Goal: Task Accomplishment & Management: Complete application form

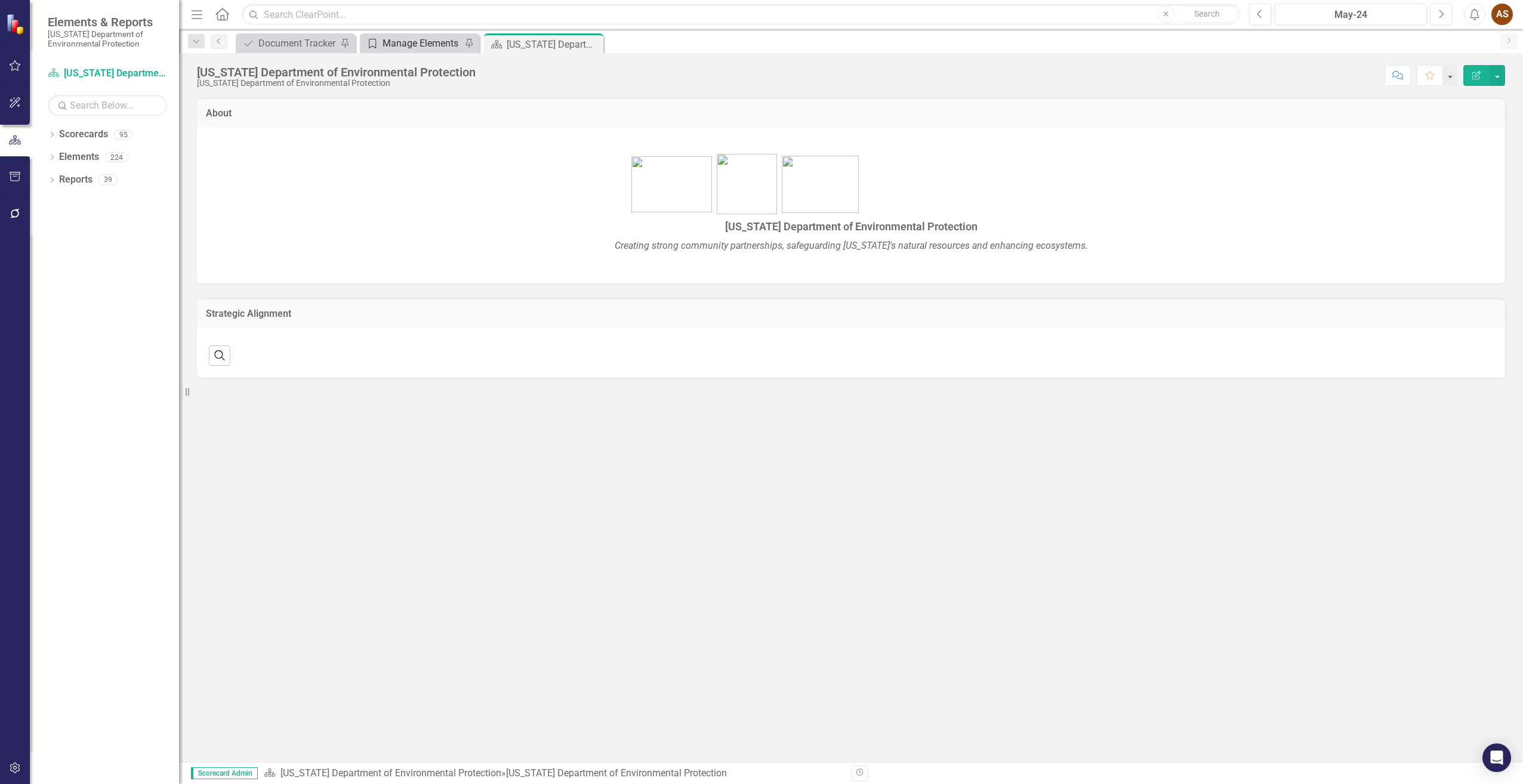
click at [415, 42] on div "Manage Elements" at bounding box center [422, 43] width 79 height 15
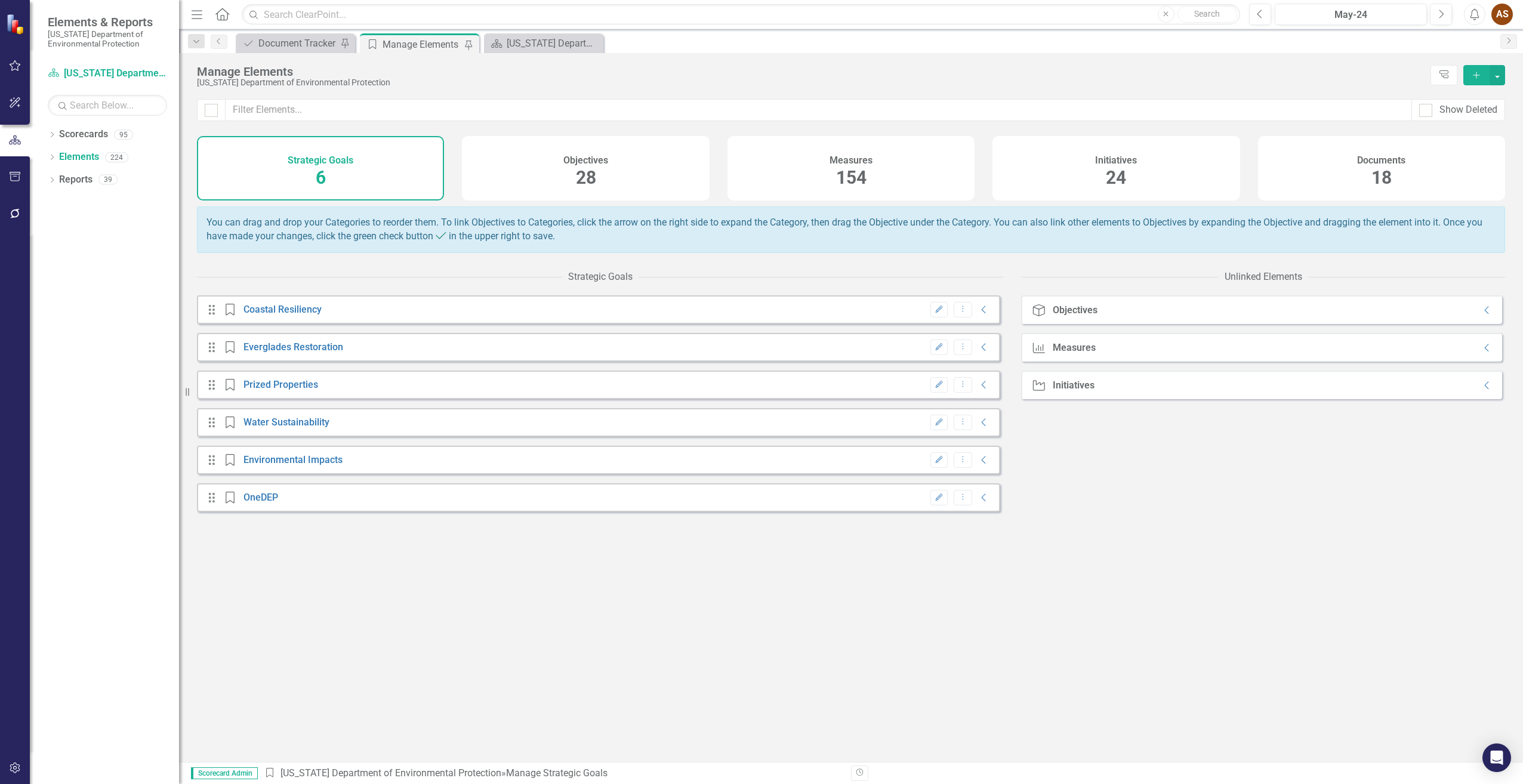
click at [1281, 173] on div "Documents 18" at bounding box center [1382, 168] width 247 height 64
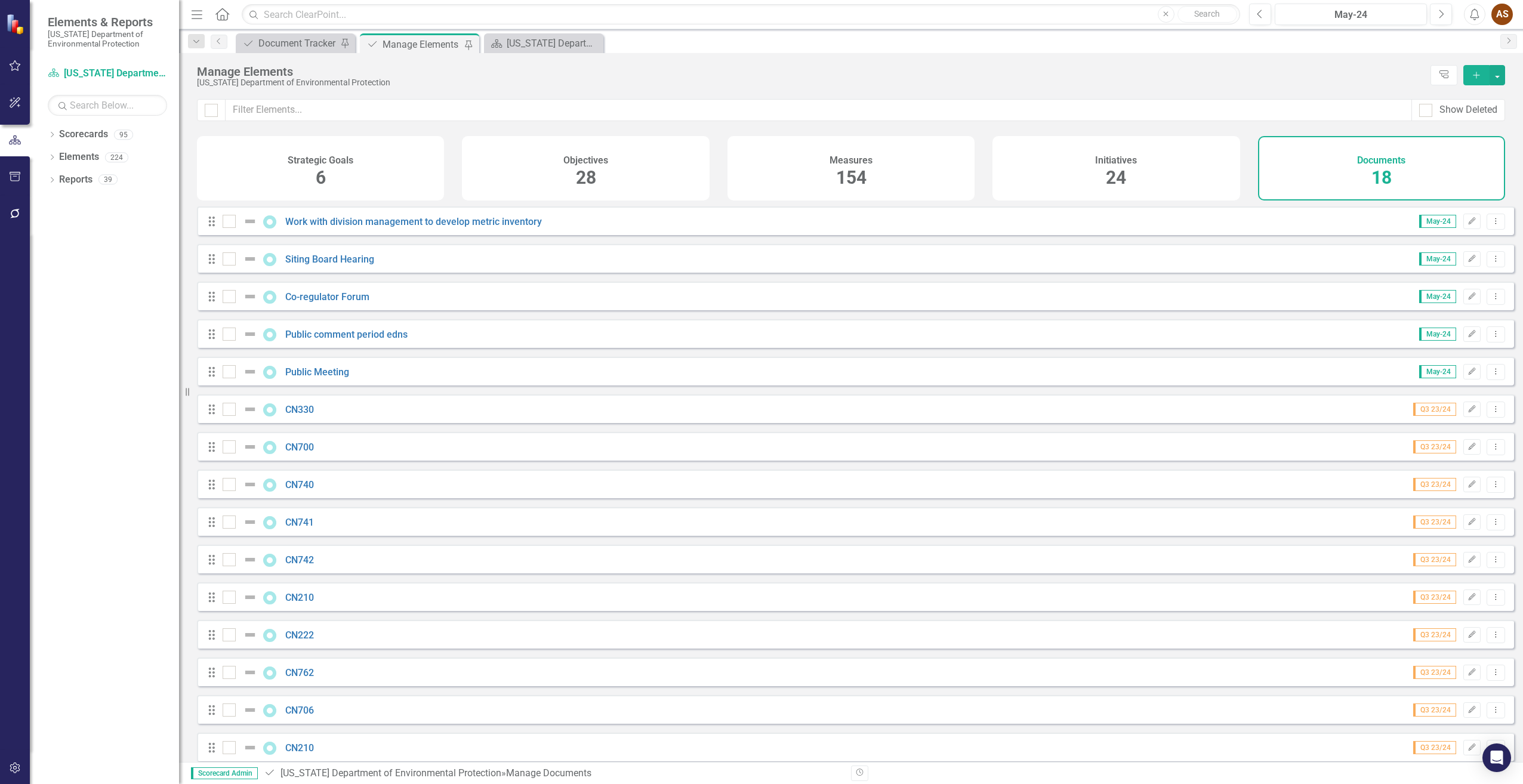
click at [1476, 78] on icon "Add" at bounding box center [1476, 75] width 11 height 8
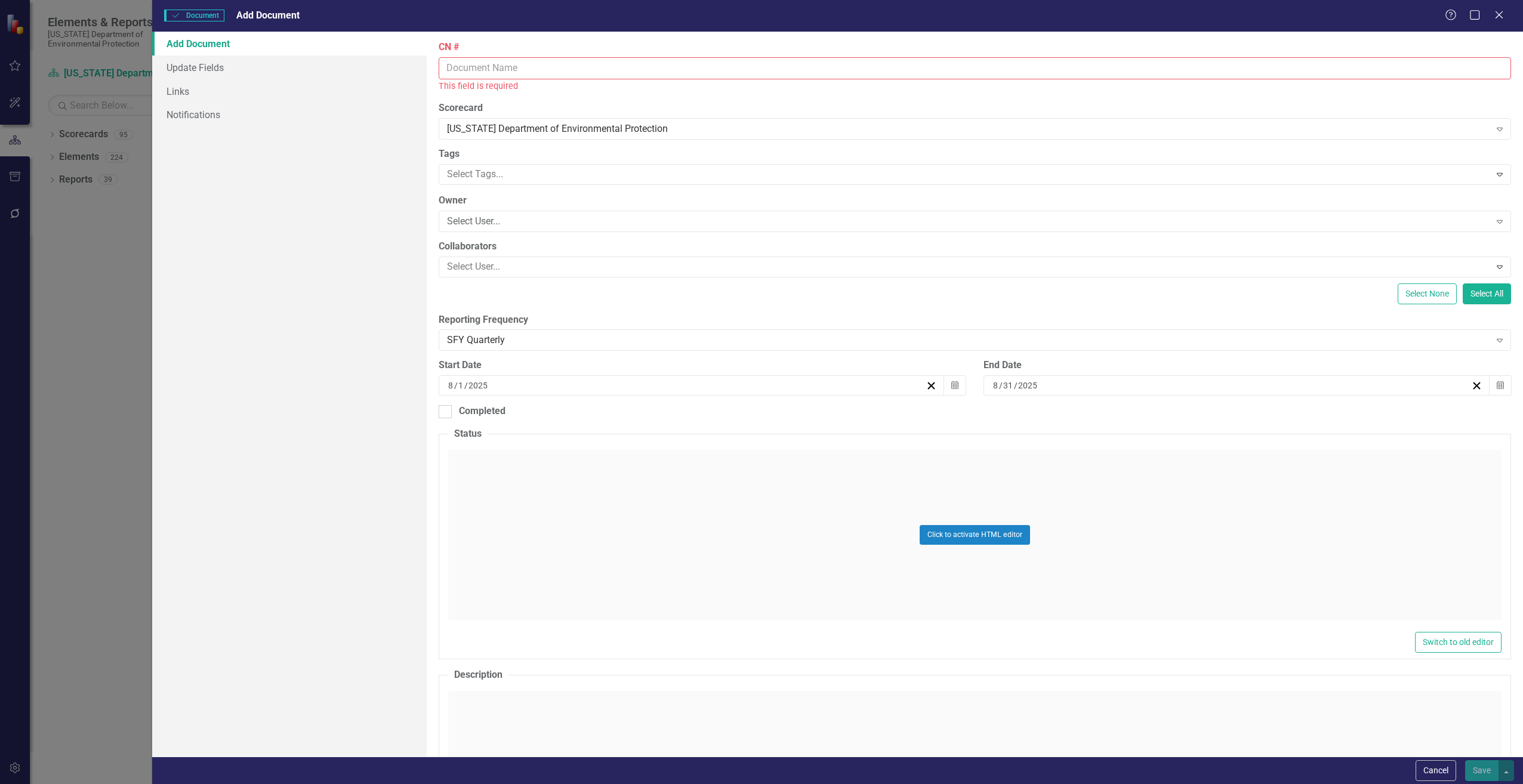
click at [531, 64] on input "CN #" at bounding box center [975, 68] width 1072 height 22
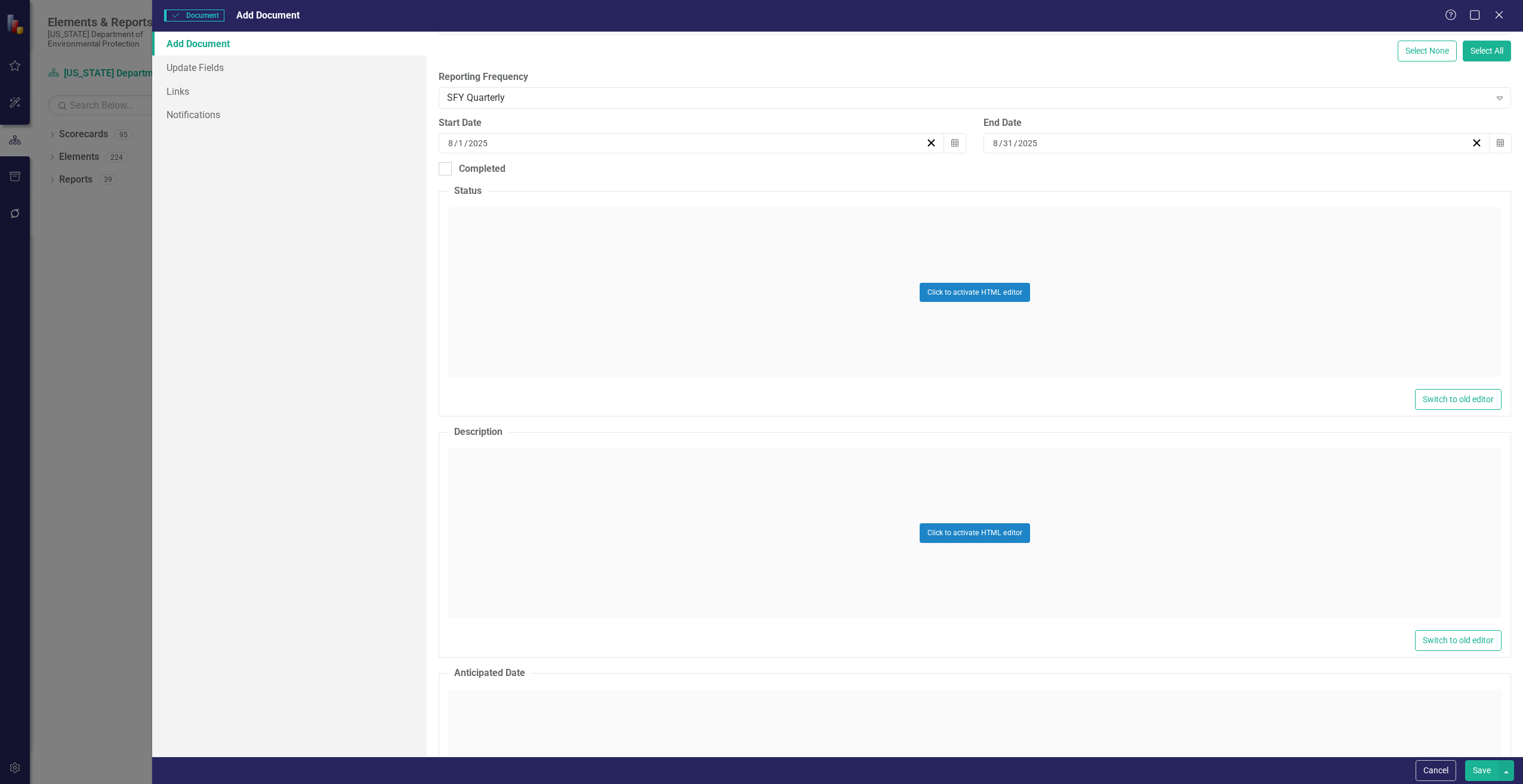
scroll to position [298, 0]
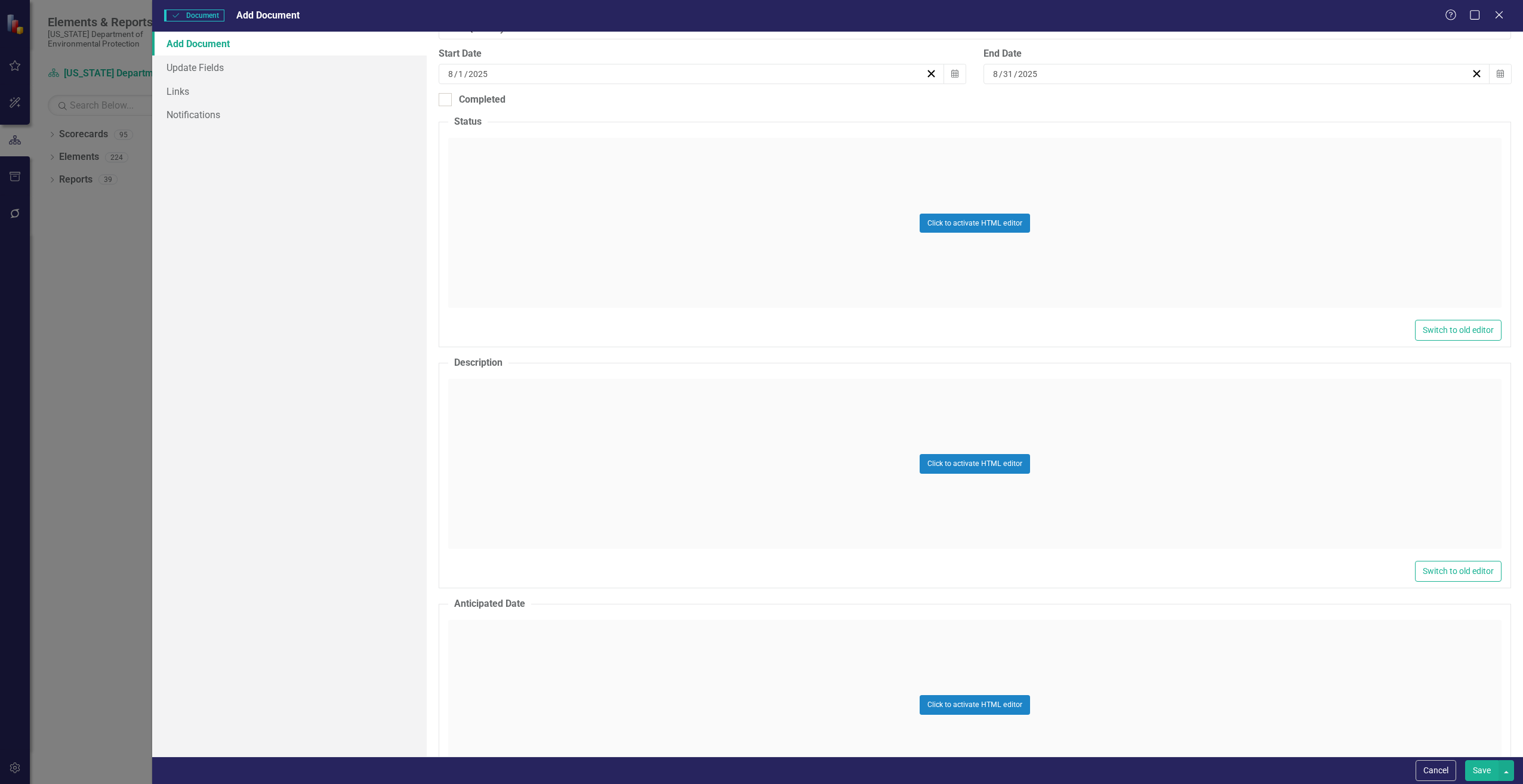
type input "CN330"
click at [504, 412] on div "Click to activate HTML editor" at bounding box center [975, 464] width 1053 height 170
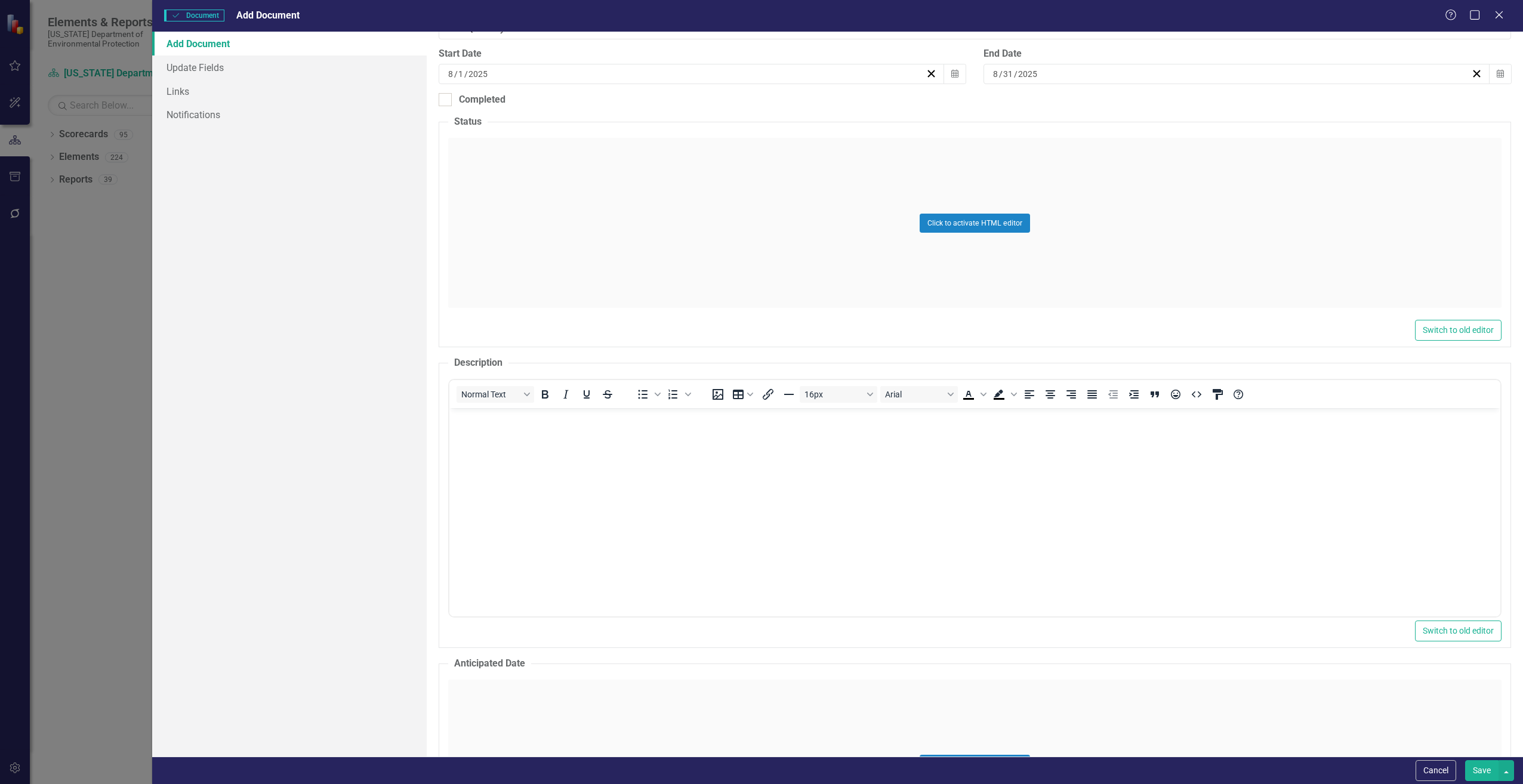
scroll to position [0, 0]
click at [475, 436] on body "Rich Text Area. Press ALT-0 for help." at bounding box center [974, 498] width 1051 height 179
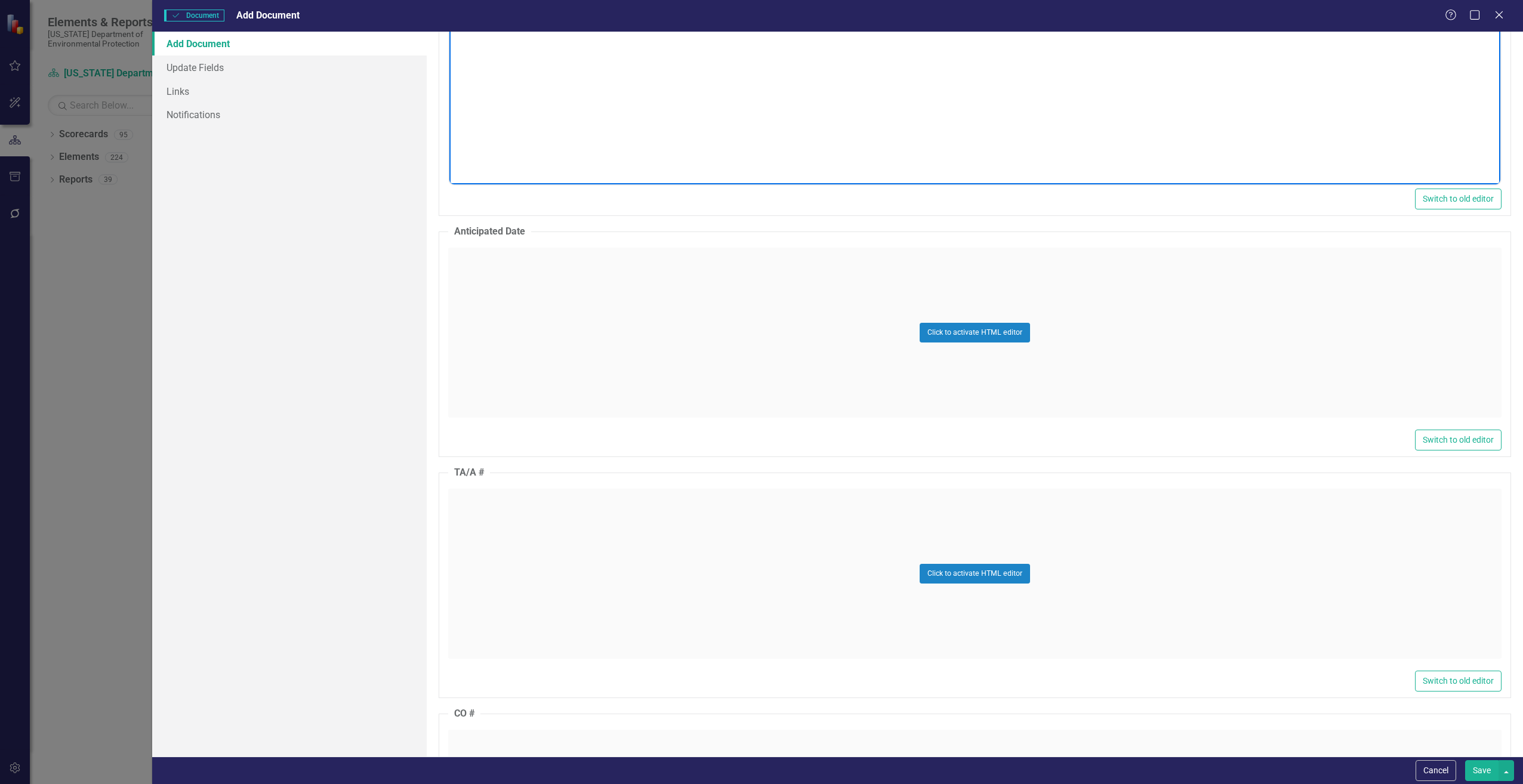
scroll to position [835, 0]
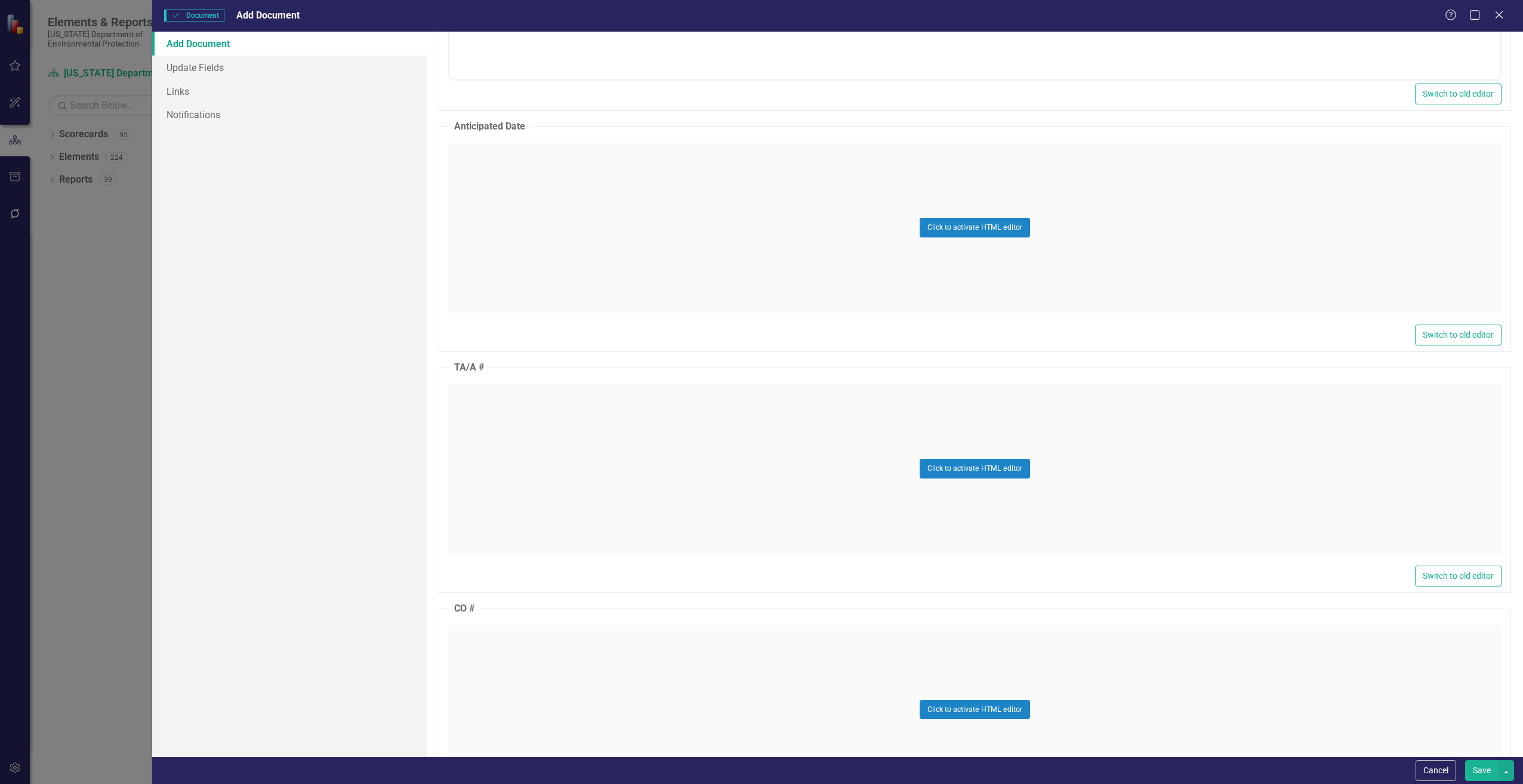
click at [581, 450] on div "Click to activate HTML editor" at bounding box center [975, 468] width 1053 height 170
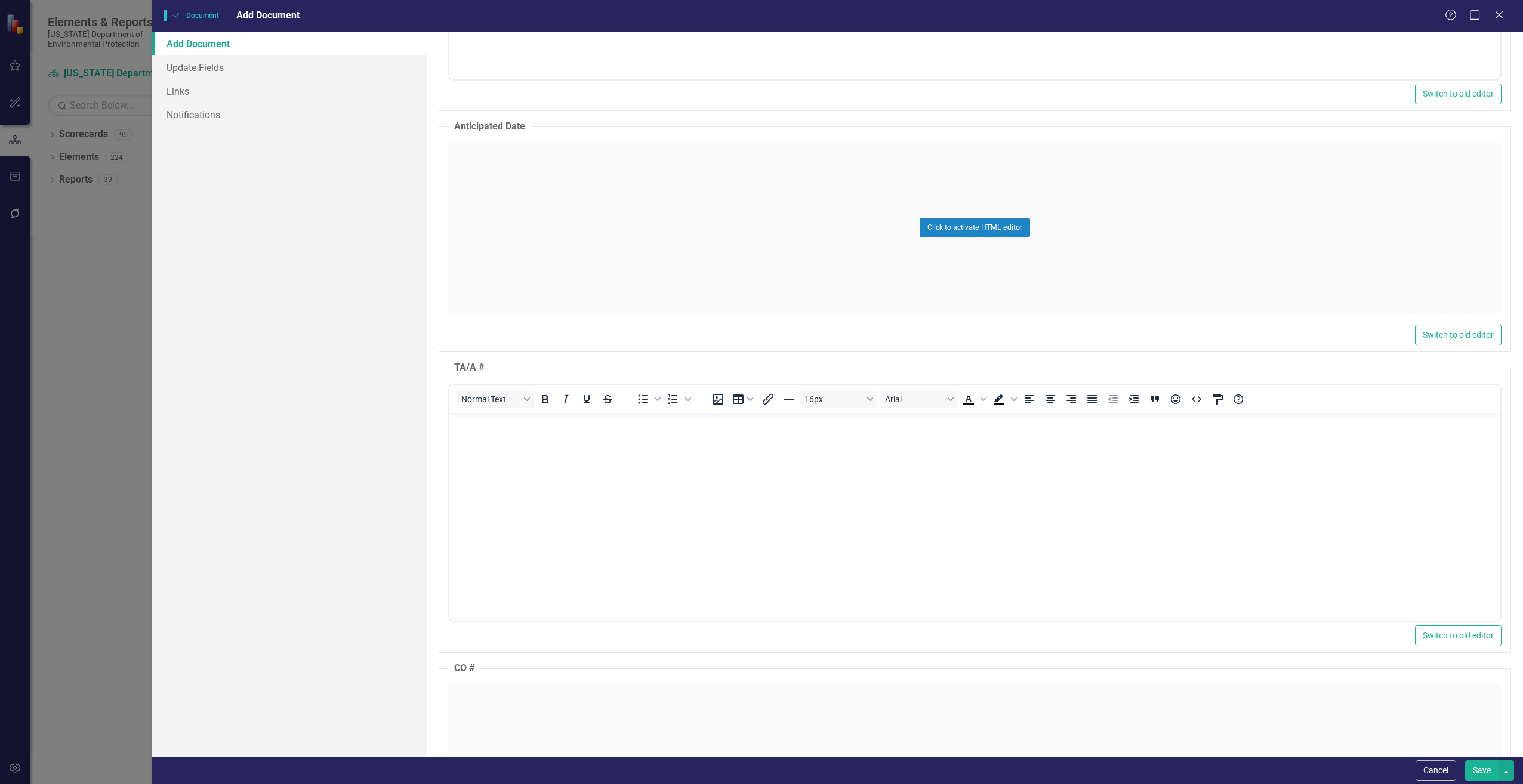
scroll to position [0, 0]
click at [538, 461] on body "Rich Text Area. Press ALT-0 for help." at bounding box center [974, 502] width 1051 height 179
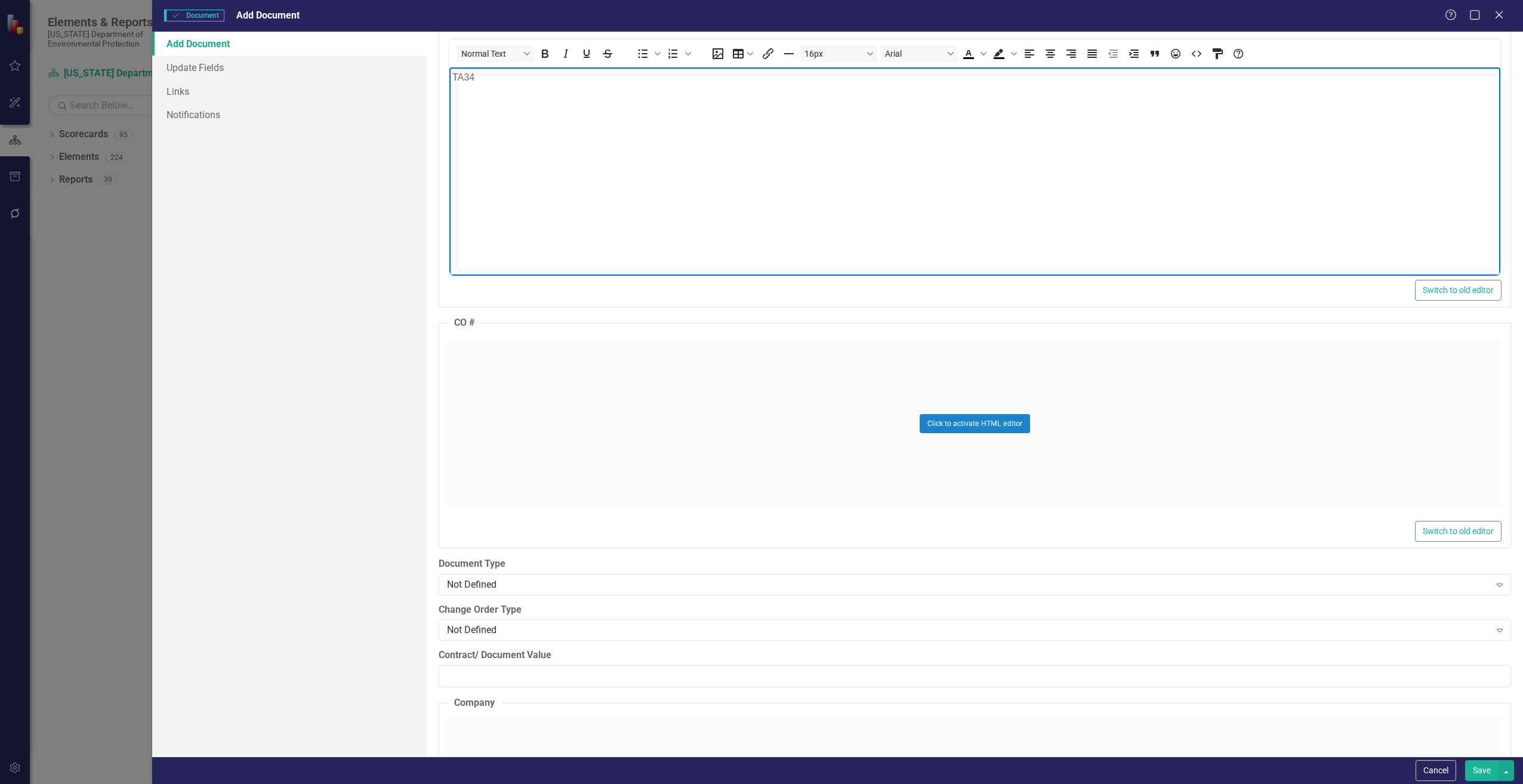
scroll to position [1313, 0]
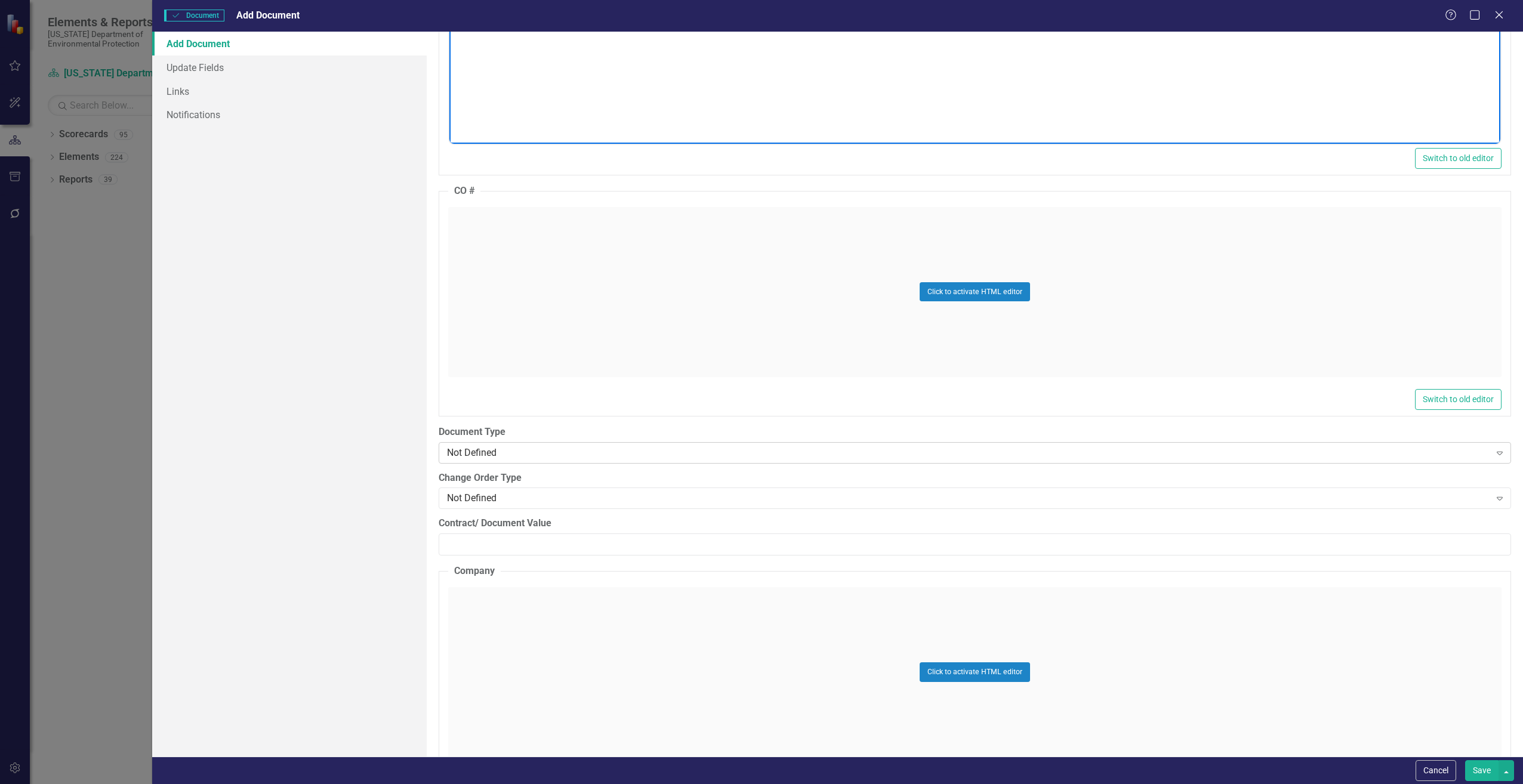
click at [556, 450] on div "Not Defined" at bounding box center [969, 452] width 1043 height 14
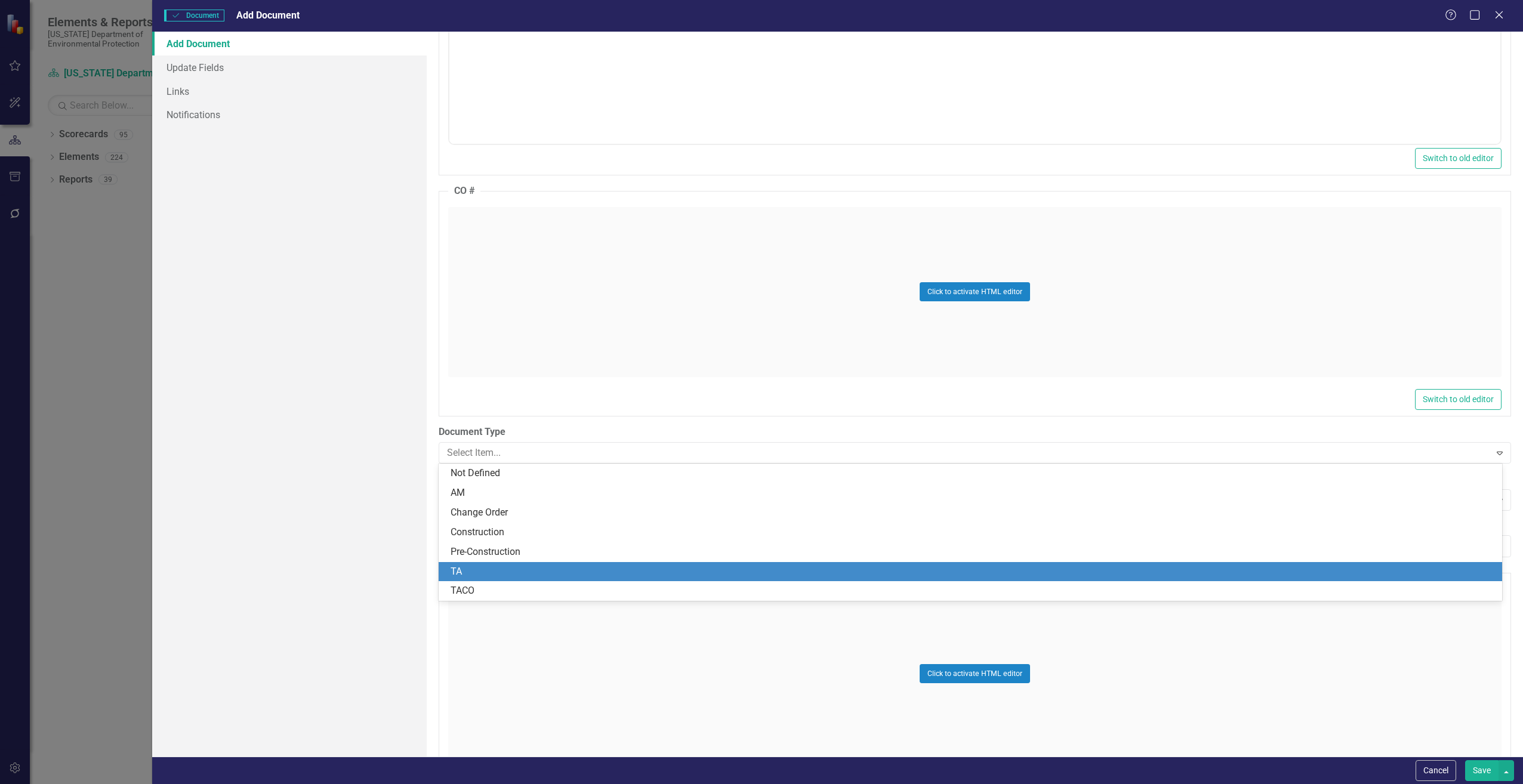
click at [482, 566] on div "TA" at bounding box center [973, 572] width 1044 height 14
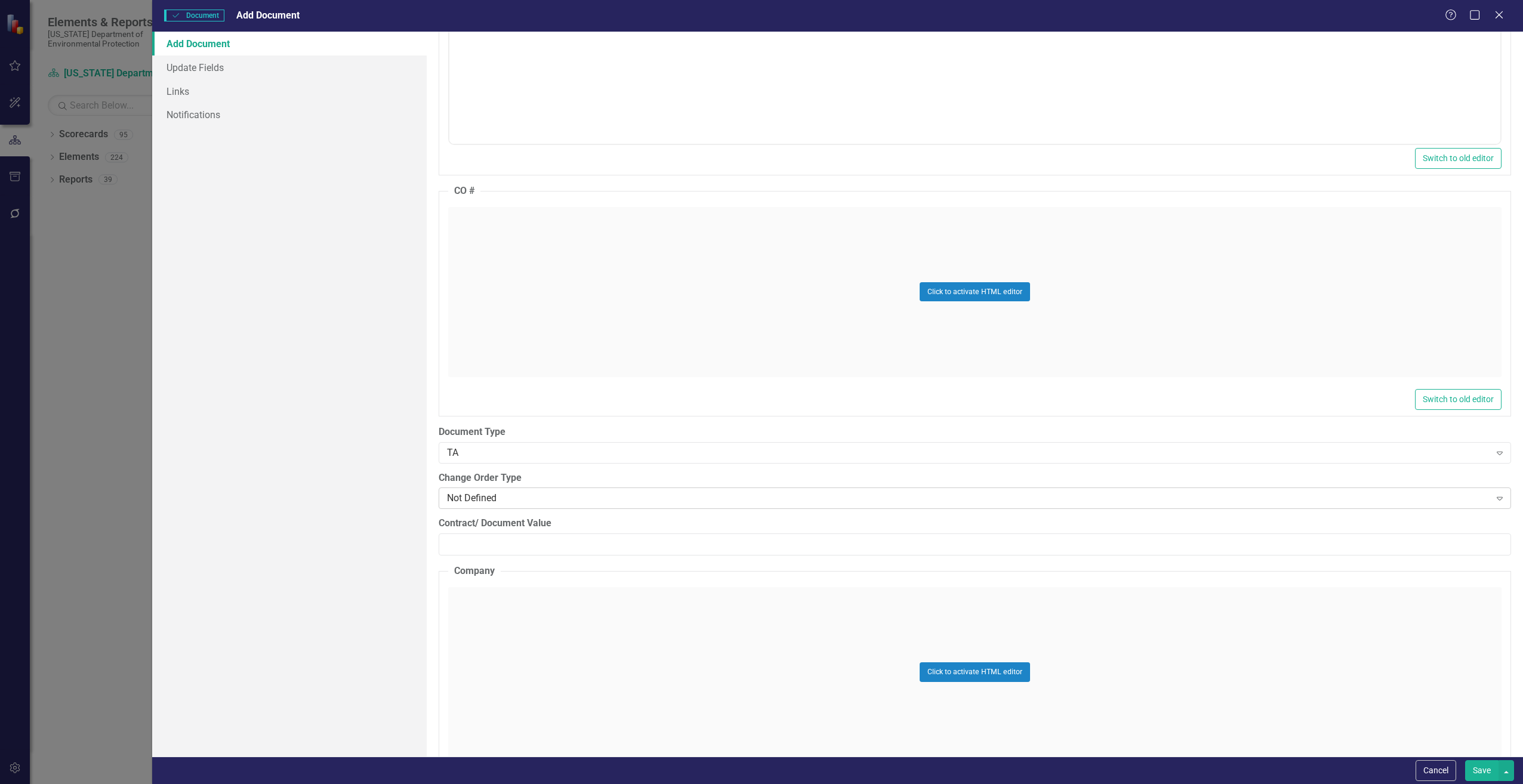
click at [485, 504] on div "Not Defined" at bounding box center [969, 498] width 1043 height 14
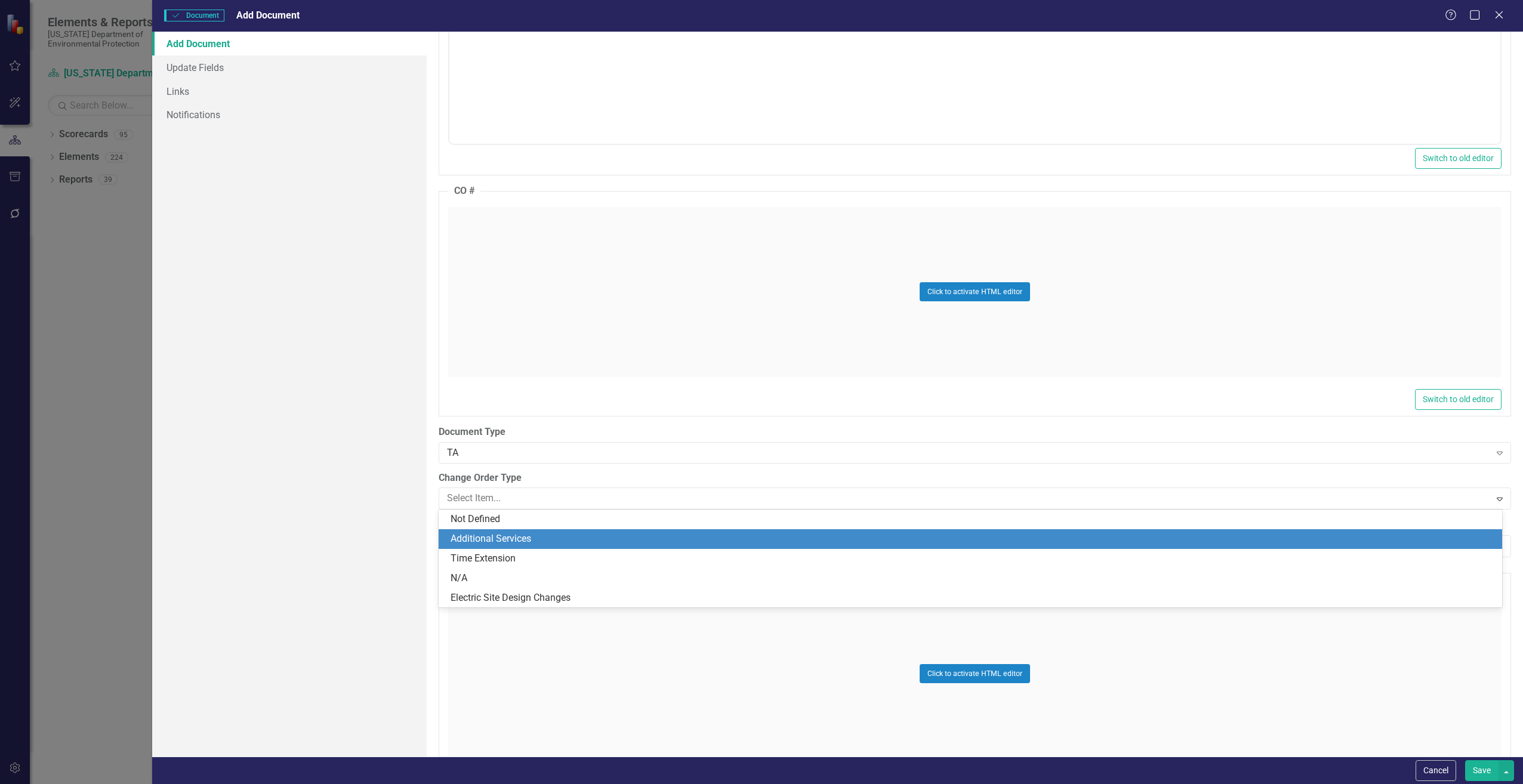
click at [483, 534] on div "Additional Services" at bounding box center [973, 539] width 1044 height 14
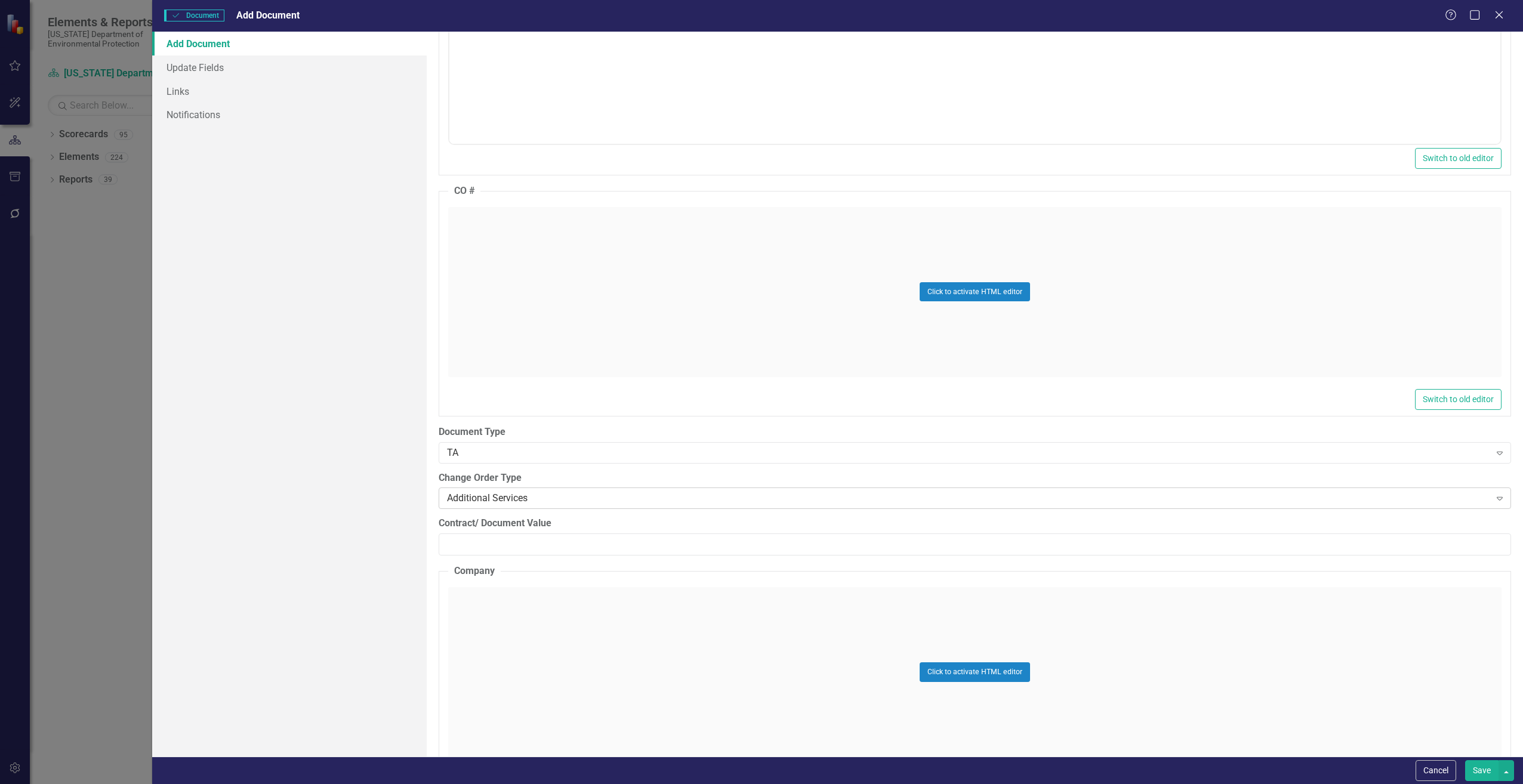
click at [489, 496] on div "Additional Services" at bounding box center [969, 498] width 1043 height 14
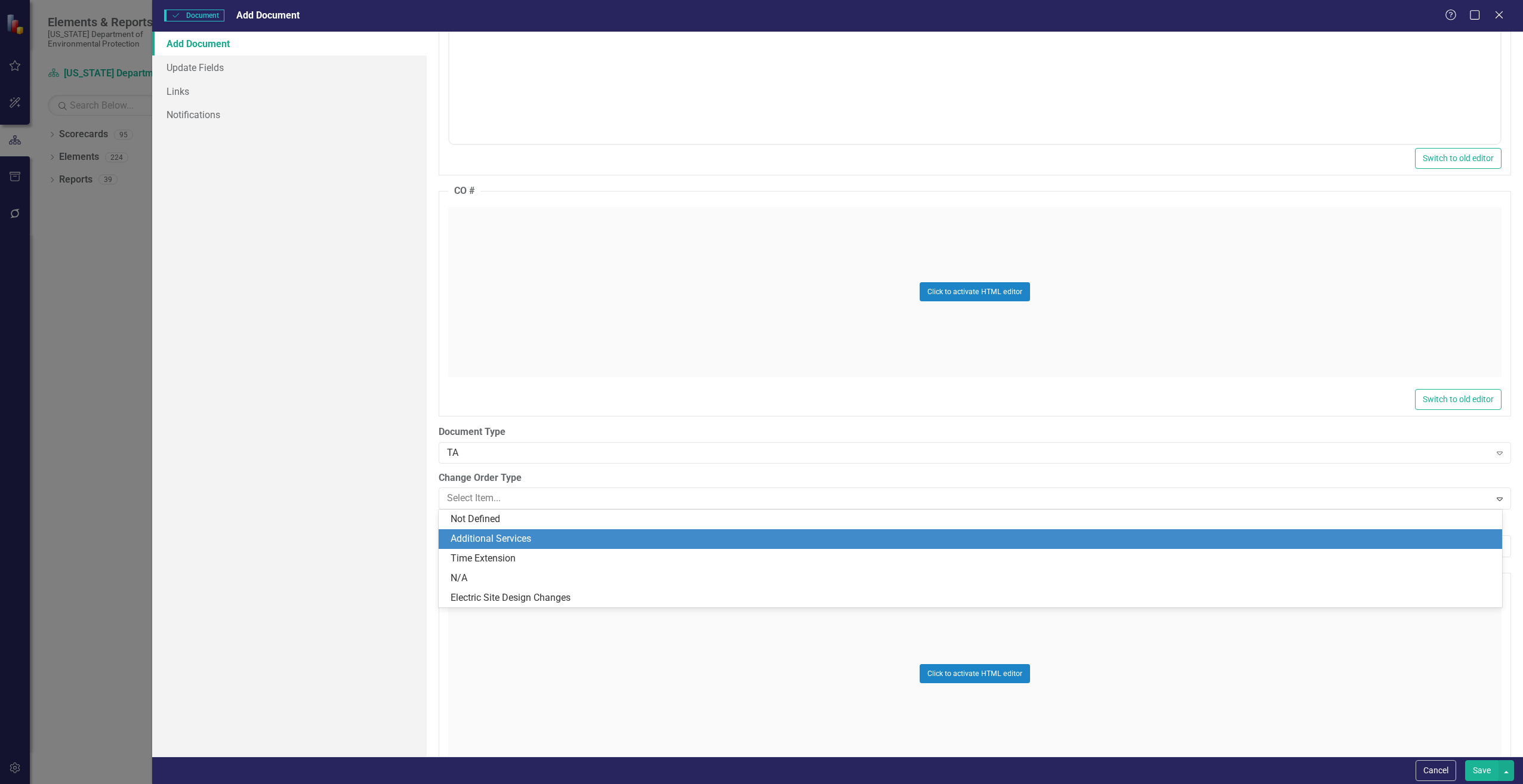
click at [484, 538] on div "Additional Services" at bounding box center [973, 539] width 1044 height 14
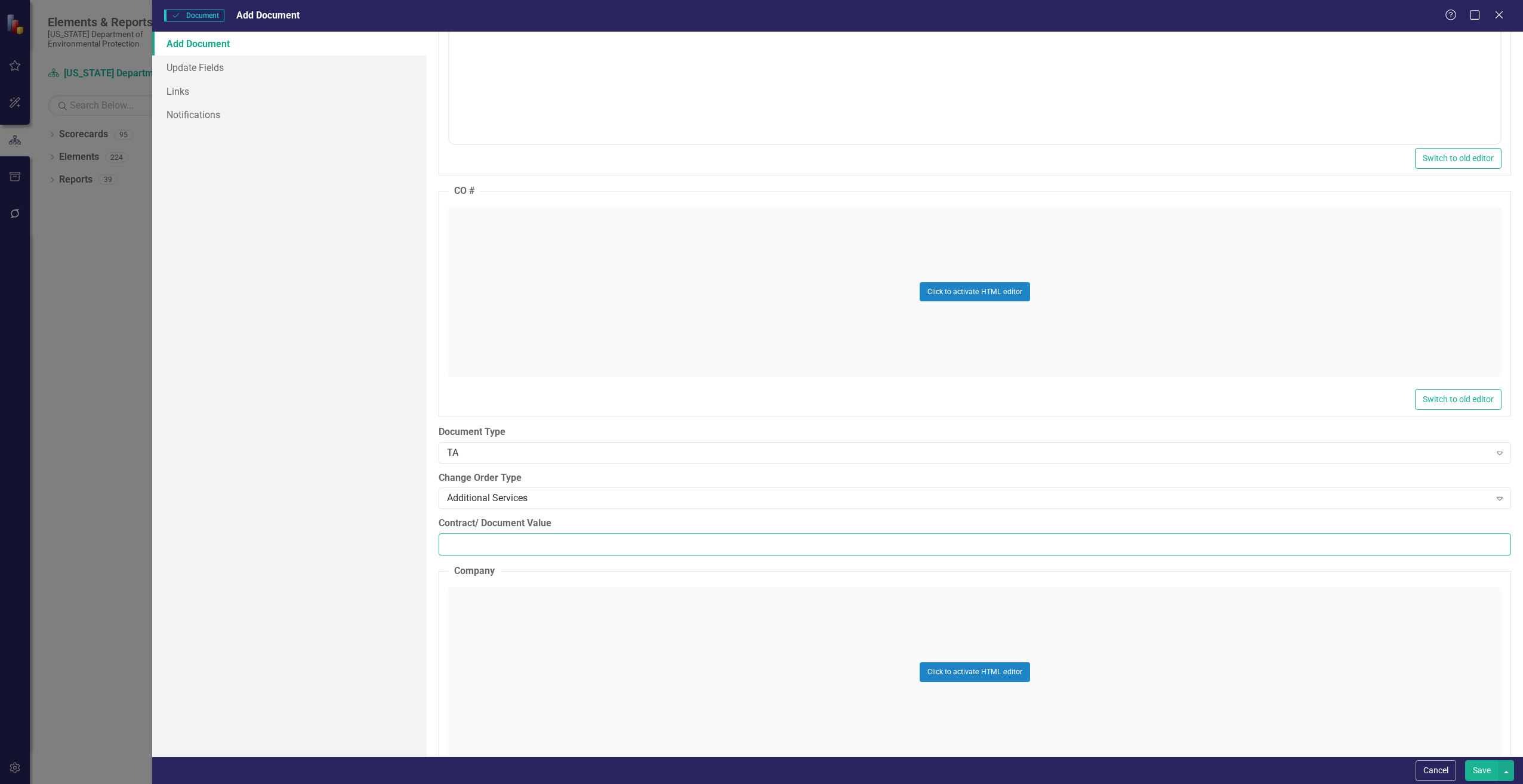
click at [478, 543] on input "Contract/ Document Value" at bounding box center [975, 544] width 1072 height 22
paste input "25103.04"
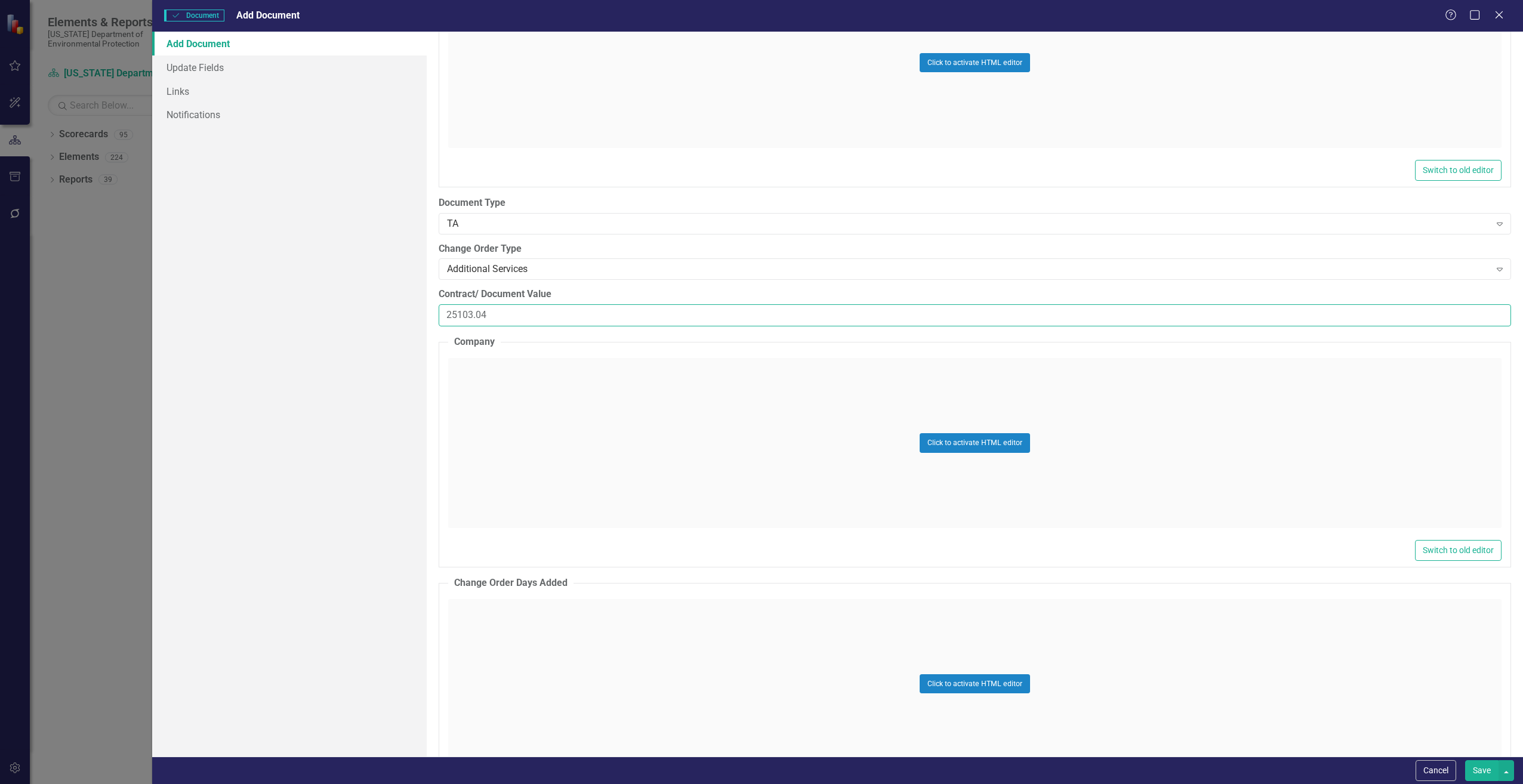
scroll to position [1551, 0]
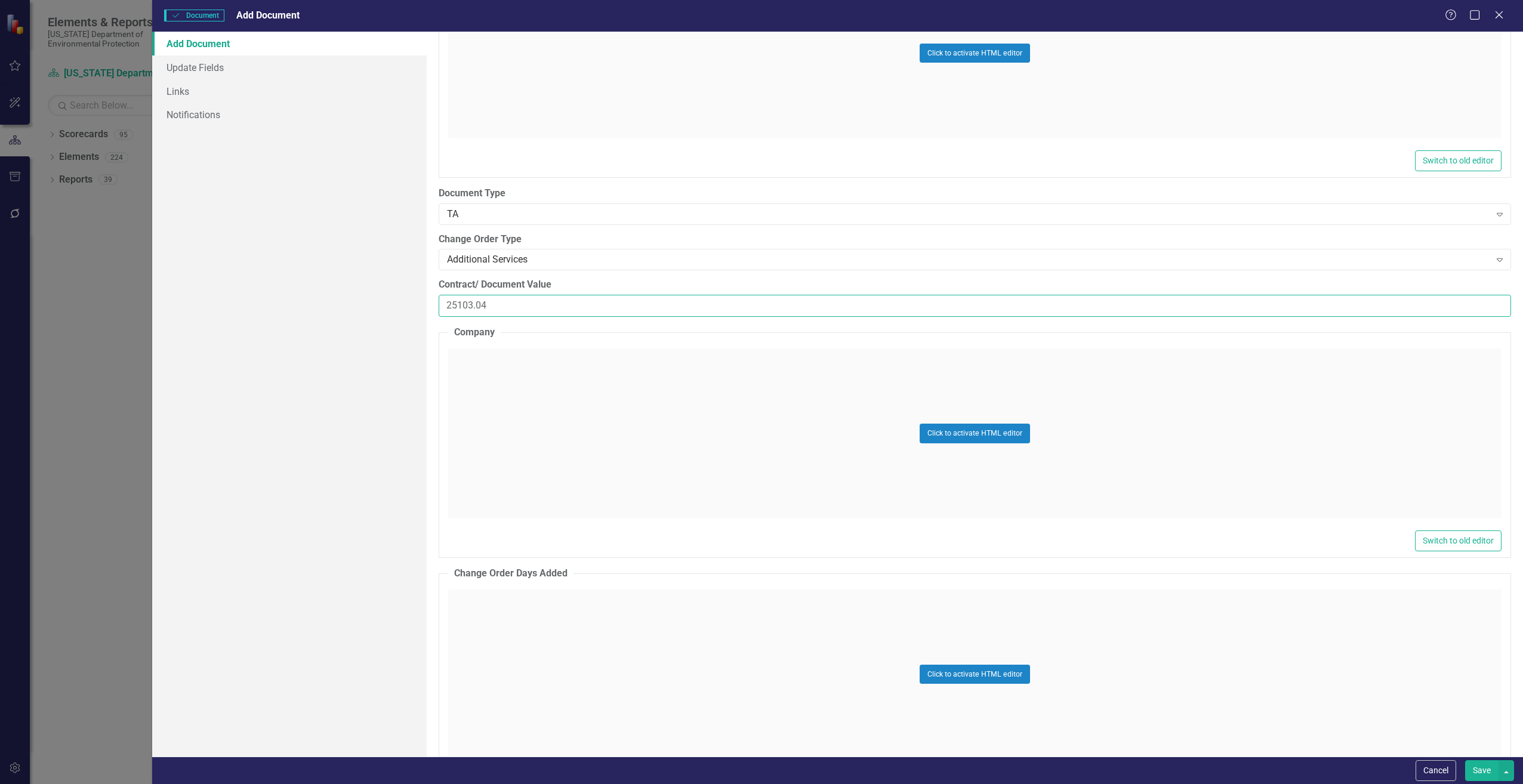
type input "25103.04"
click at [512, 405] on div "Click to activate HTML editor" at bounding box center [975, 433] width 1053 height 170
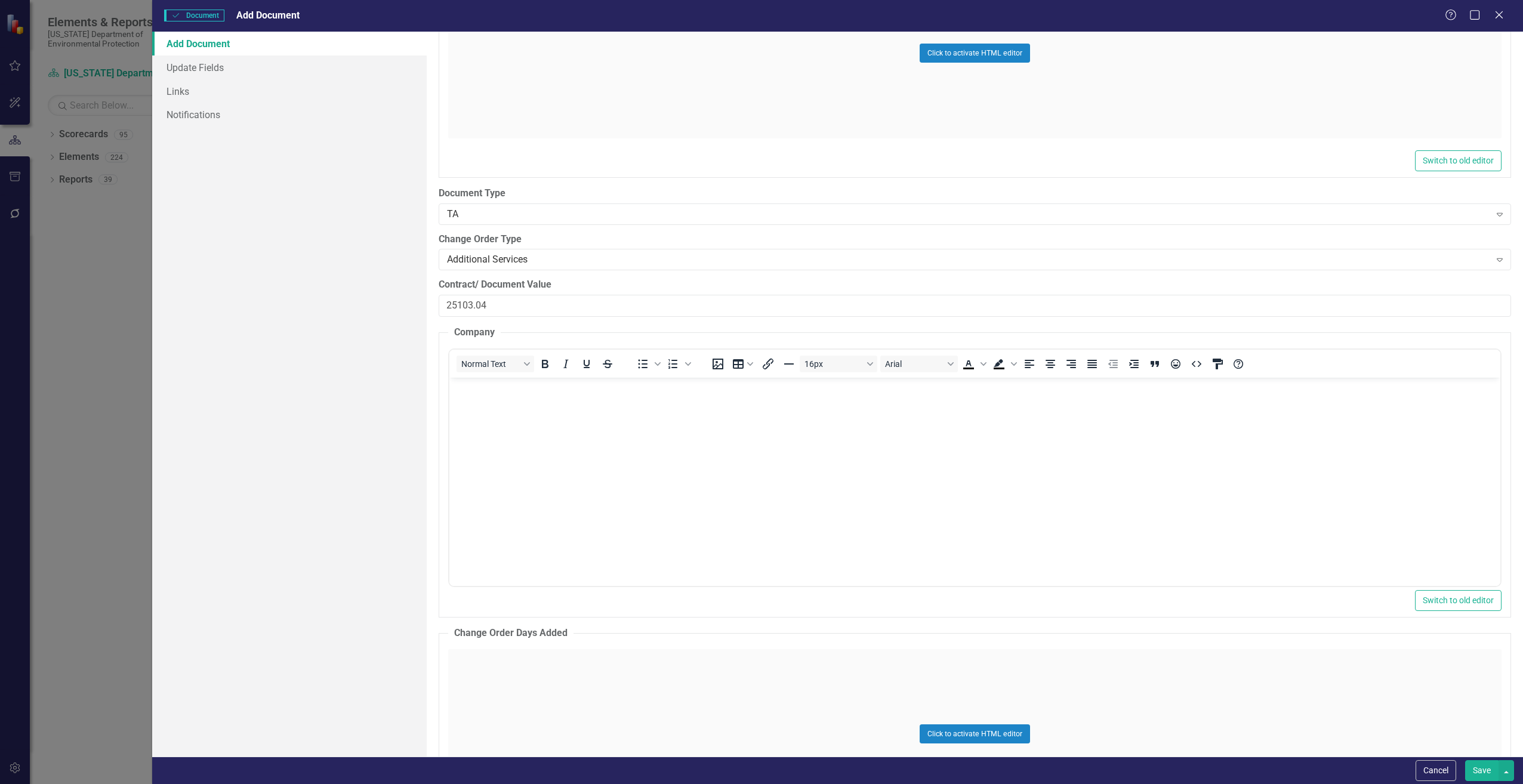
scroll to position [0, 0]
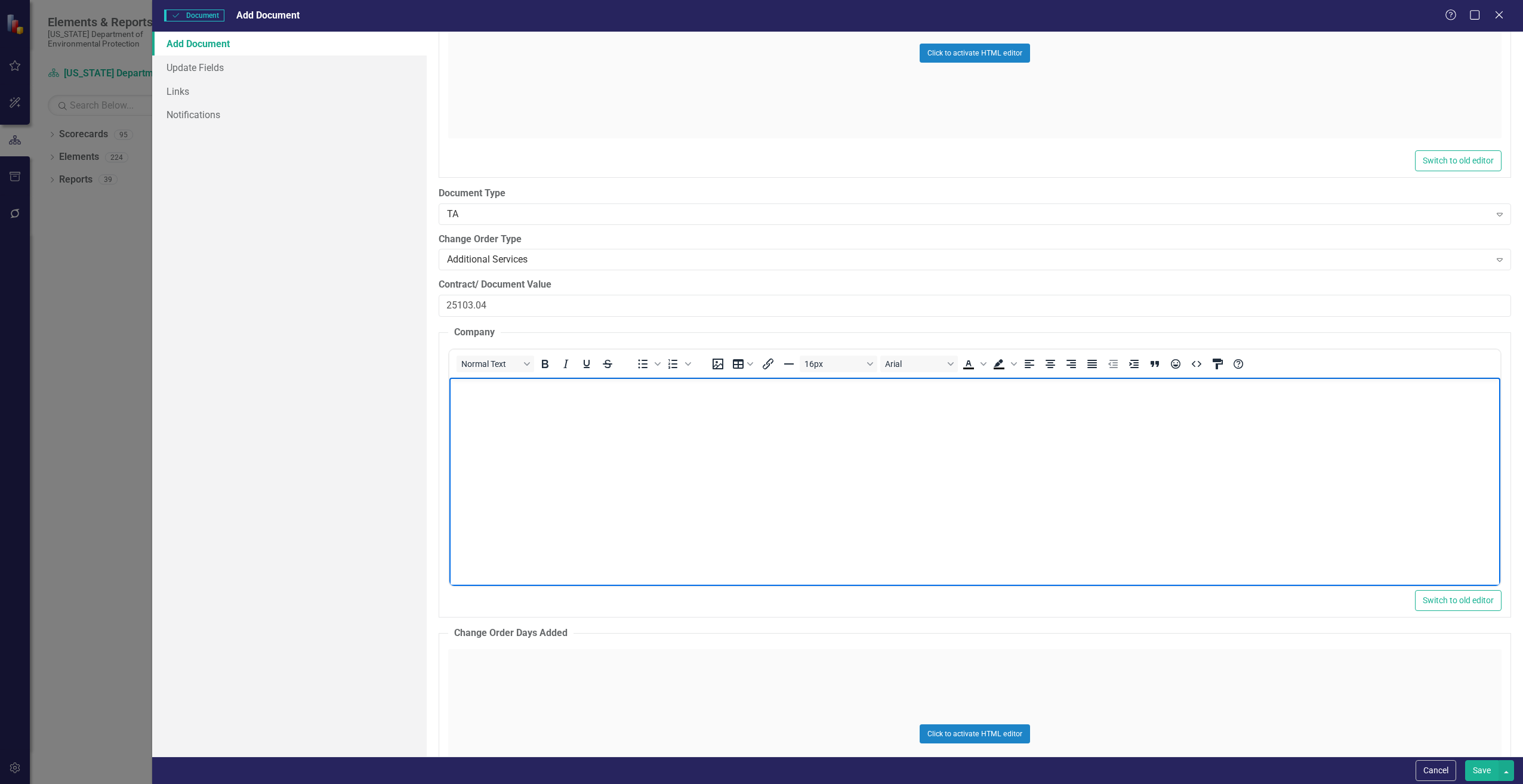
click at [499, 403] on body "Rich Text Area. Press ALT-0 for help." at bounding box center [974, 467] width 1051 height 179
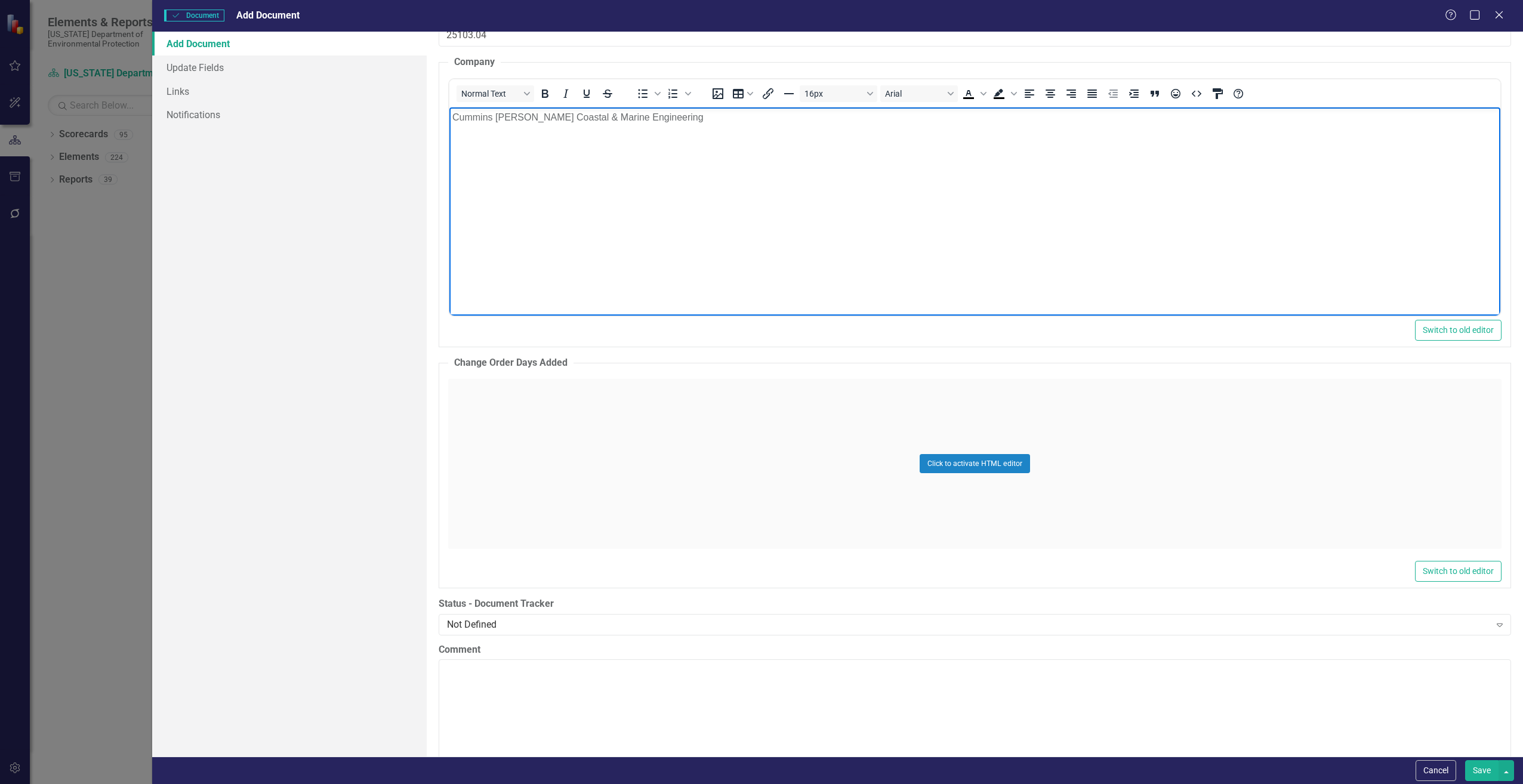
scroll to position [1969, 0]
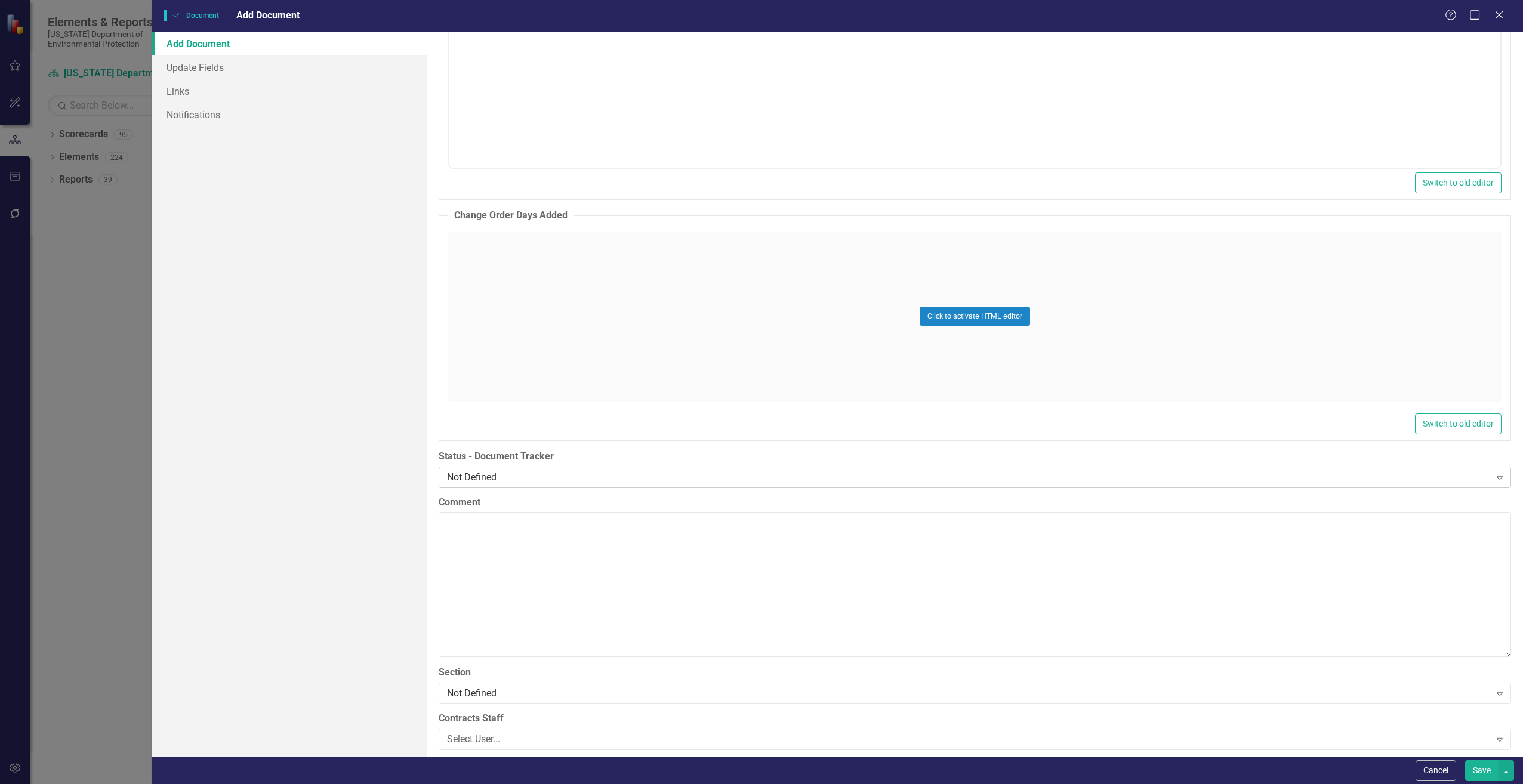
click at [627, 483] on div "Not Defined" at bounding box center [969, 477] width 1043 height 14
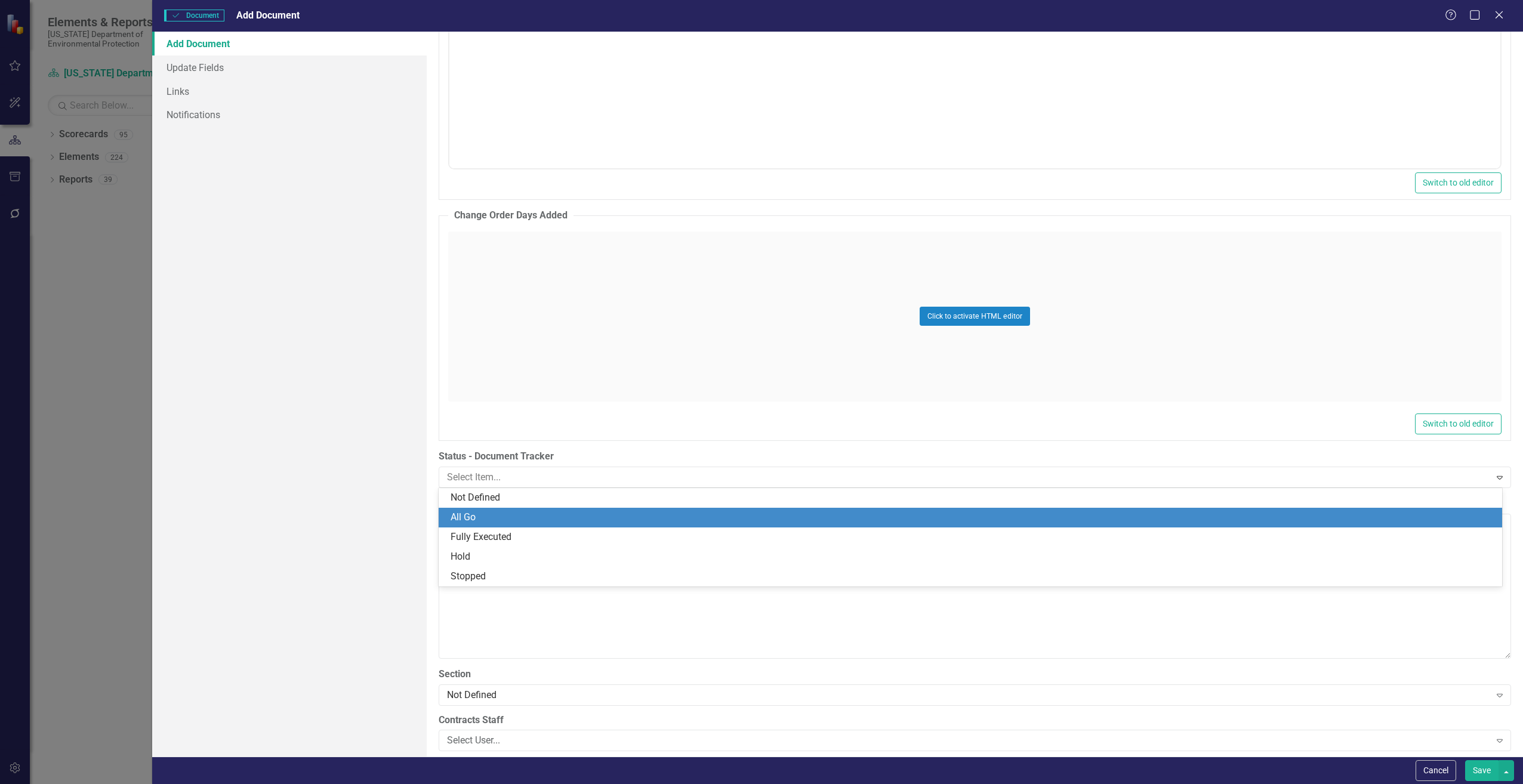
click at [553, 520] on div "All Go" at bounding box center [973, 517] width 1044 height 14
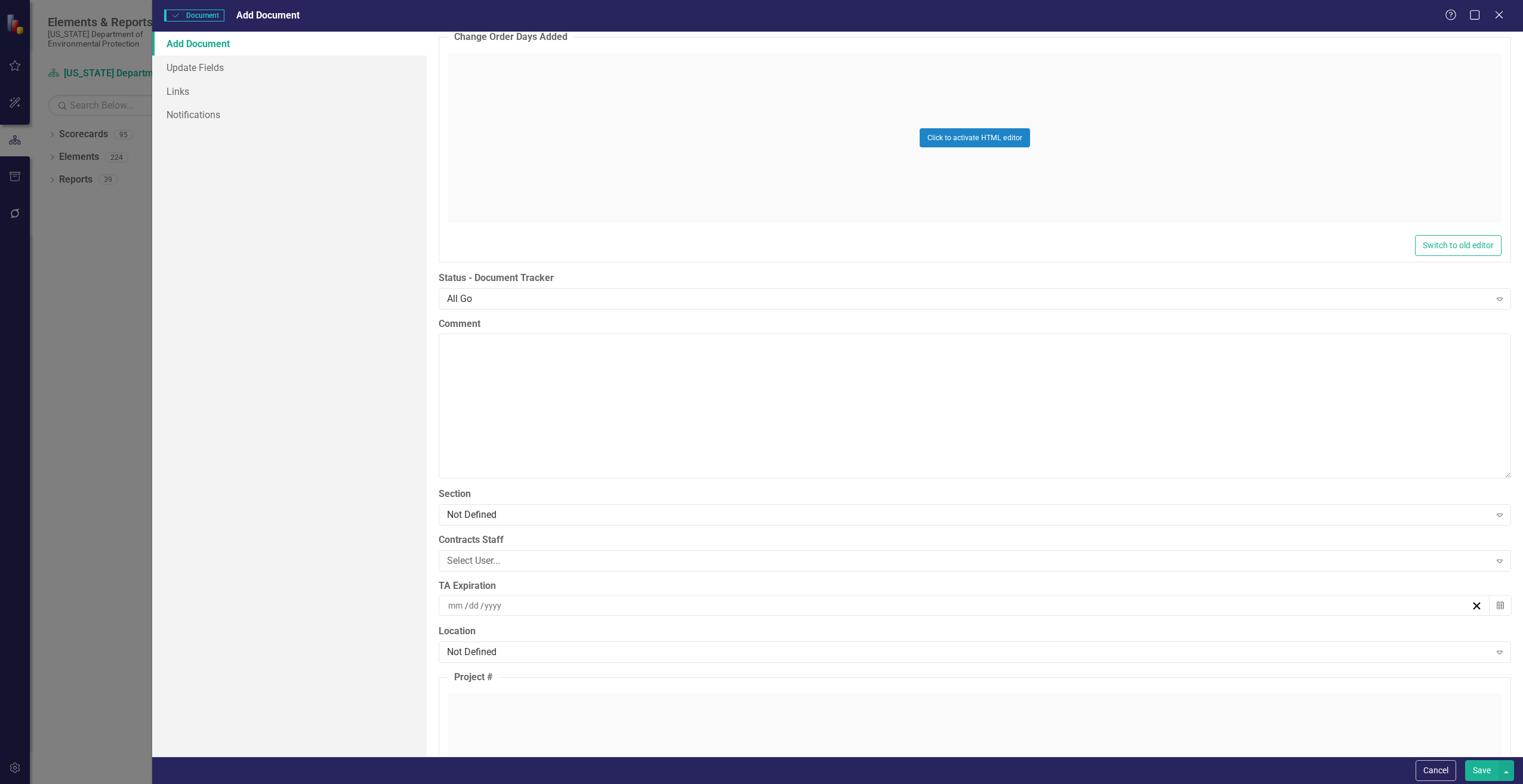
scroll to position [2148, 0]
click at [545, 514] on div "Not Defined" at bounding box center [969, 514] width 1043 height 14
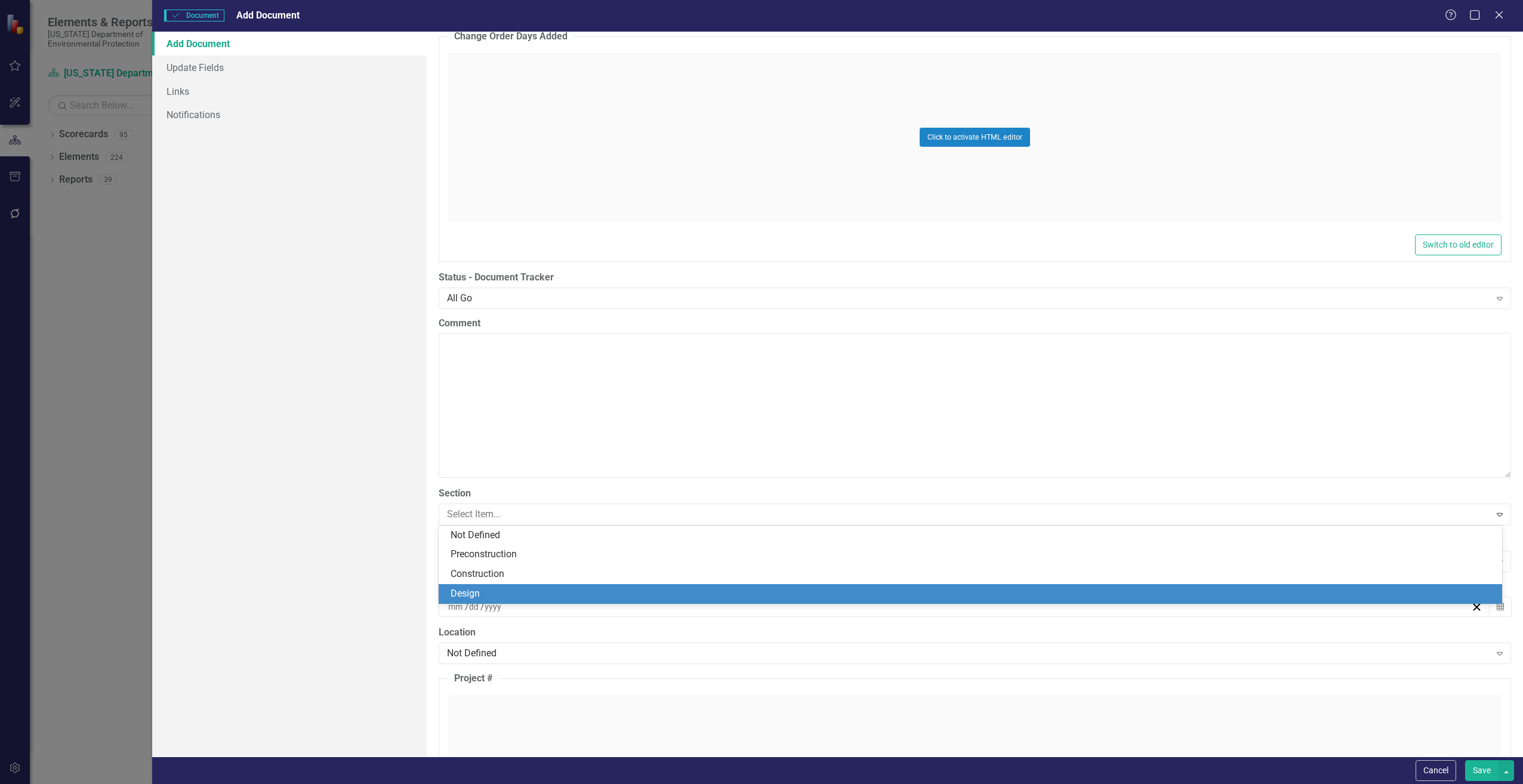
click at [497, 592] on div "Design" at bounding box center [973, 594] width 1044 height 14
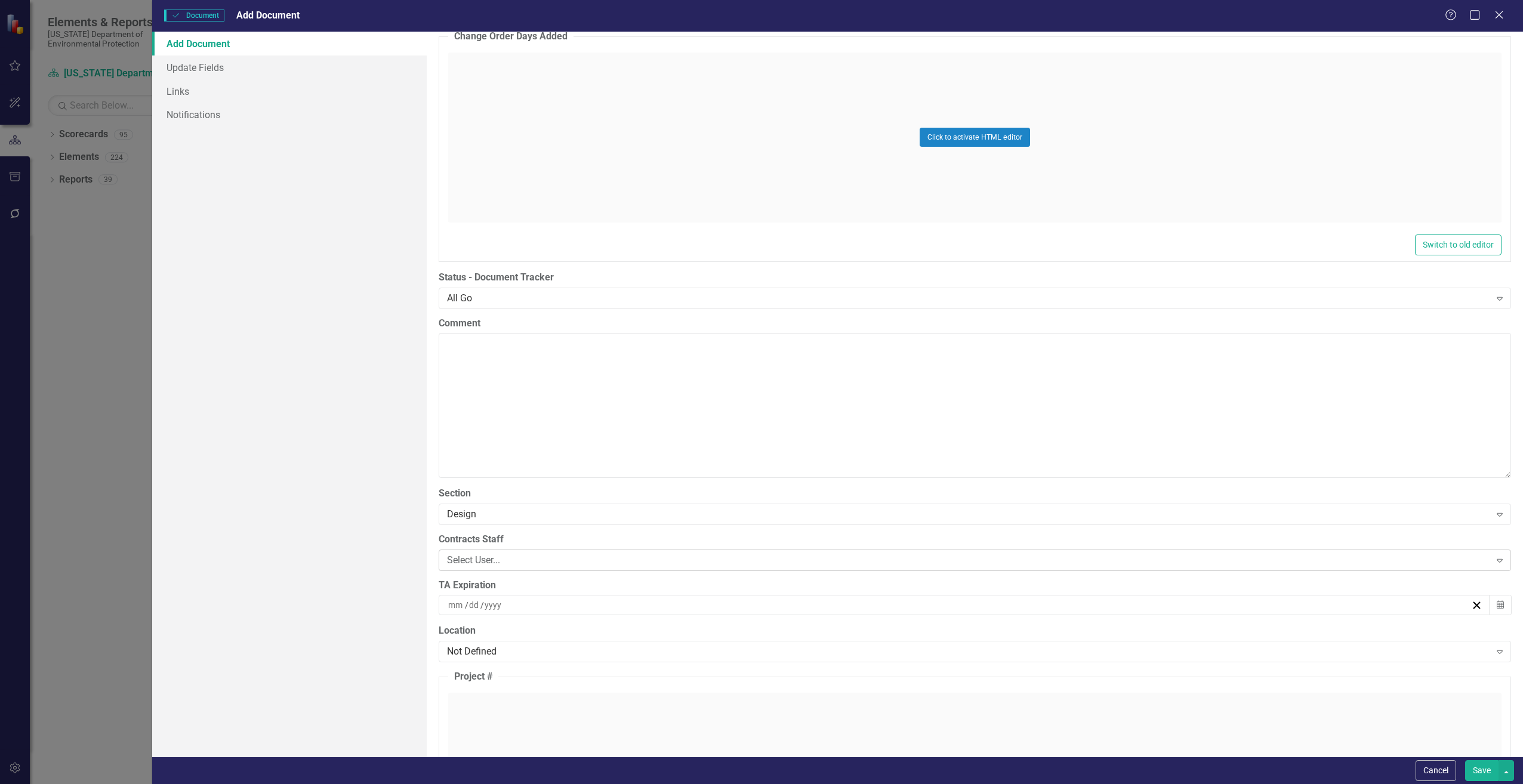
click at [516, 560] on div "Select User..." at bounding box center [969, 560] width 1043 height 14
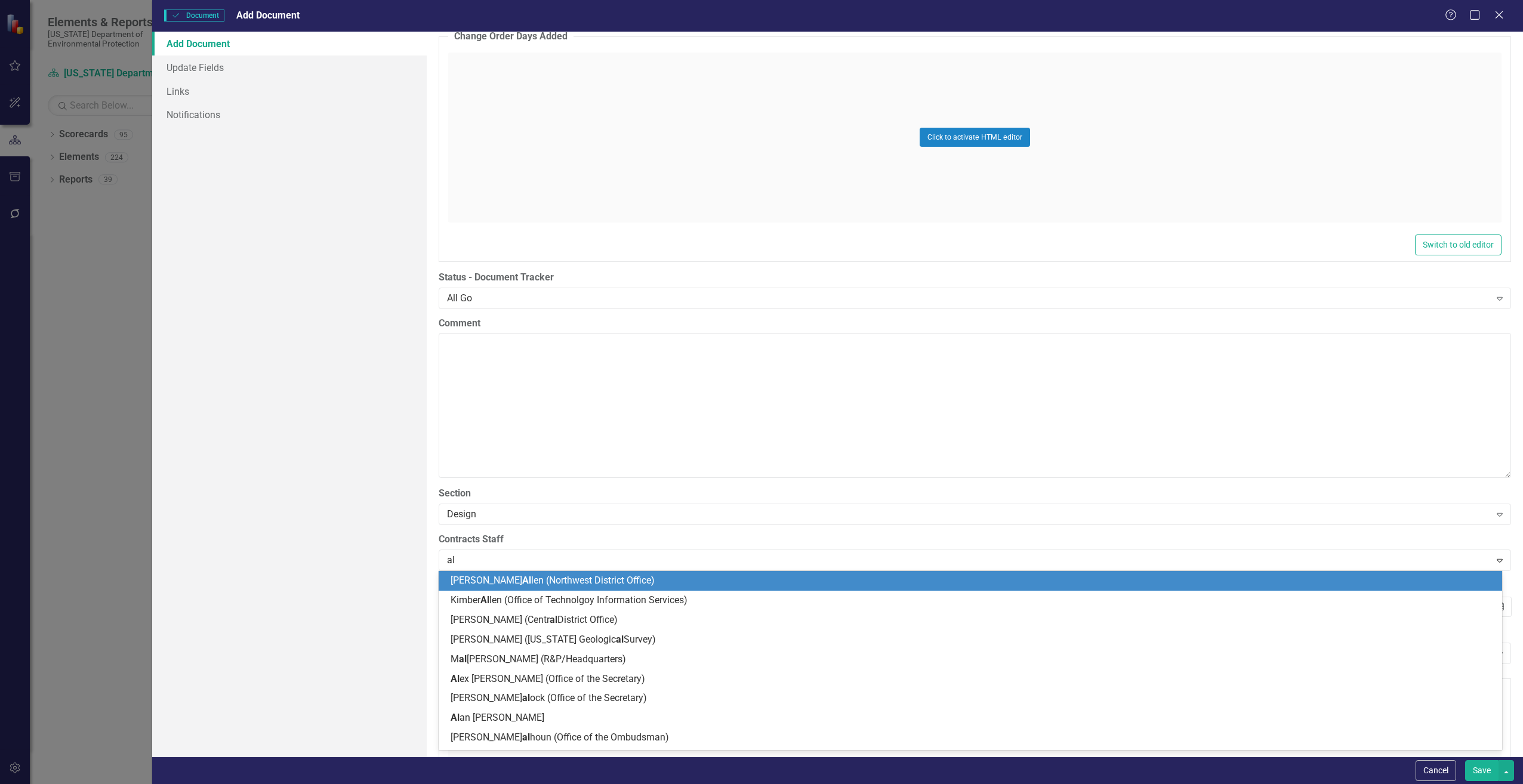
type input "ali"
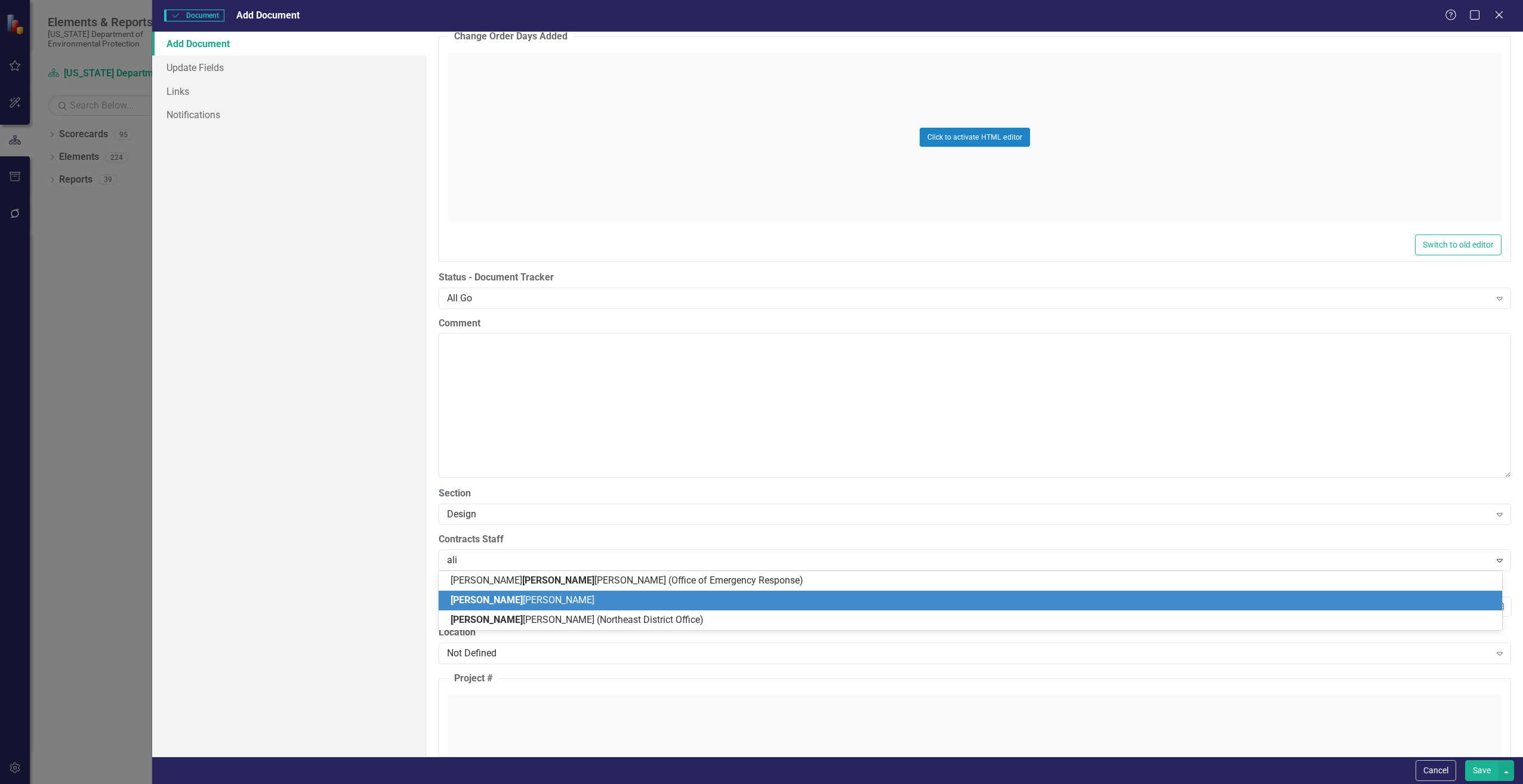
click at [488, 601] on span "[PERSON_NAME]" at bounding box center [522, 600] width 144 height 11
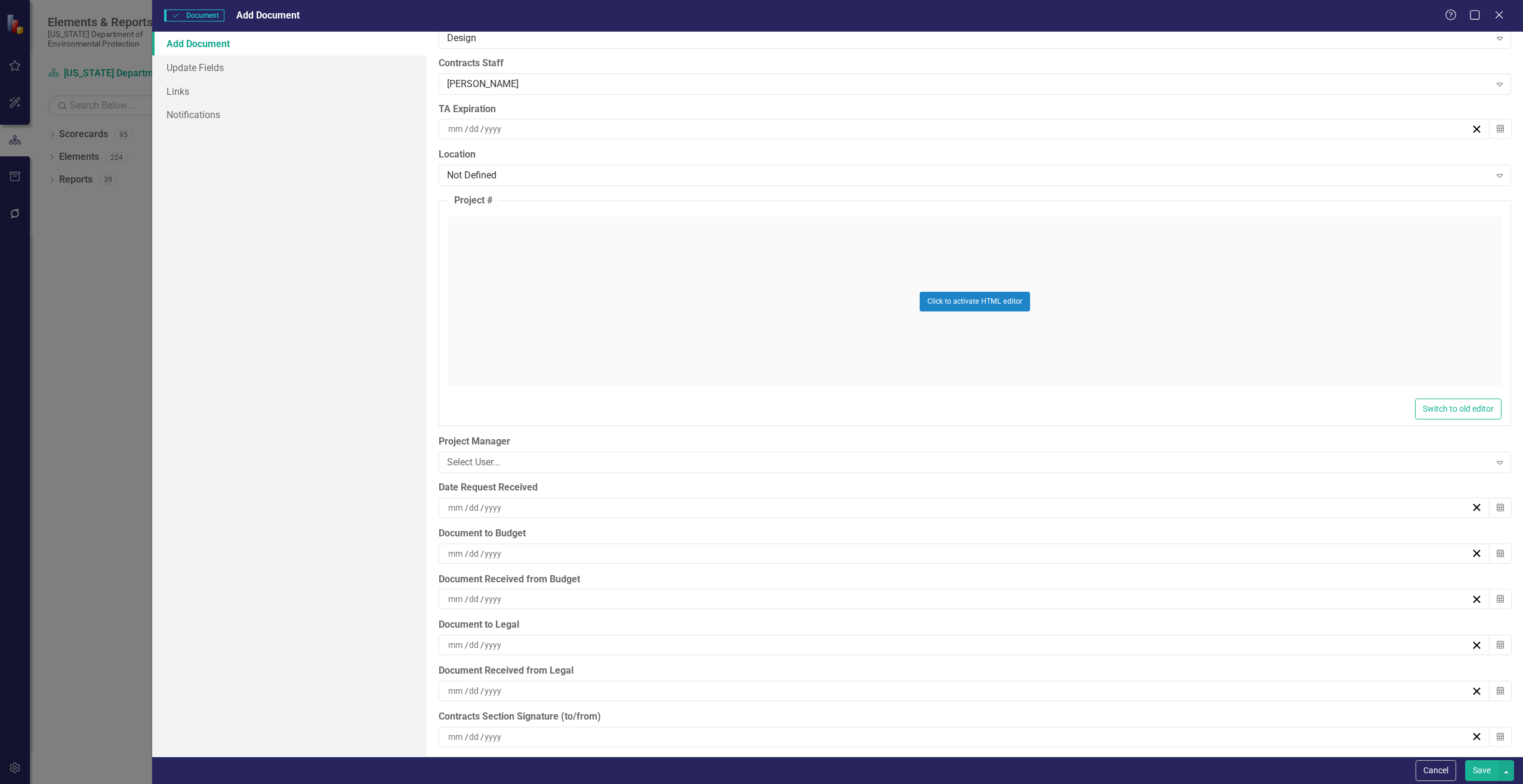
scroll to position [2625, 0]
click at [502, 513] on div "/ /" at bounding box center [964, 507] width 1052 height 20
click at [927, 619] on abbr "12" at bounding box center [930, 619] width 10 height 10
click at [521, 549] on div "/ /" at bounding box center [958, 552] width 1025 height 12
click at [935, 661] on button "12" at bounding box center [930, 665] width 30 height 21
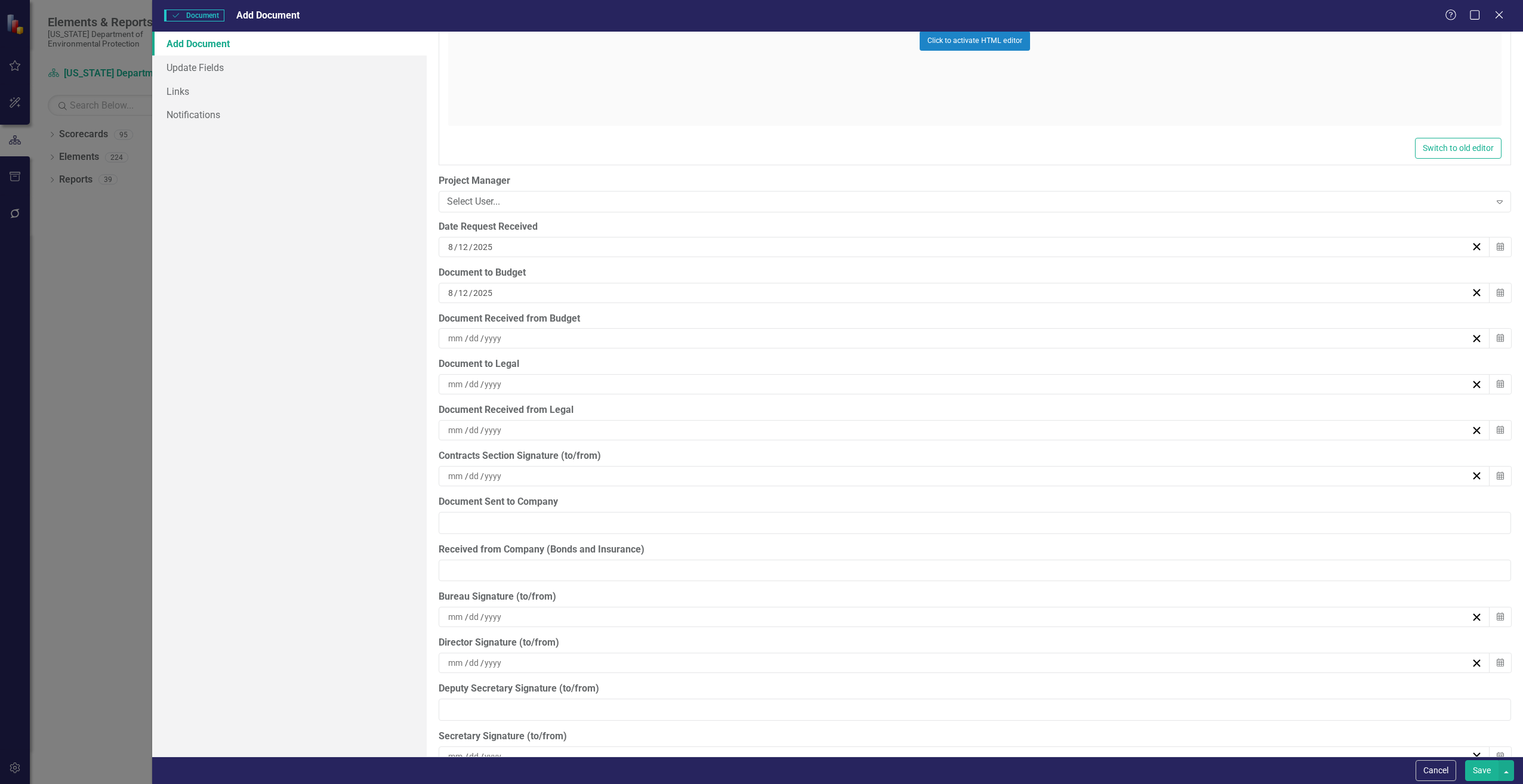
scroll to position [3004, 0]
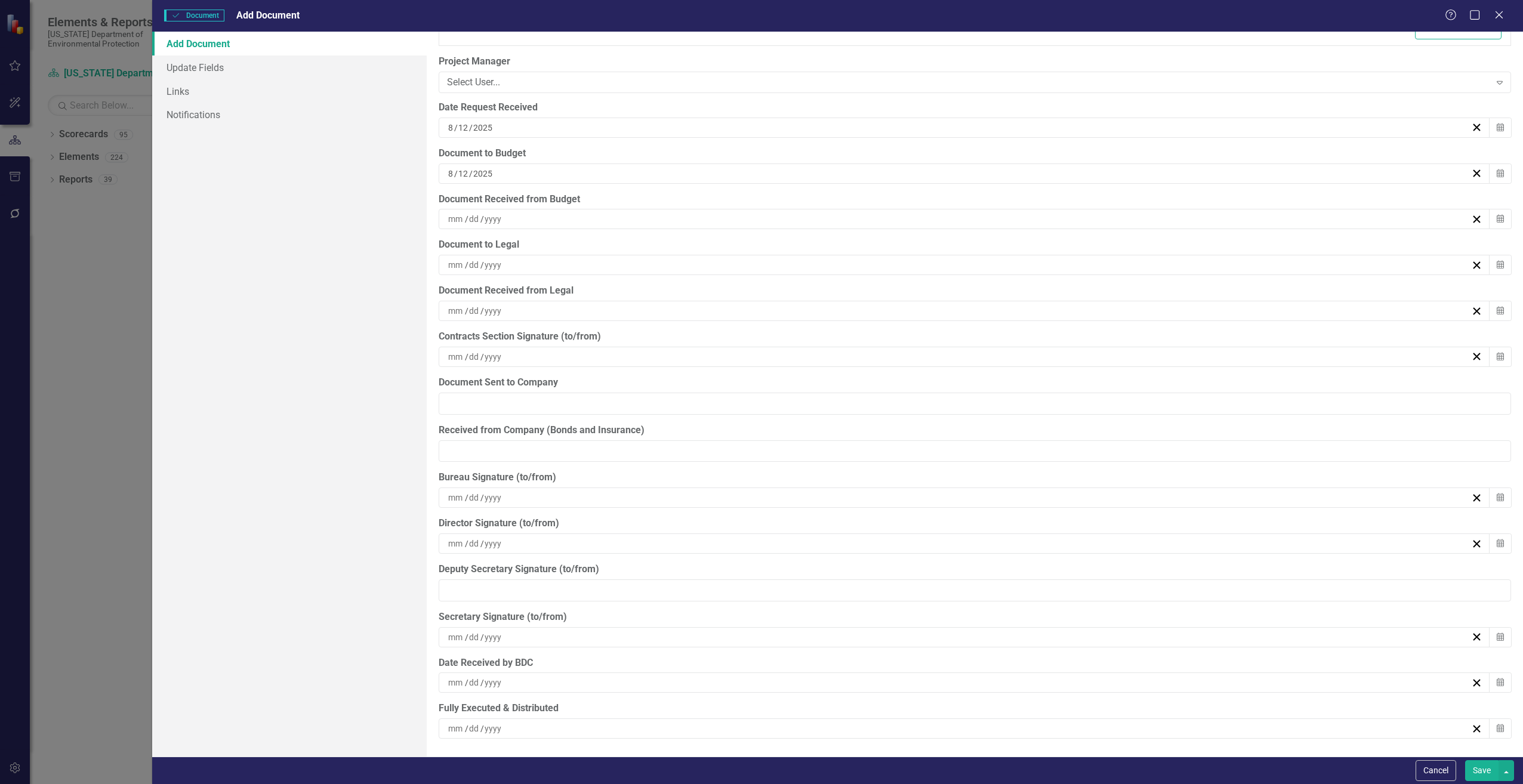
click at [1475, 763] on button "Save" at bounding box center [1482, 770] width 33 height 21
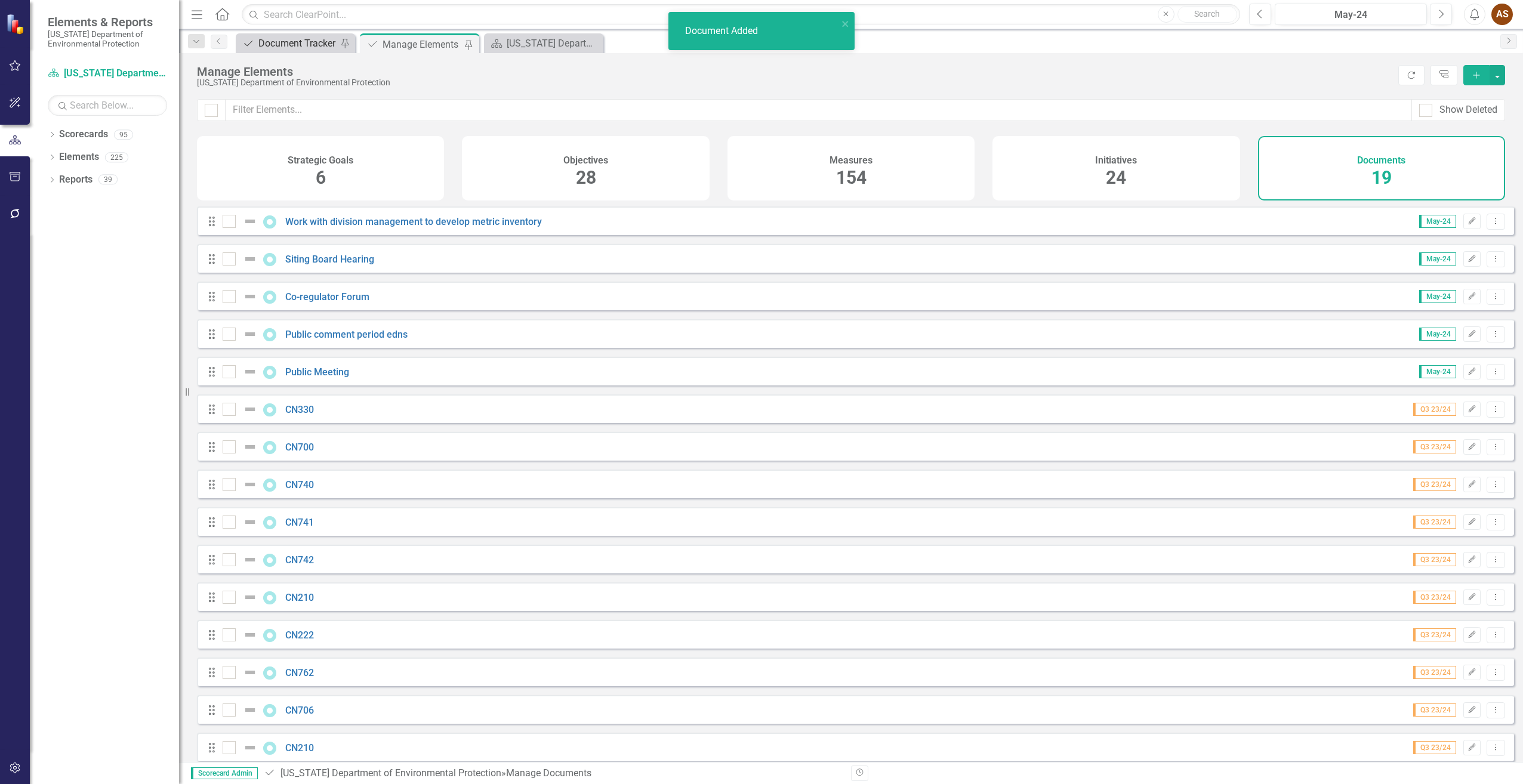
click at [286, 39] on div "Document Tracker" at bounding box center [298, 43] width 79 height 15
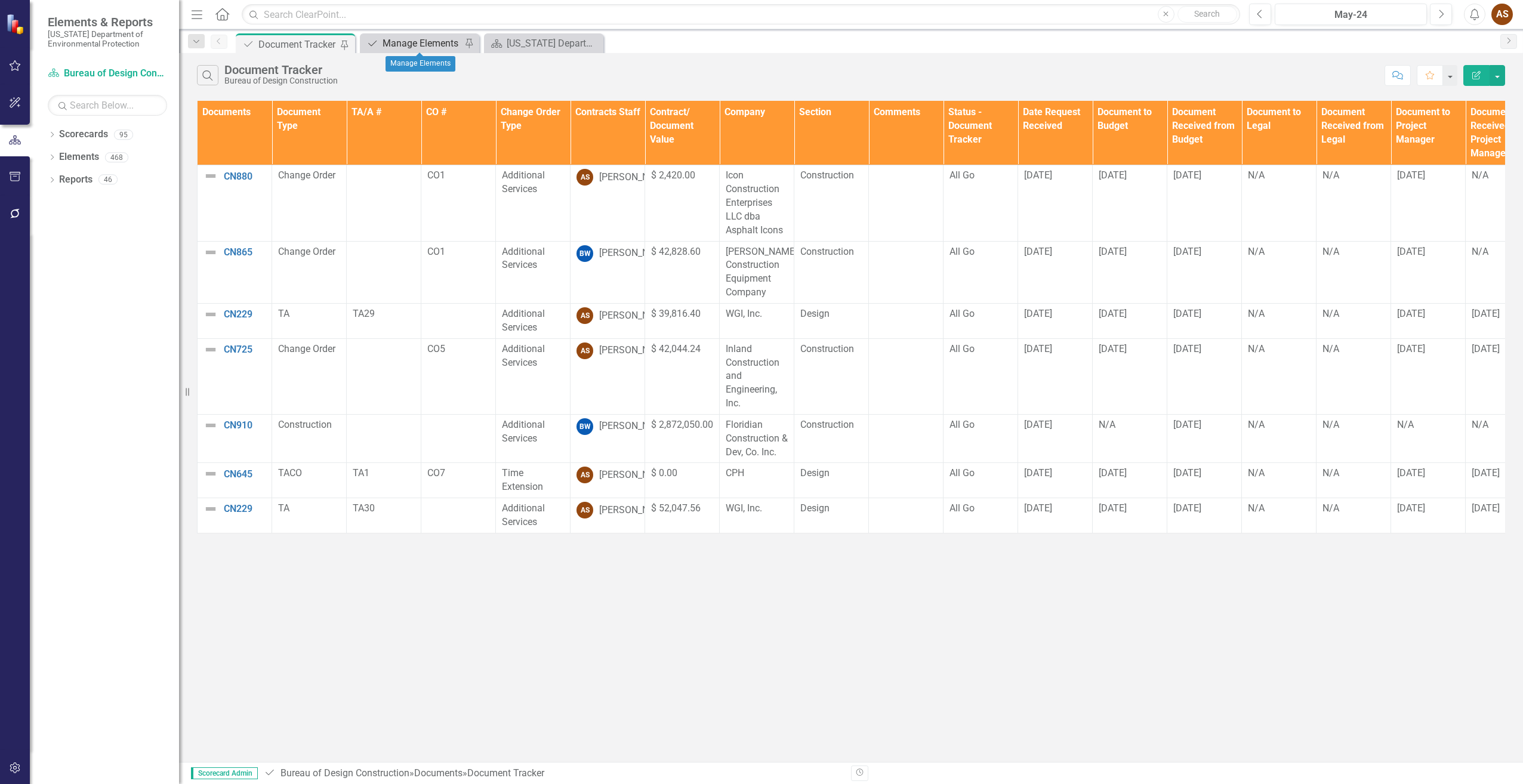
click at [415, 41] on div "Manage Elements" at bounding box center [422, 43] width 79 height 15
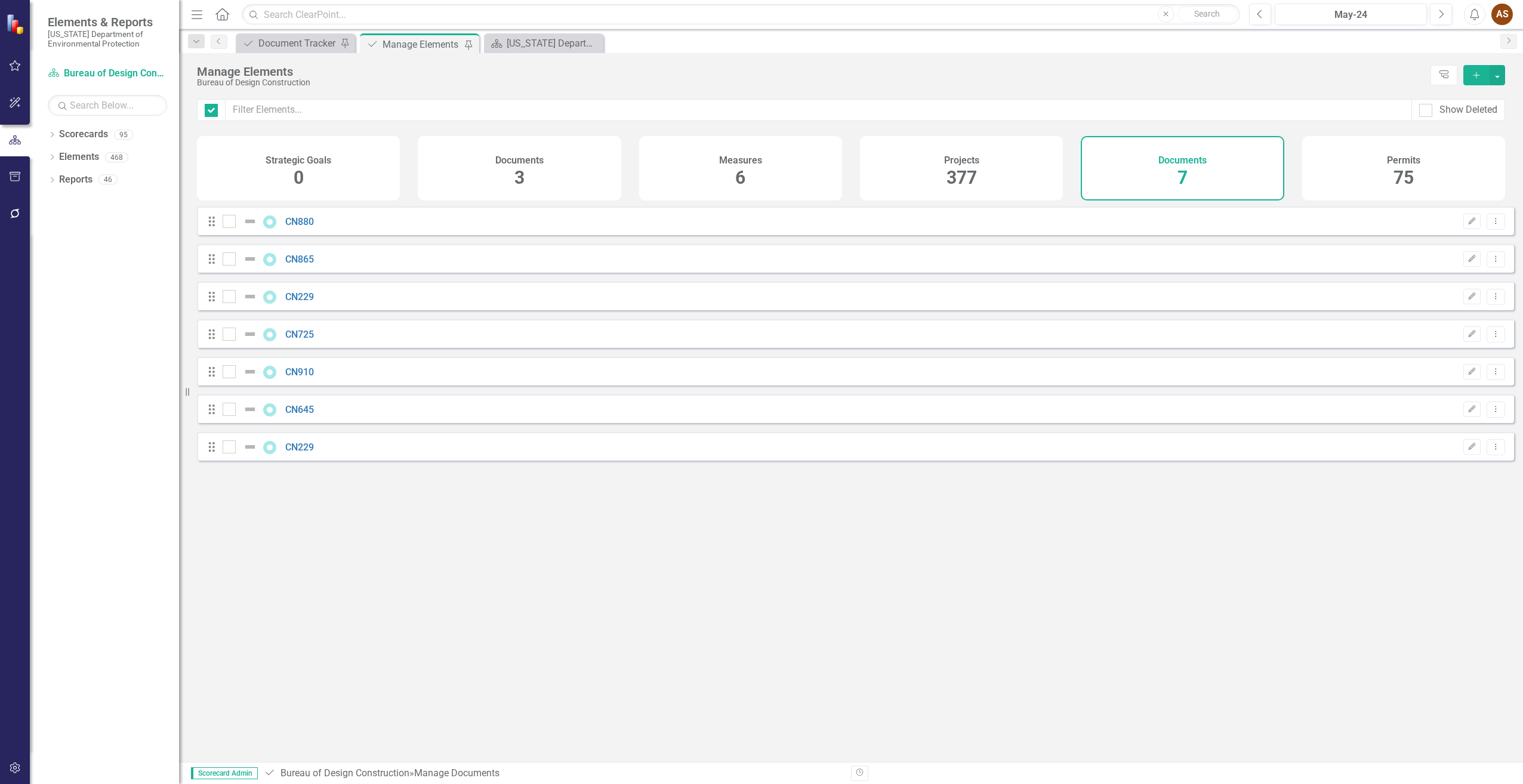
checkbox input "false"
click at [271, 36] on div "Document Tracker" at bounding box center [298, 43] width 79 height 15
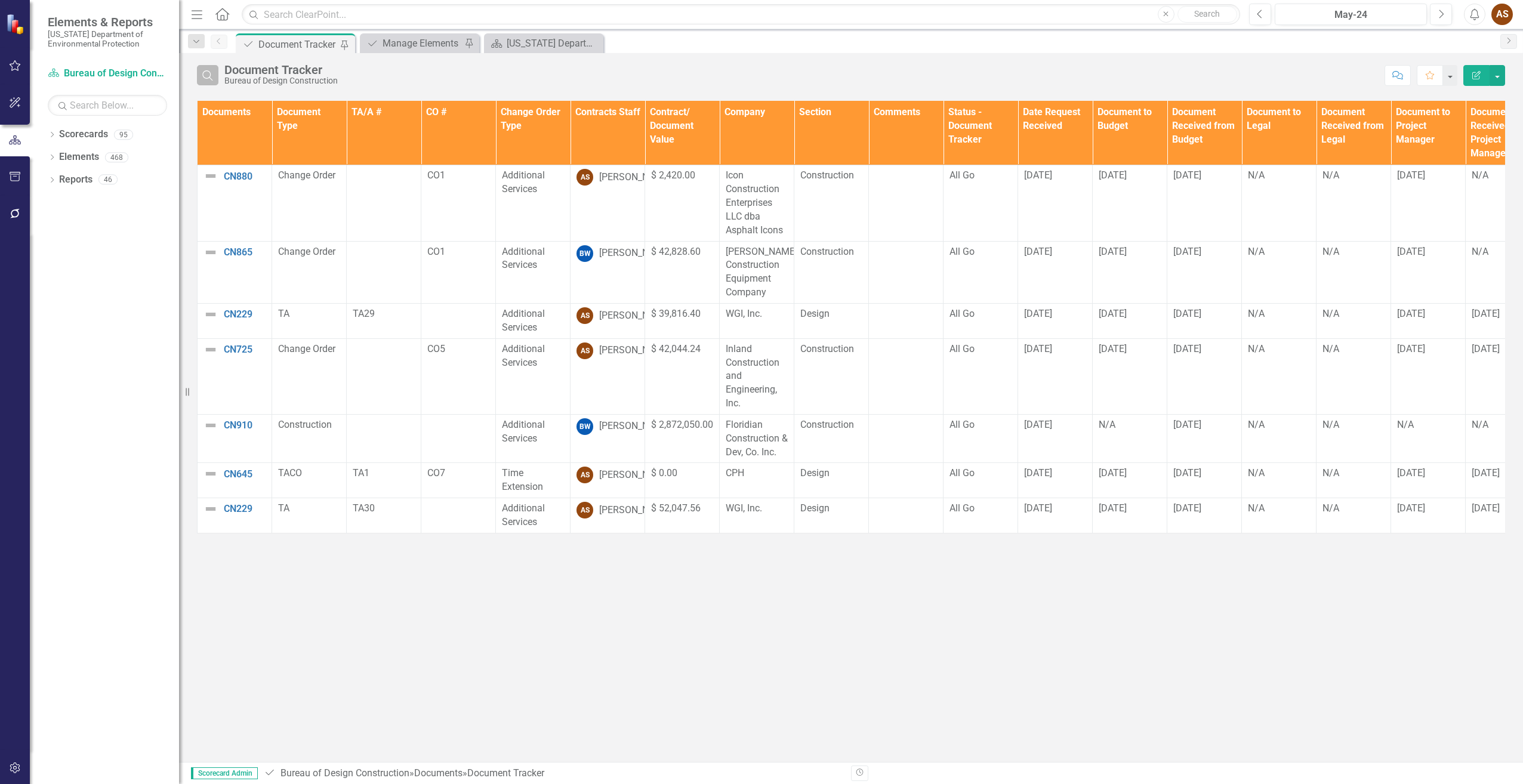
click at [209, 79] on icon "Search" at bounding box center [208, 75] width 13 height 11
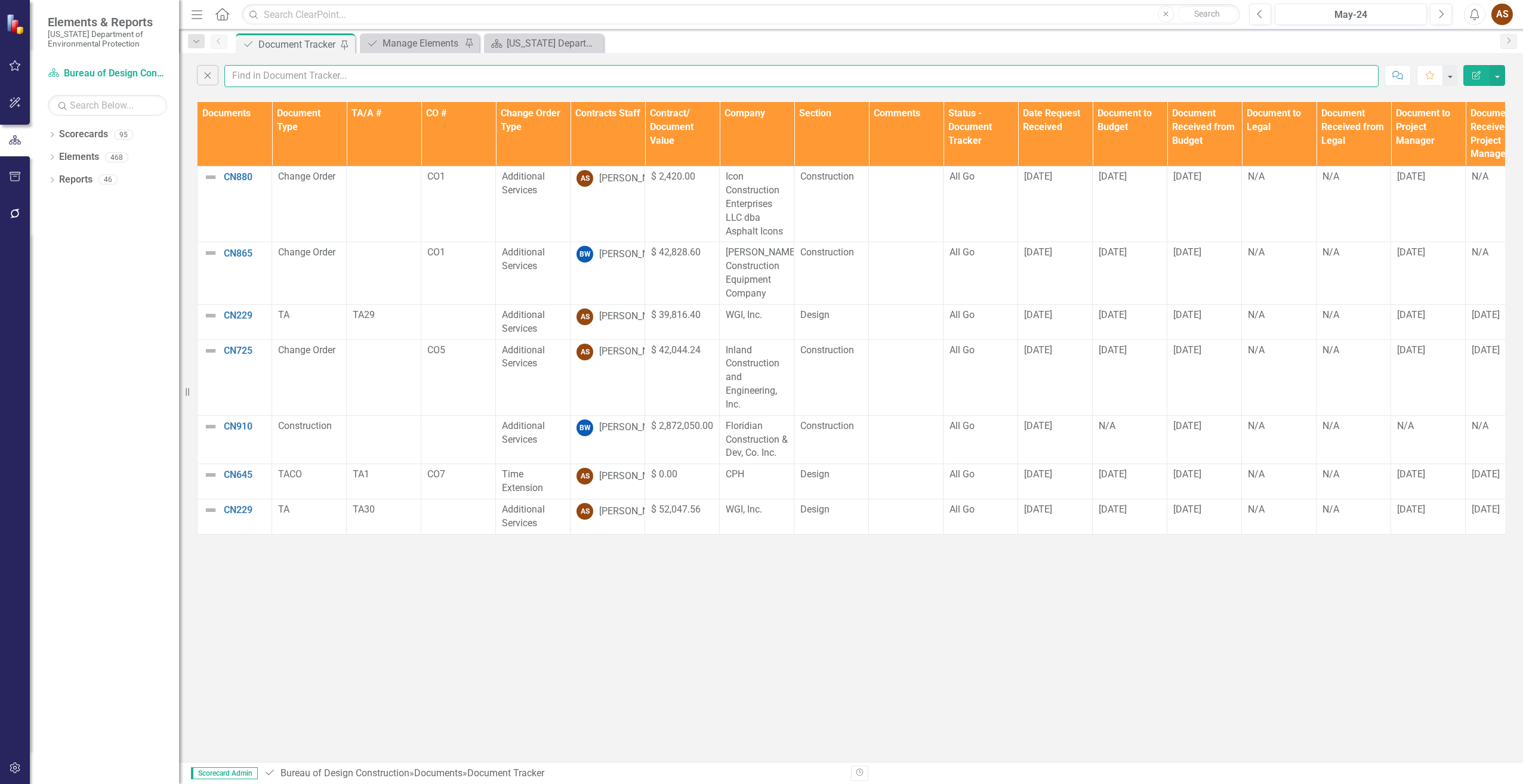
click at [244, 76] on input "text" at bounding box center [801, 76] width 1154 height 22
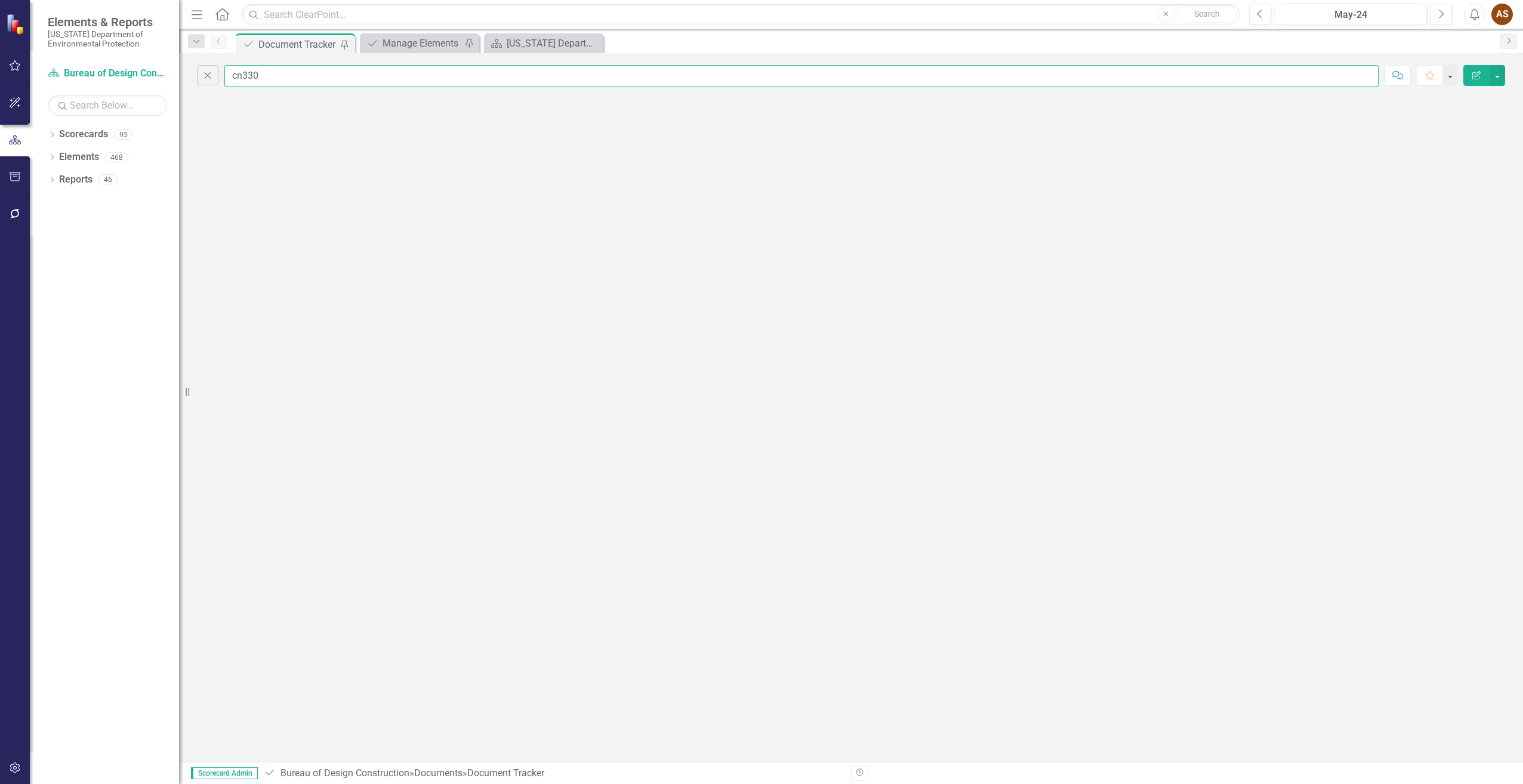
click at [264, 76] on input "cn330" at bounding box center [801, 76] width 1154 height 22
type input "c"
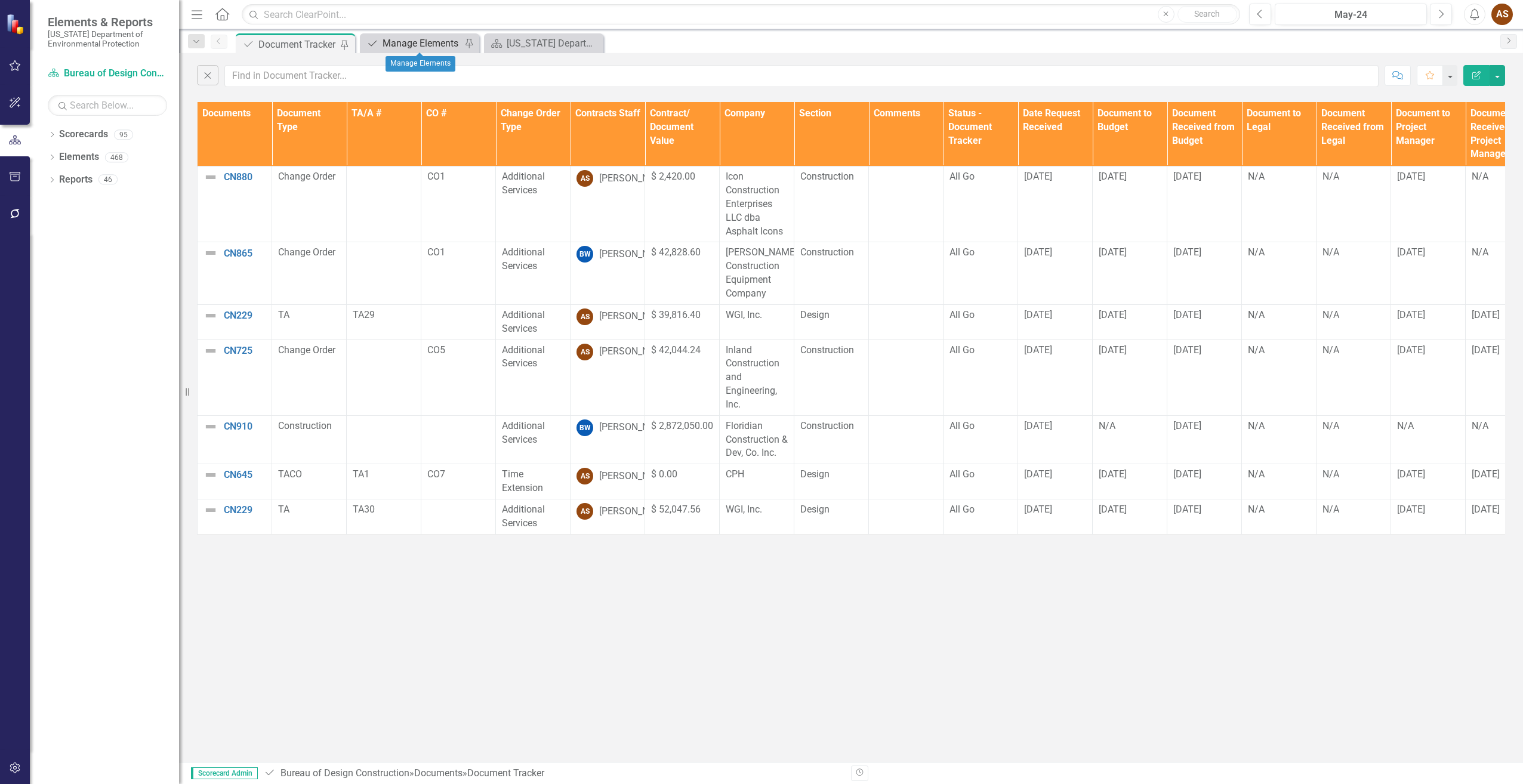
click at [417, 38] on div "Manage Elements" at bounding box center [422, 43] width 79 height 15
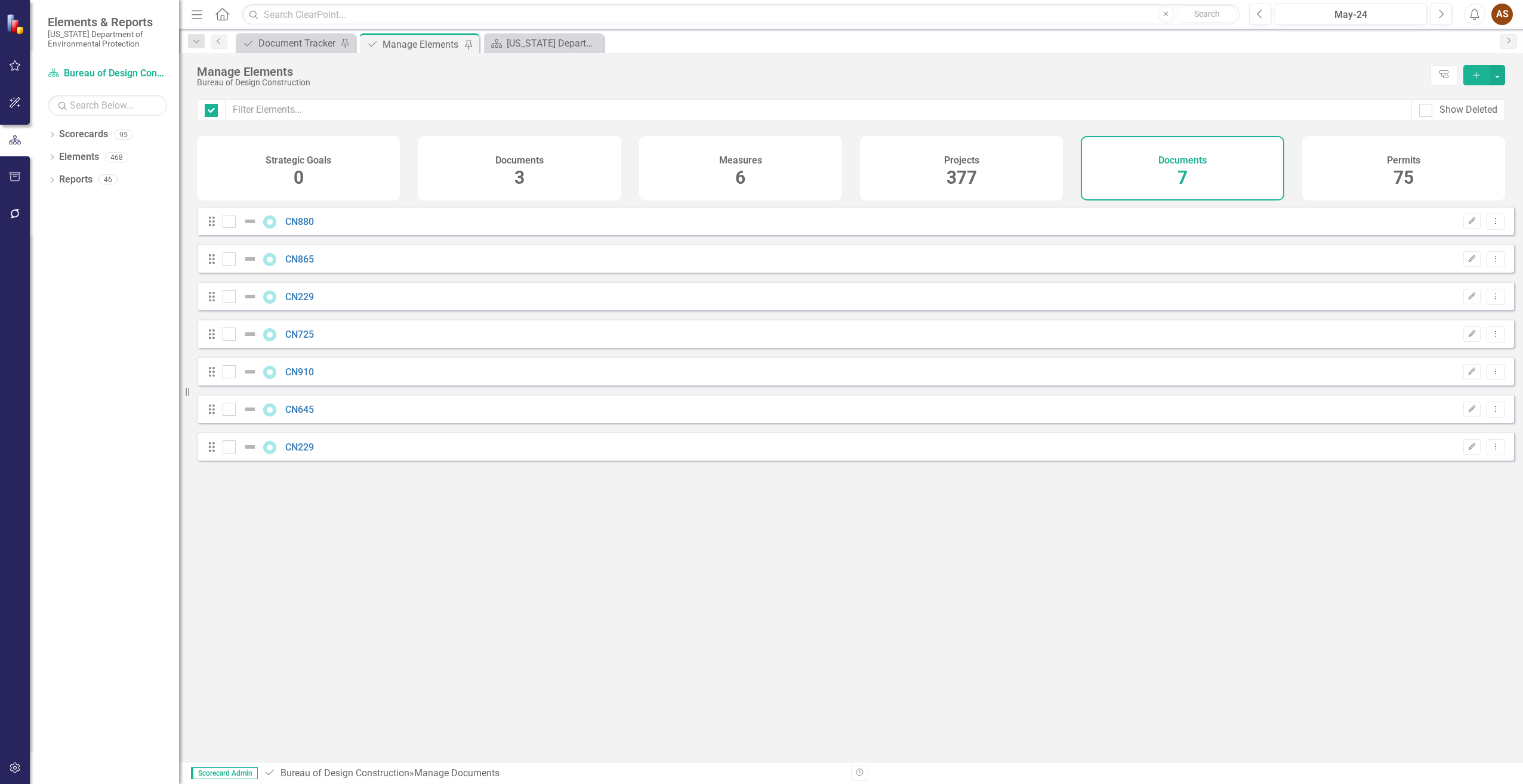
checkbox input "false"
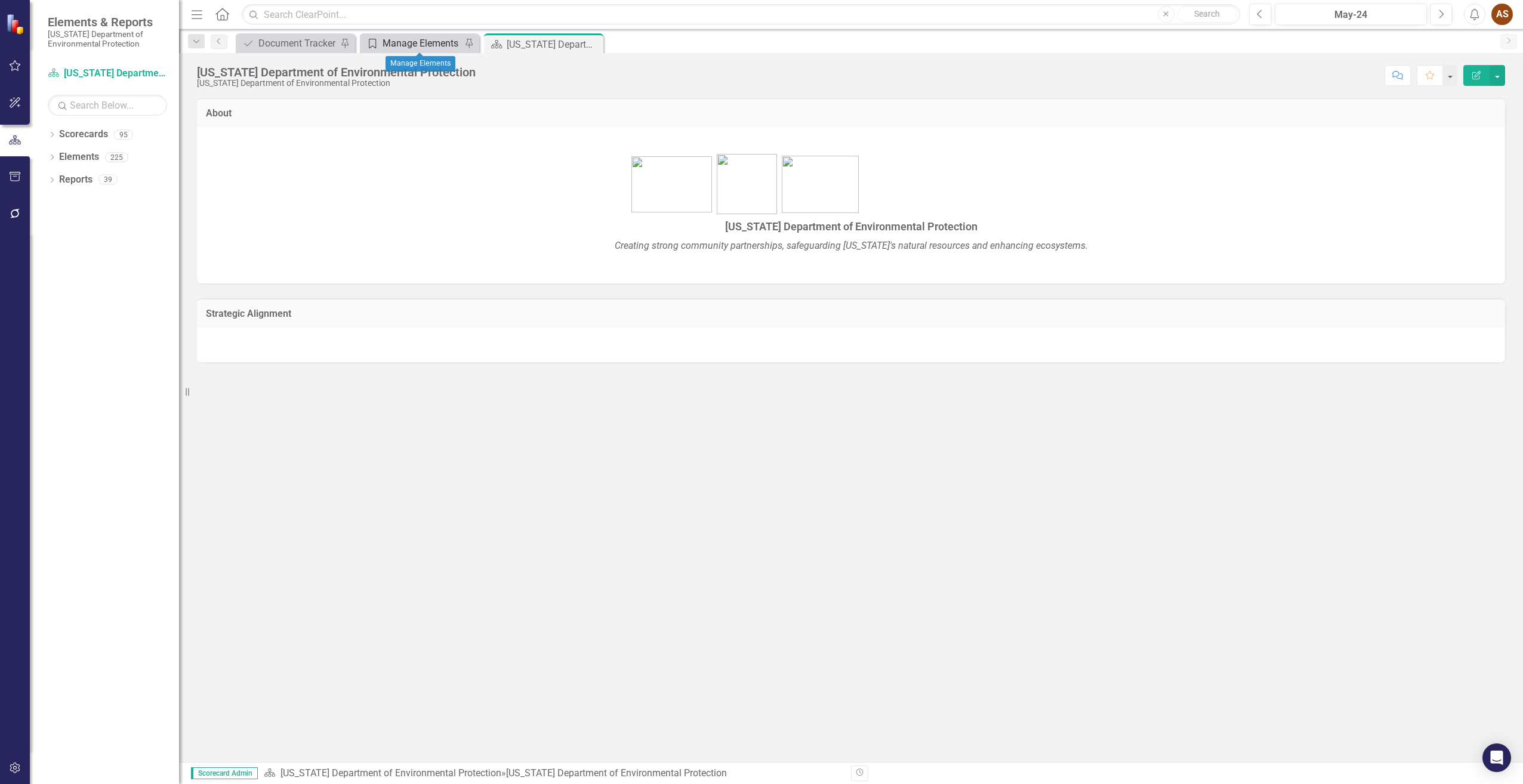
click at [397, 43] on div "Manage Elements" at bounding box center [422, 43] width 79 height 15
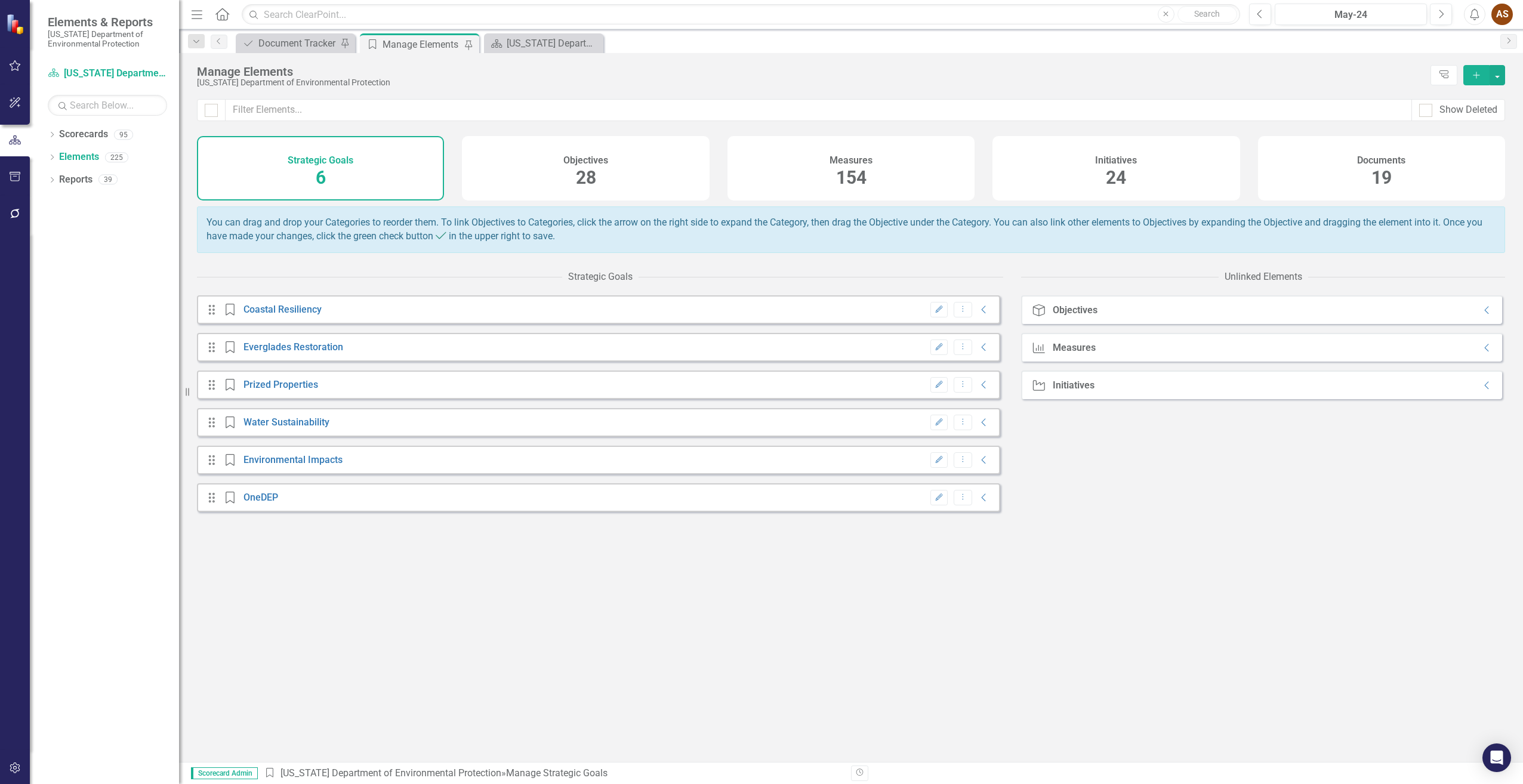
click at [1327, 169] on div "Documents 19" at bounding box center [1382, 168] width 247 height 64
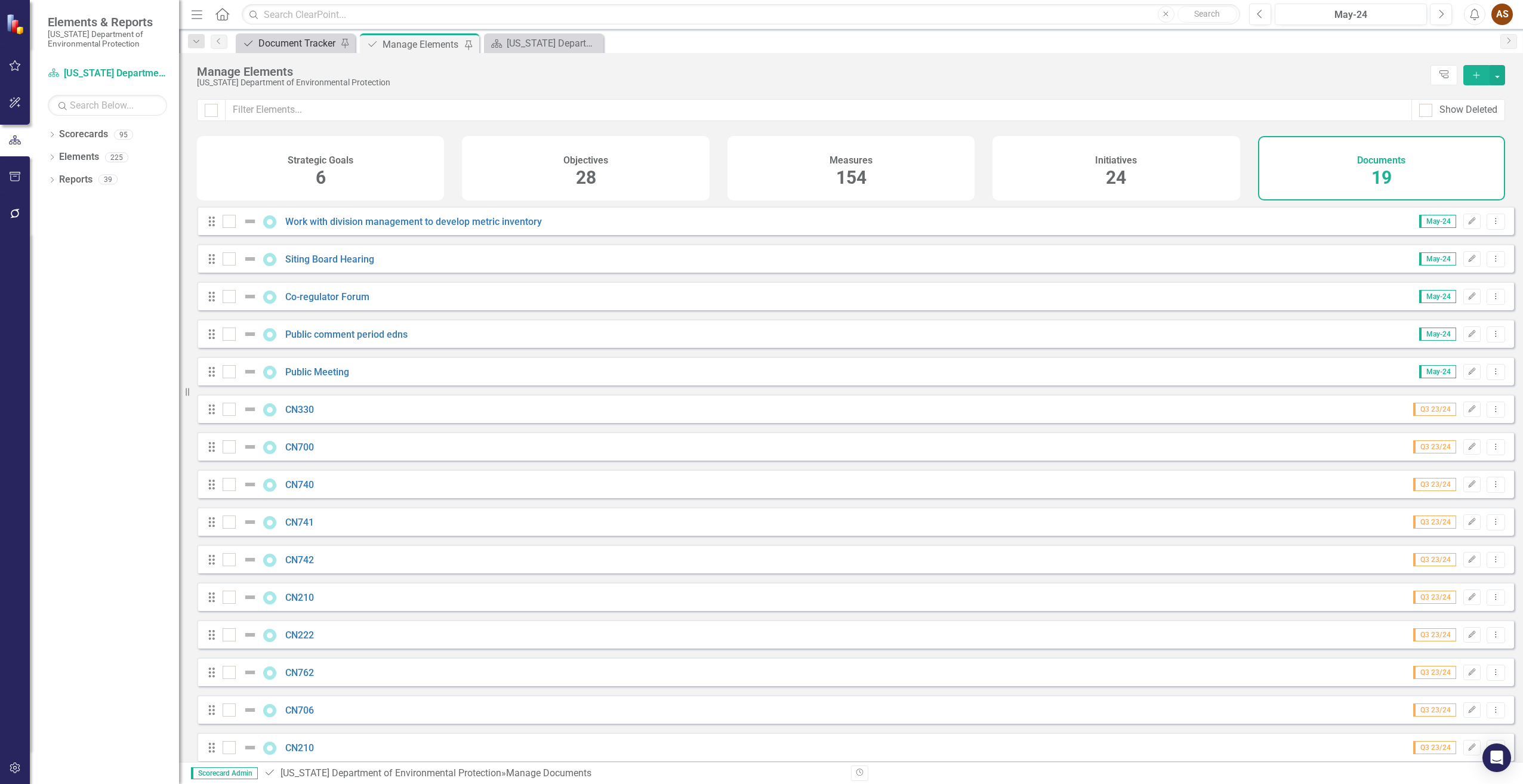
click at [300, 46] on div "Document Tracker" at bounding box center [298, 43] width 79 height 15
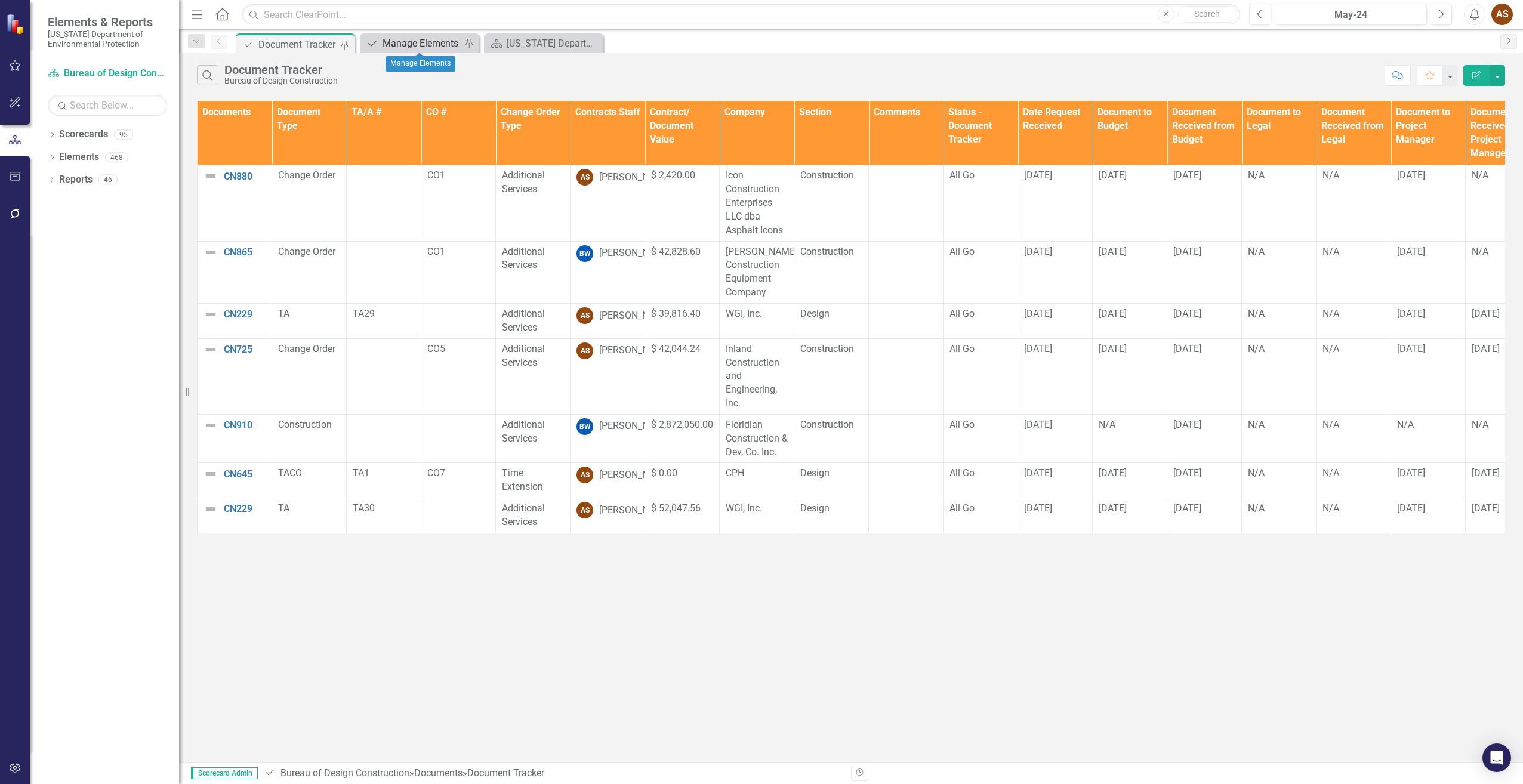
click at [434, 45] on div "Manage Elements" at bounding box center [422, 43] width 79 height 15
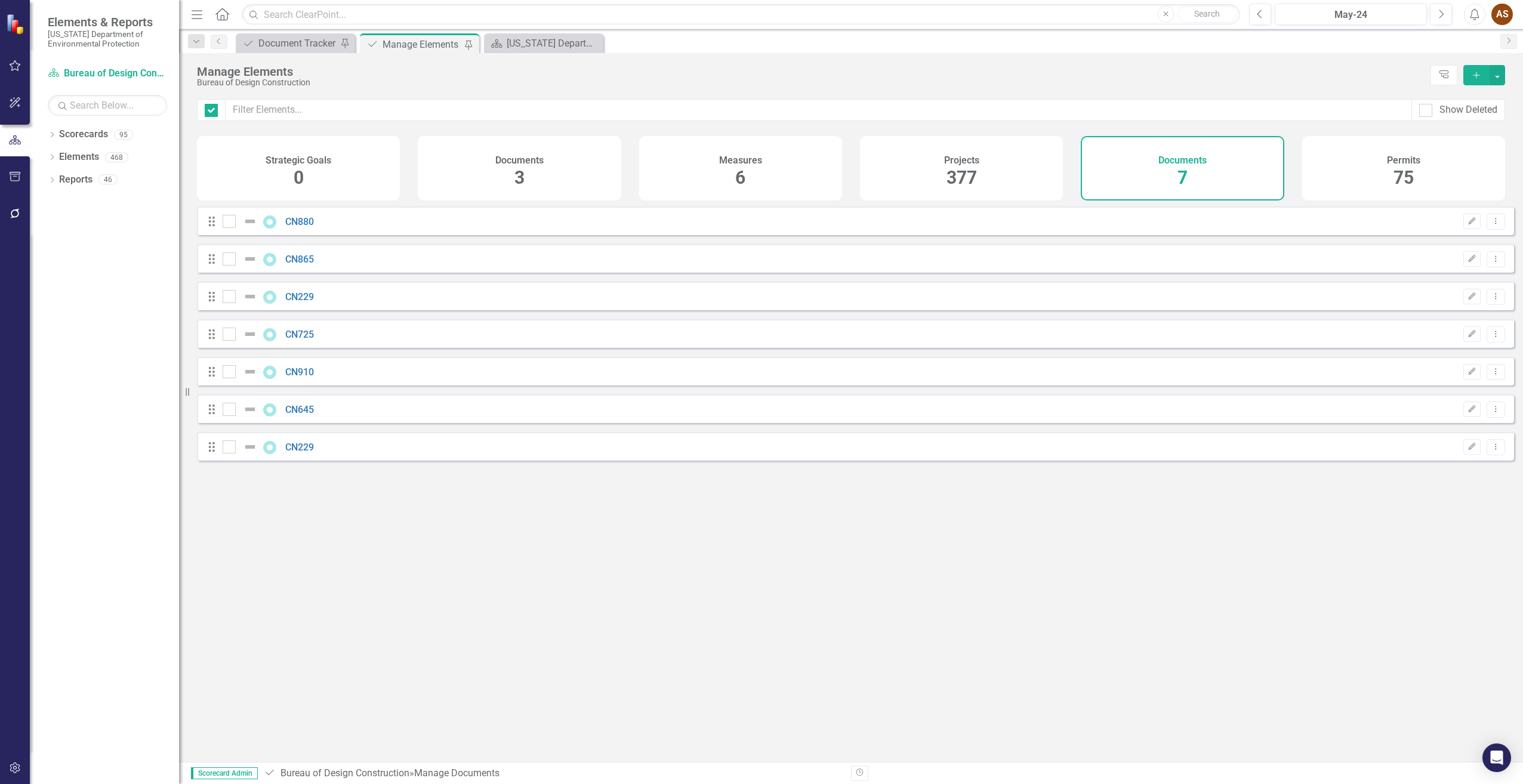
checkbox input "false"
click at [1478, 79] on icon "Add" at bounding box center [1476, 75] width 11 height 8
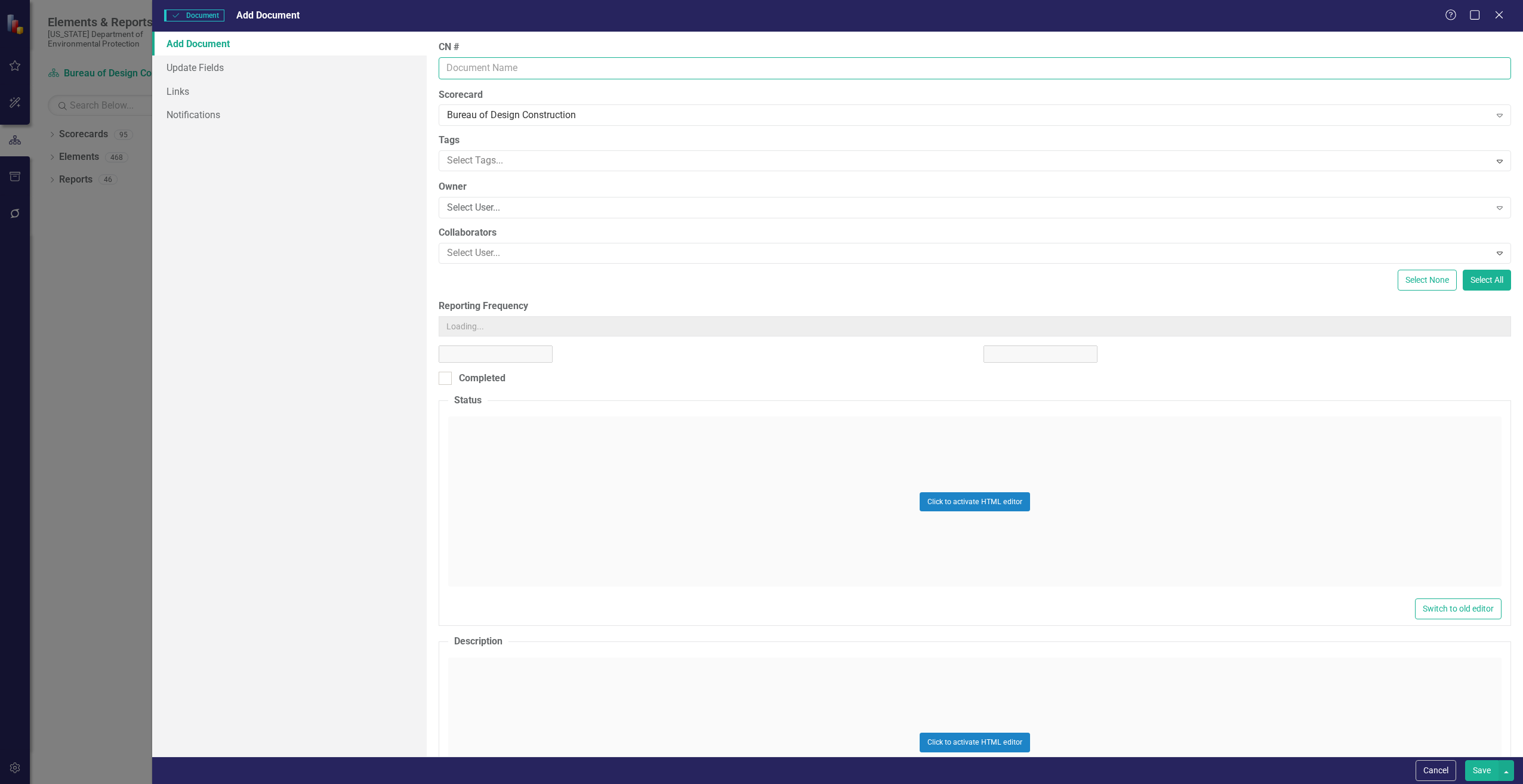
click at [547, 61] on input "CN #" at bounding box center [975, 68] width 1072 height 22
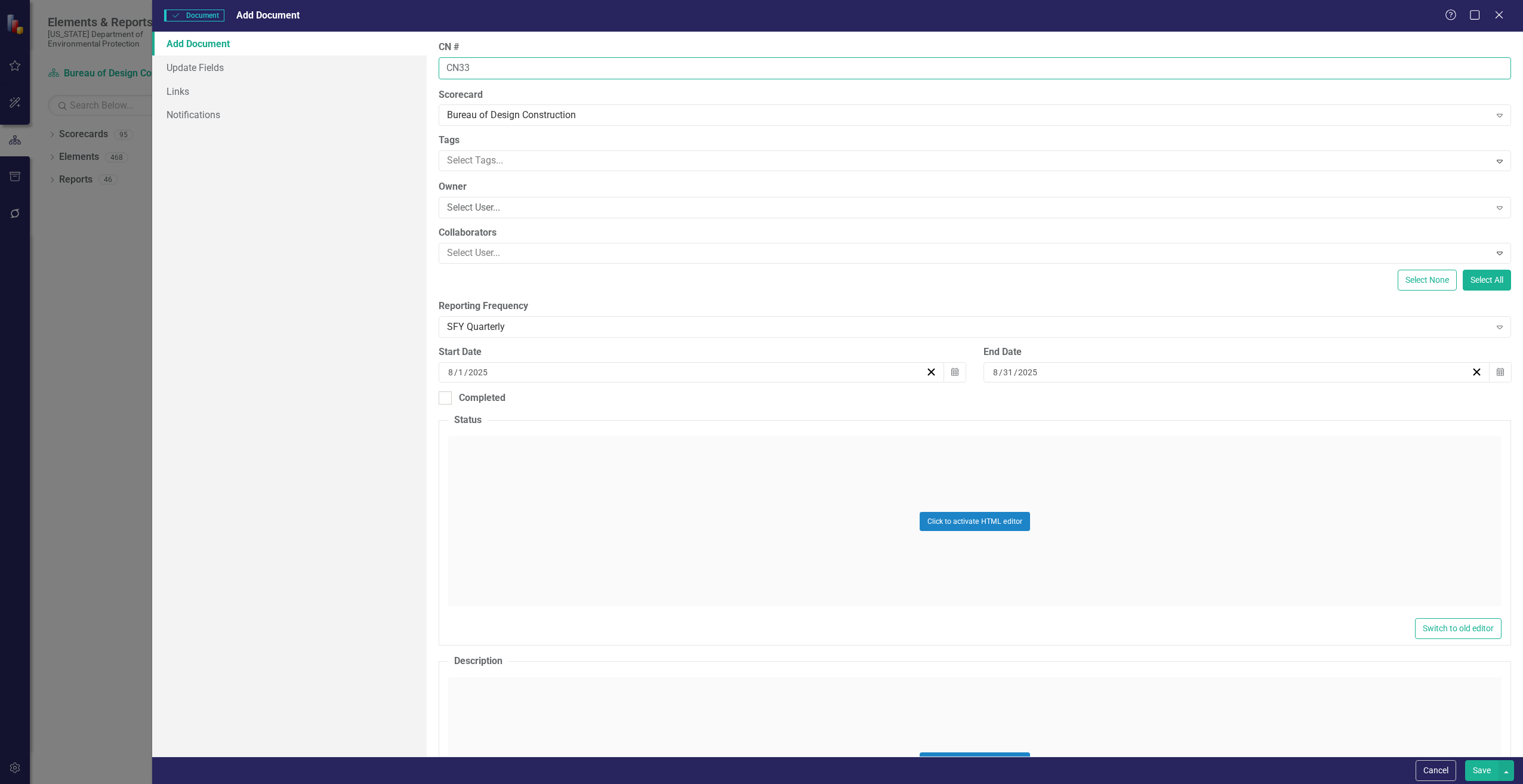
type input "CN330"
type input "25103.04"
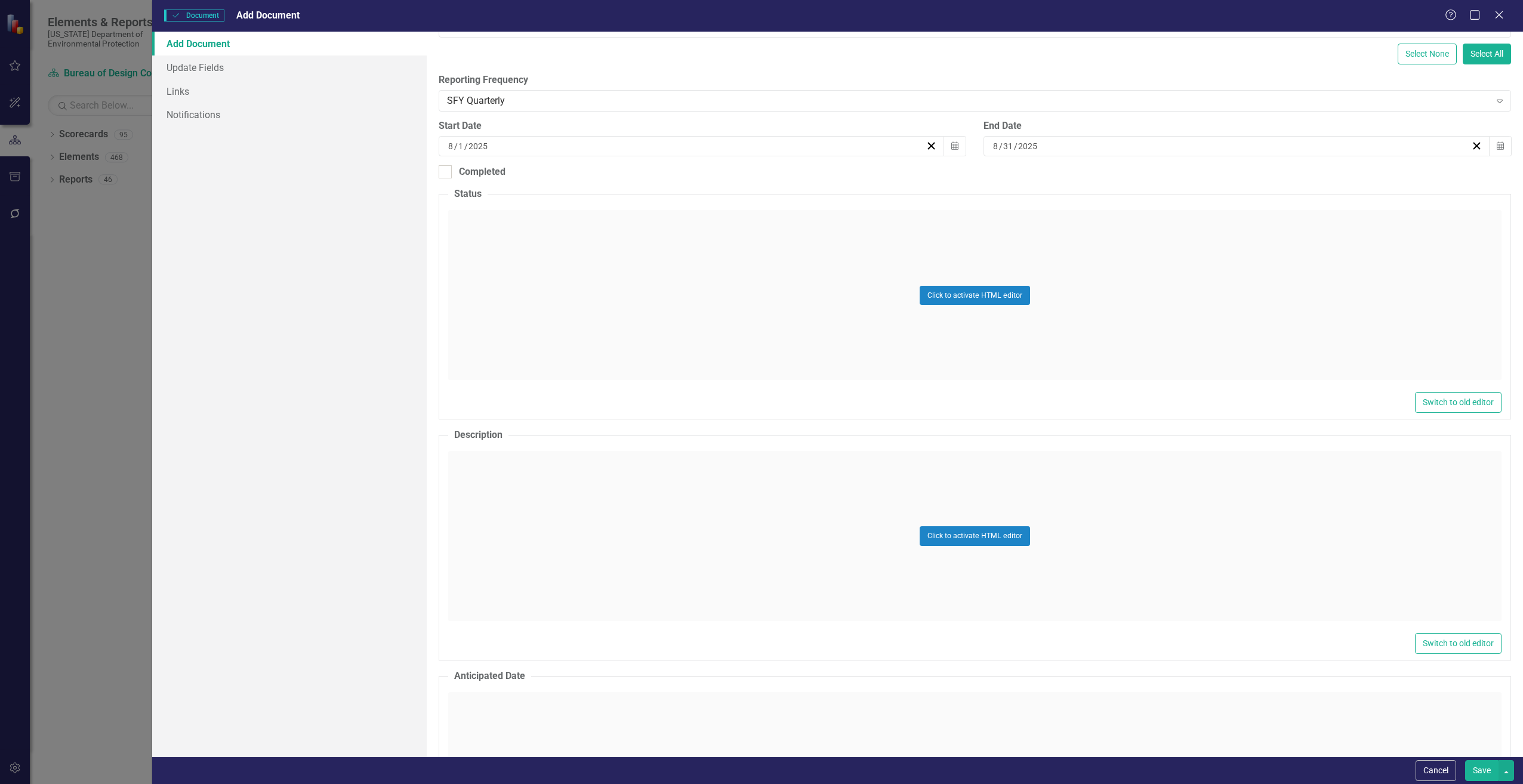
scroll to position [239, 0]
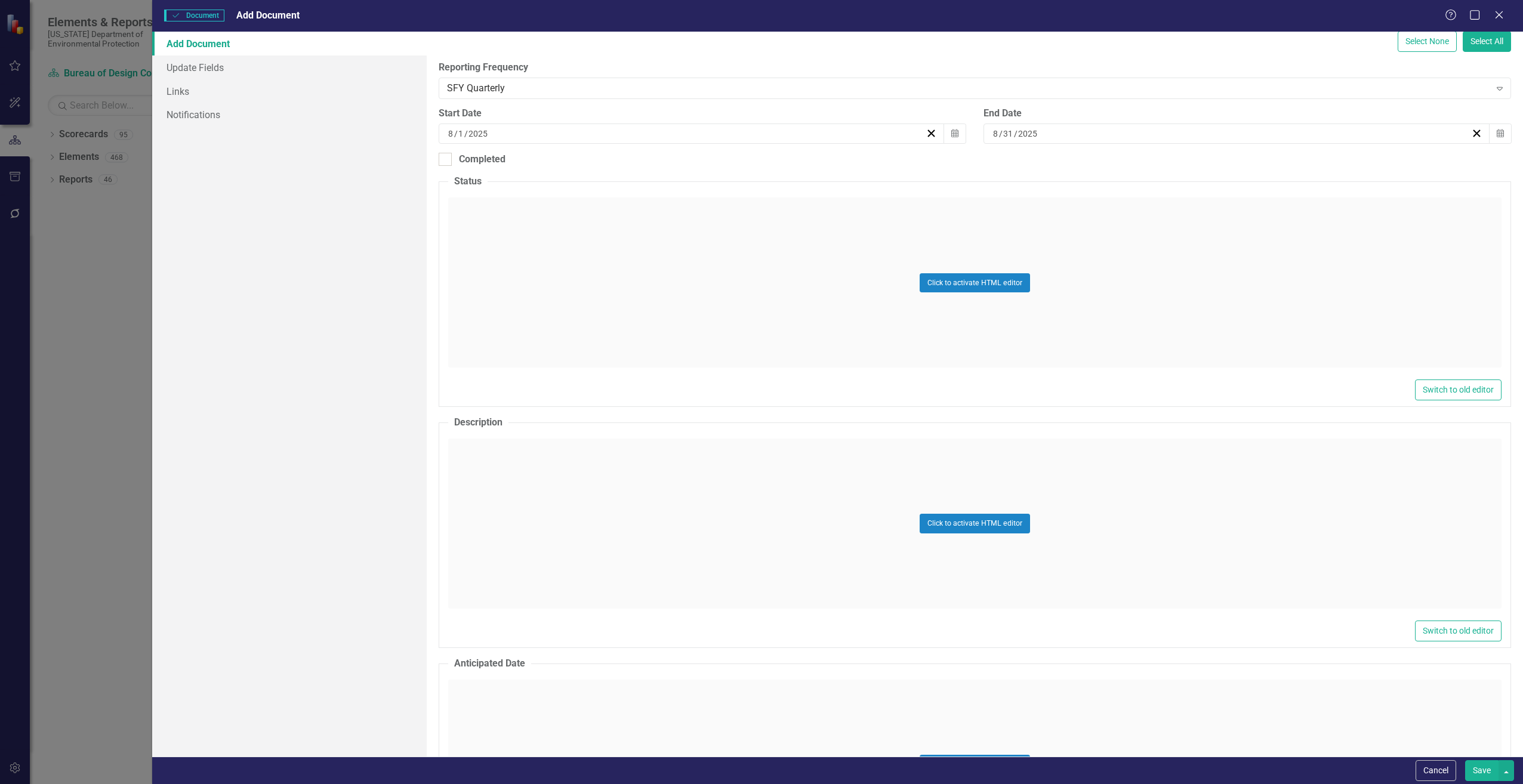
click at [531, 455] on div "Click to activate HTML editor" at bounding box center [975, 523] width 1053 height 170
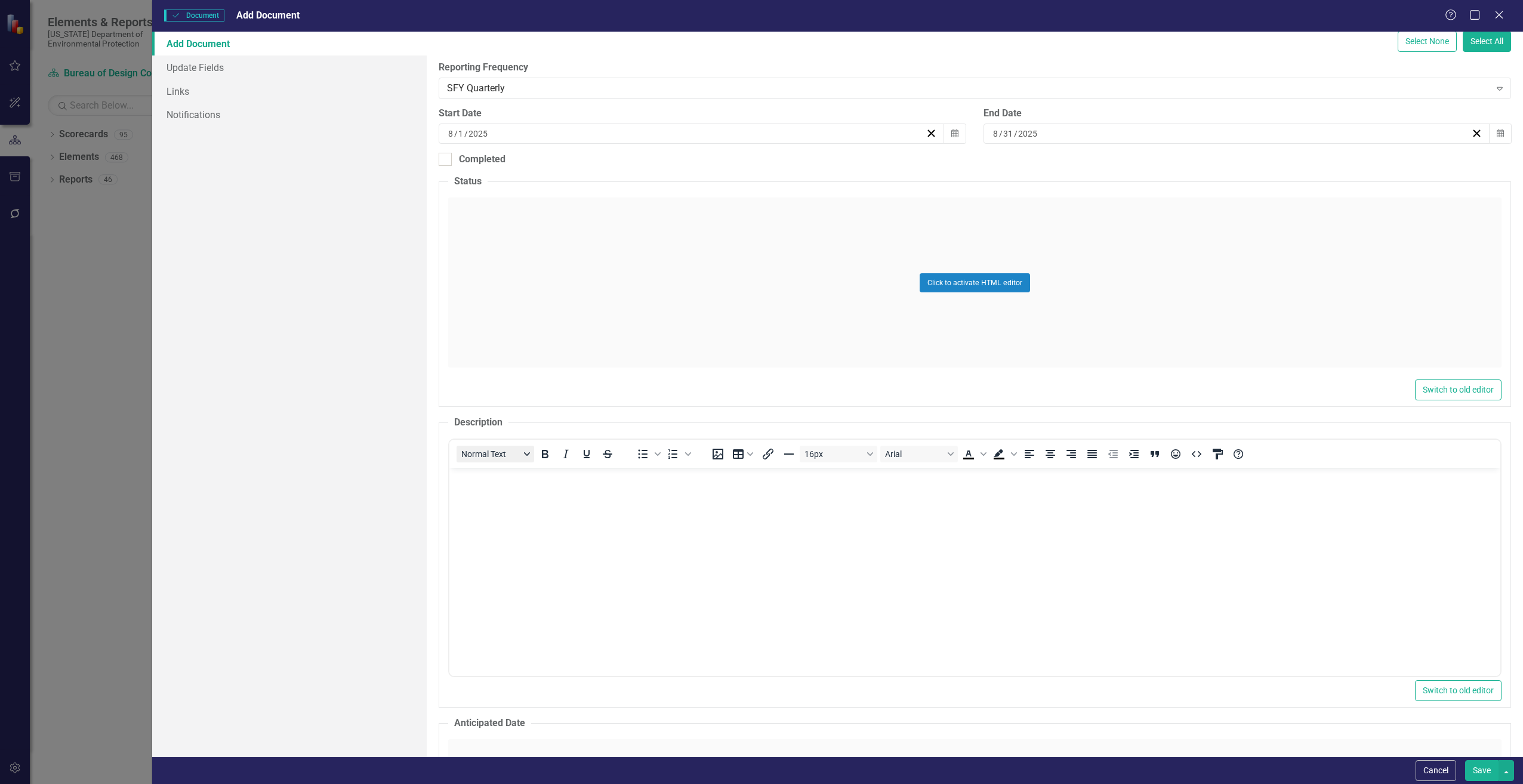
click at [522, 462] on div "Normal Text" at bounding box center [537, 453] width 176 height 23
click at [513, 501] on body "Rich Text Area. Press ALT-0 for help." at bounding box center [974, 557] width 1051 height 179
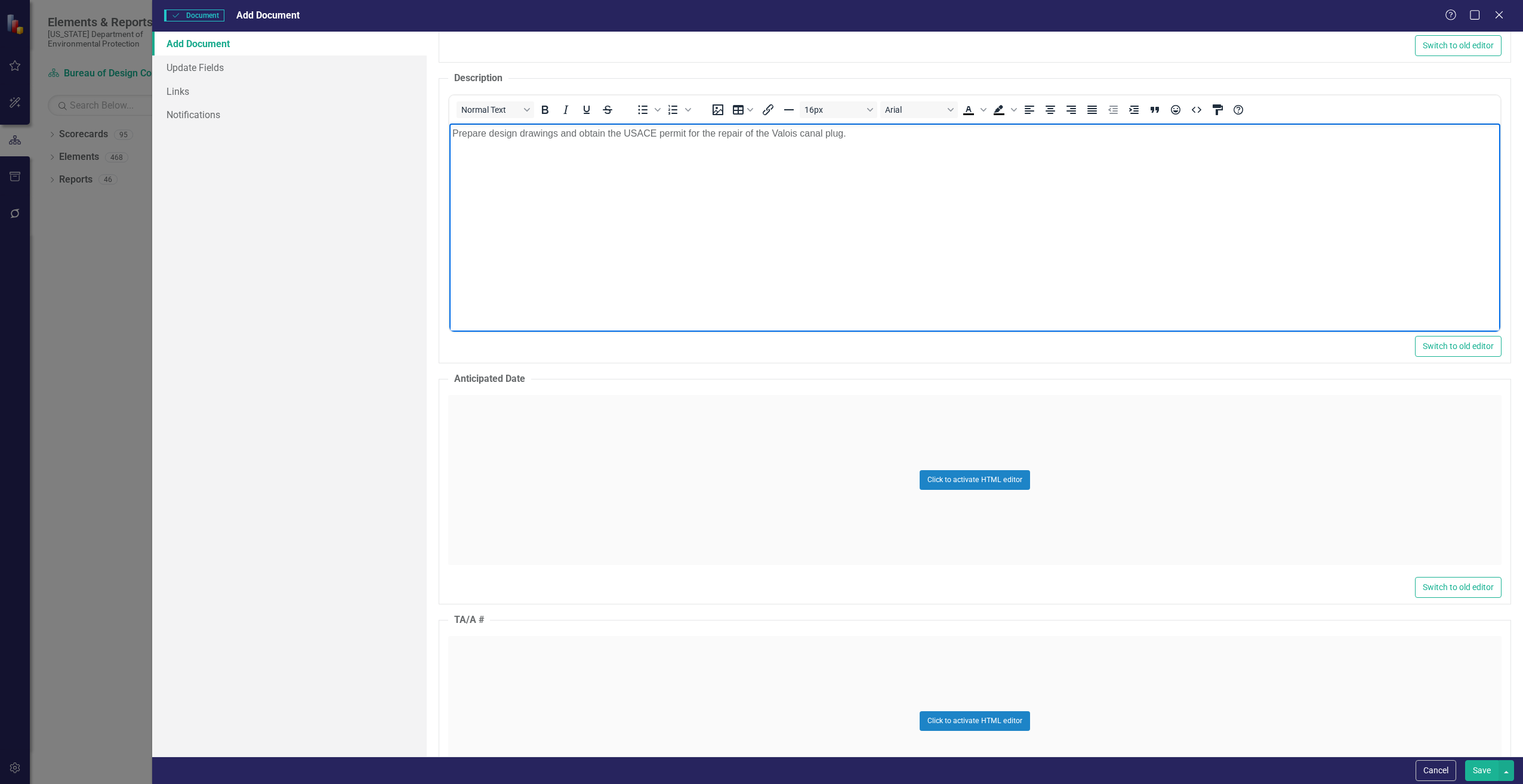
scroll to position [716, 0]
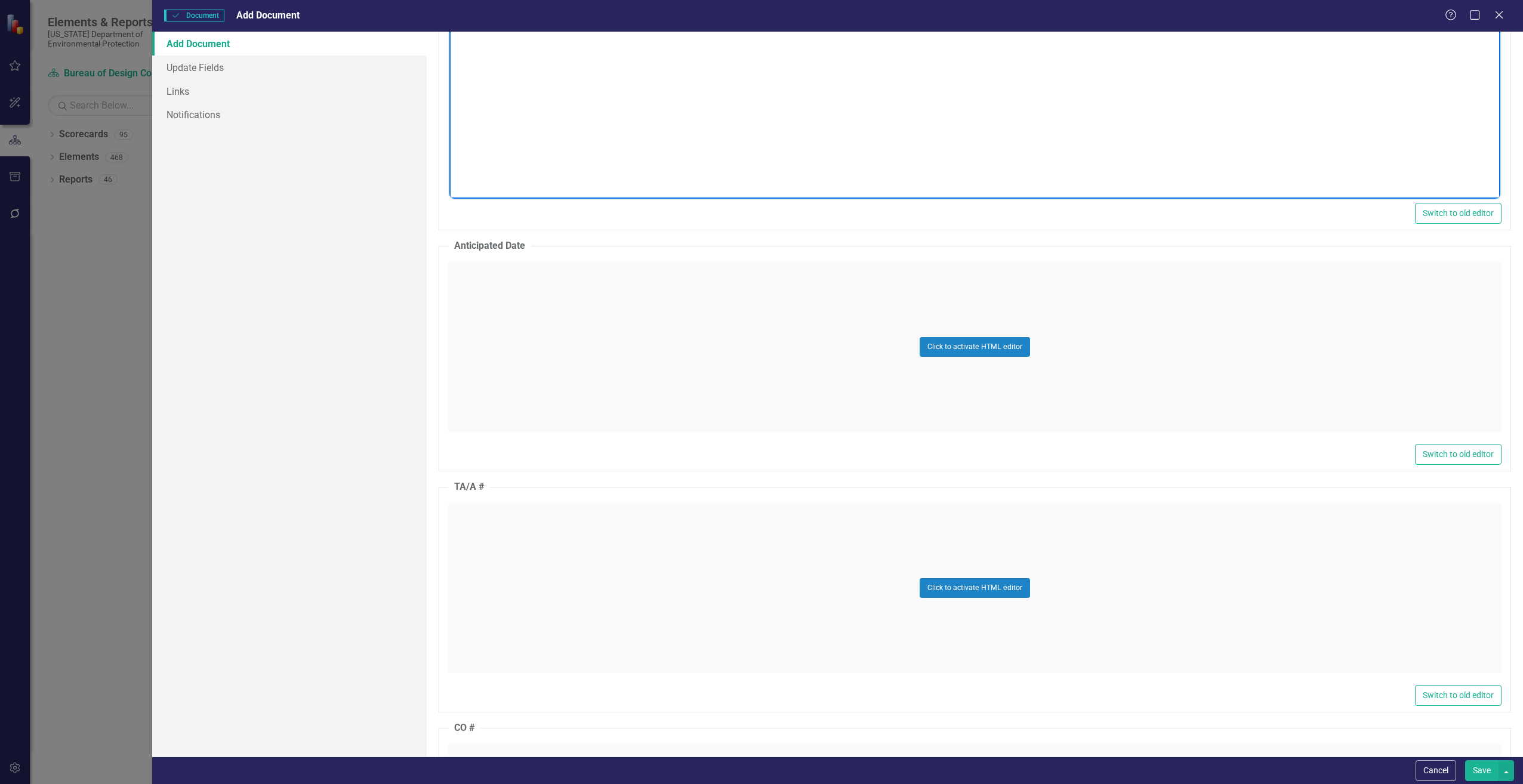
click at [589, 547] on div "Click to activate HTML editor" at bounding box center [975, 588] width 1053 height 170
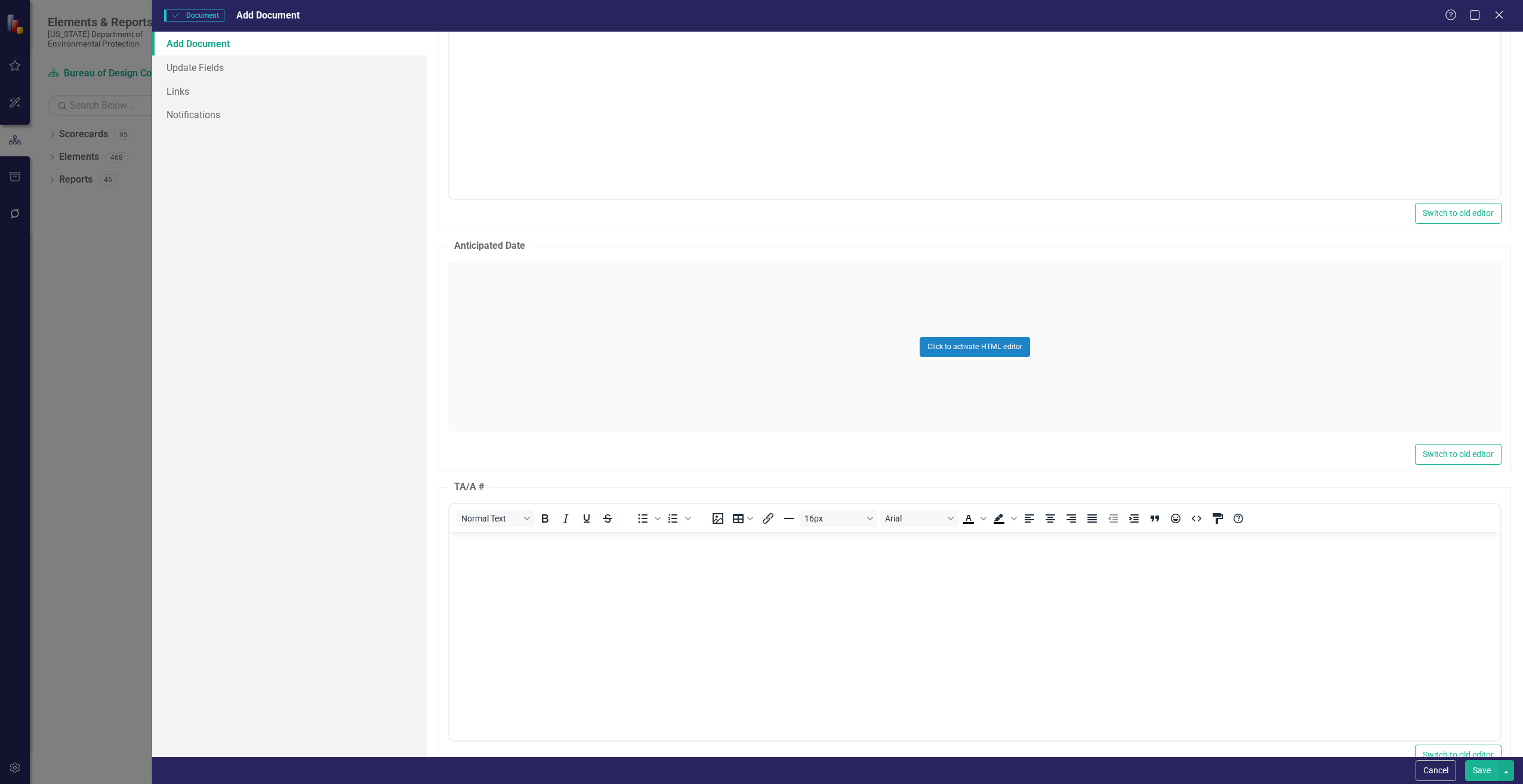
scroll to position [0, 0]
click at [578, 556] on body "Rich Text Area. Press ALT-0 for help." at bounding box center [974, 621] width 1051 height 179
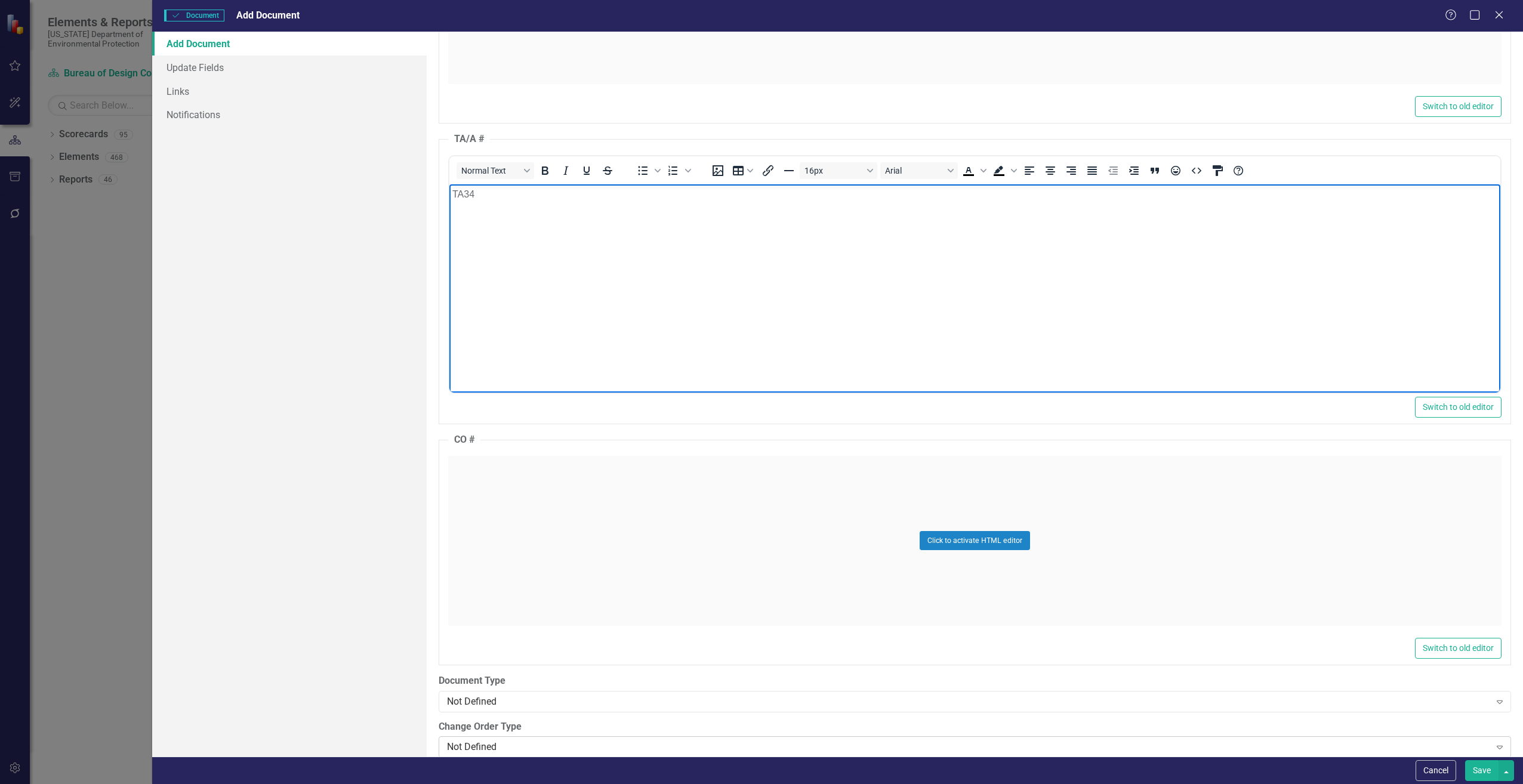
scroll to position [1253, 0]
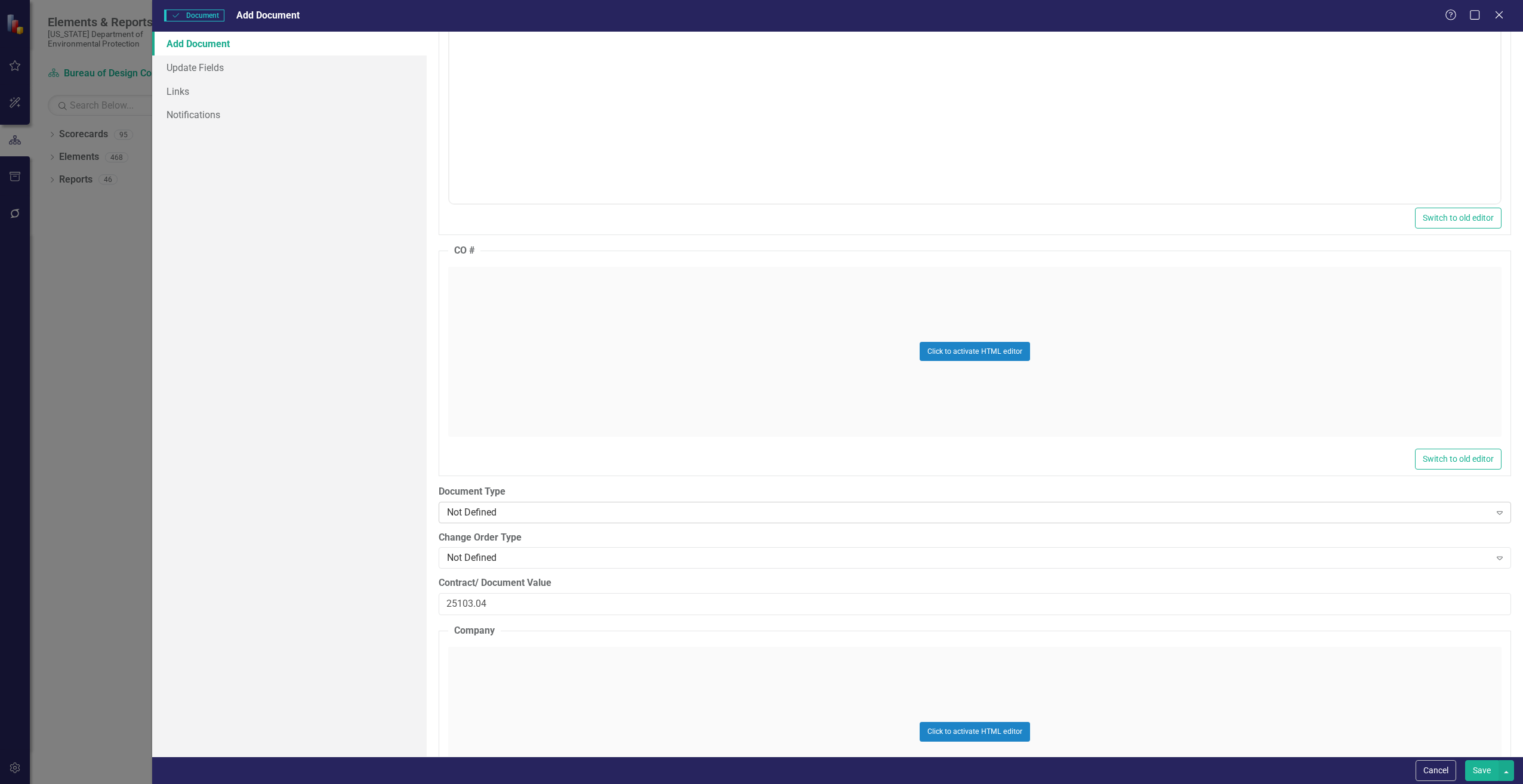
click at [556, 516] on div "Not Defined" at bounding box center [969, 512] width 1043 height 14
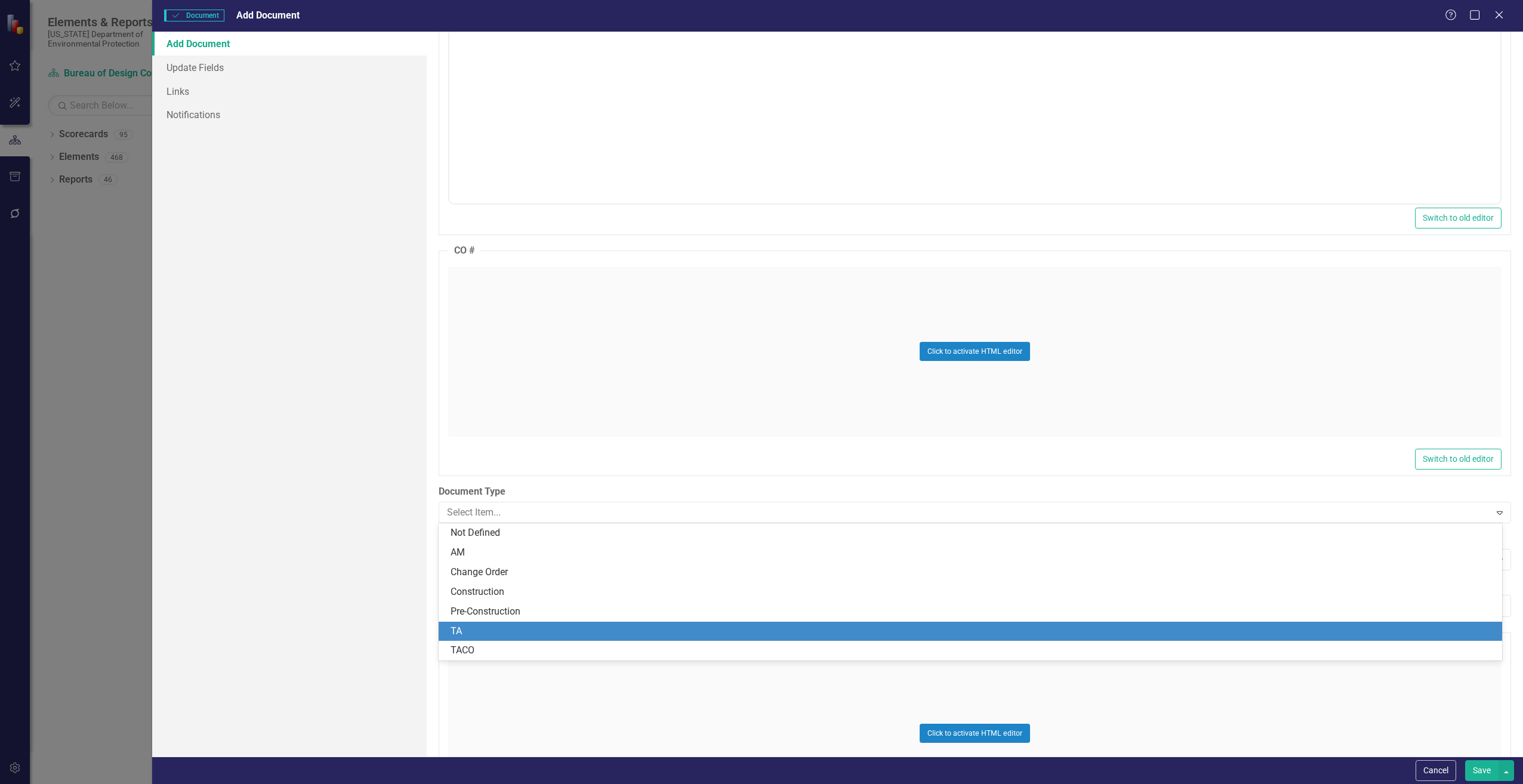
click at [476, 628] on div "TA" at bounding box center [973, 631] width 1044 height 14
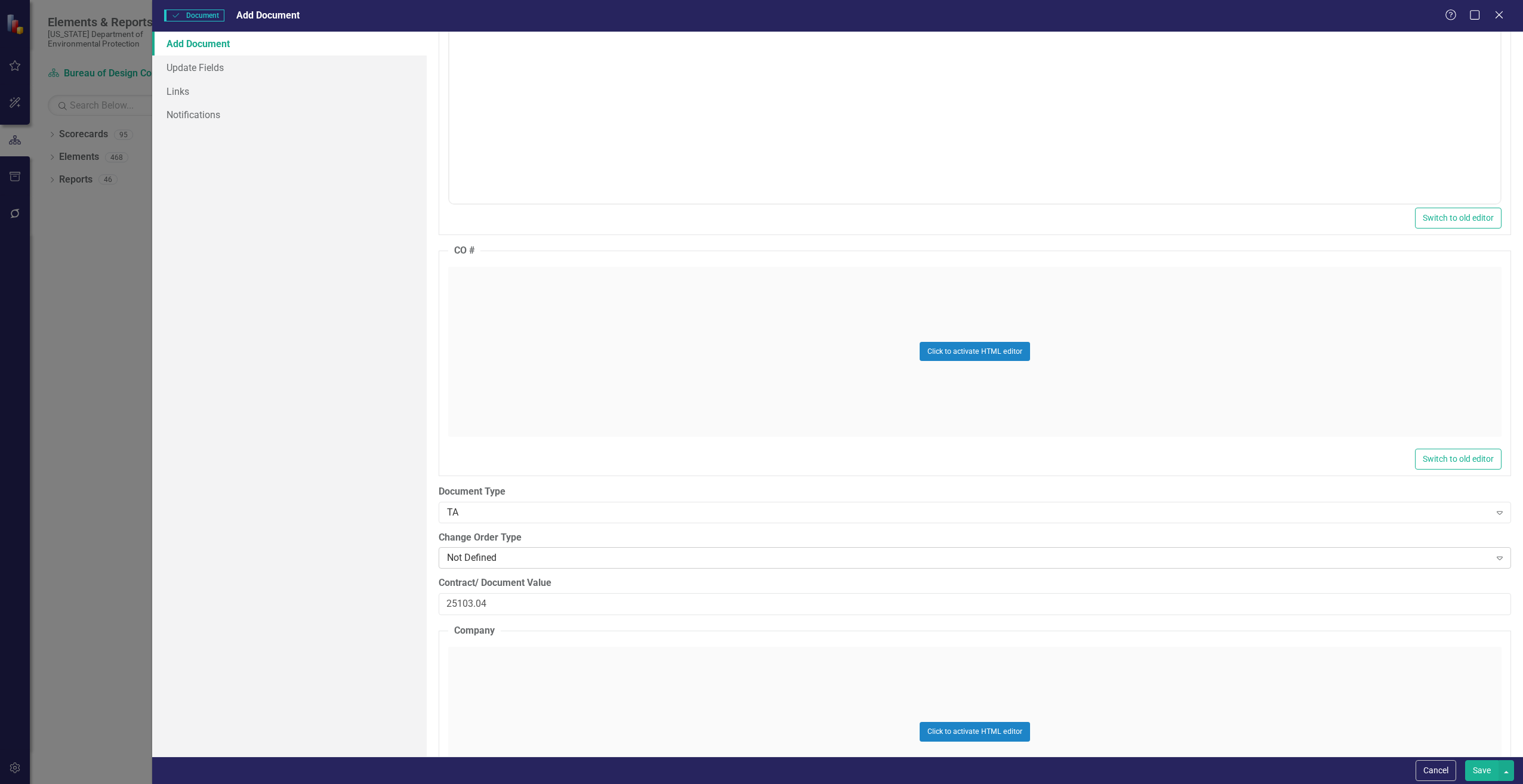
click at [509, 558] on div "Not Defined" at bounding box center [969, 558] width 1043 height 14
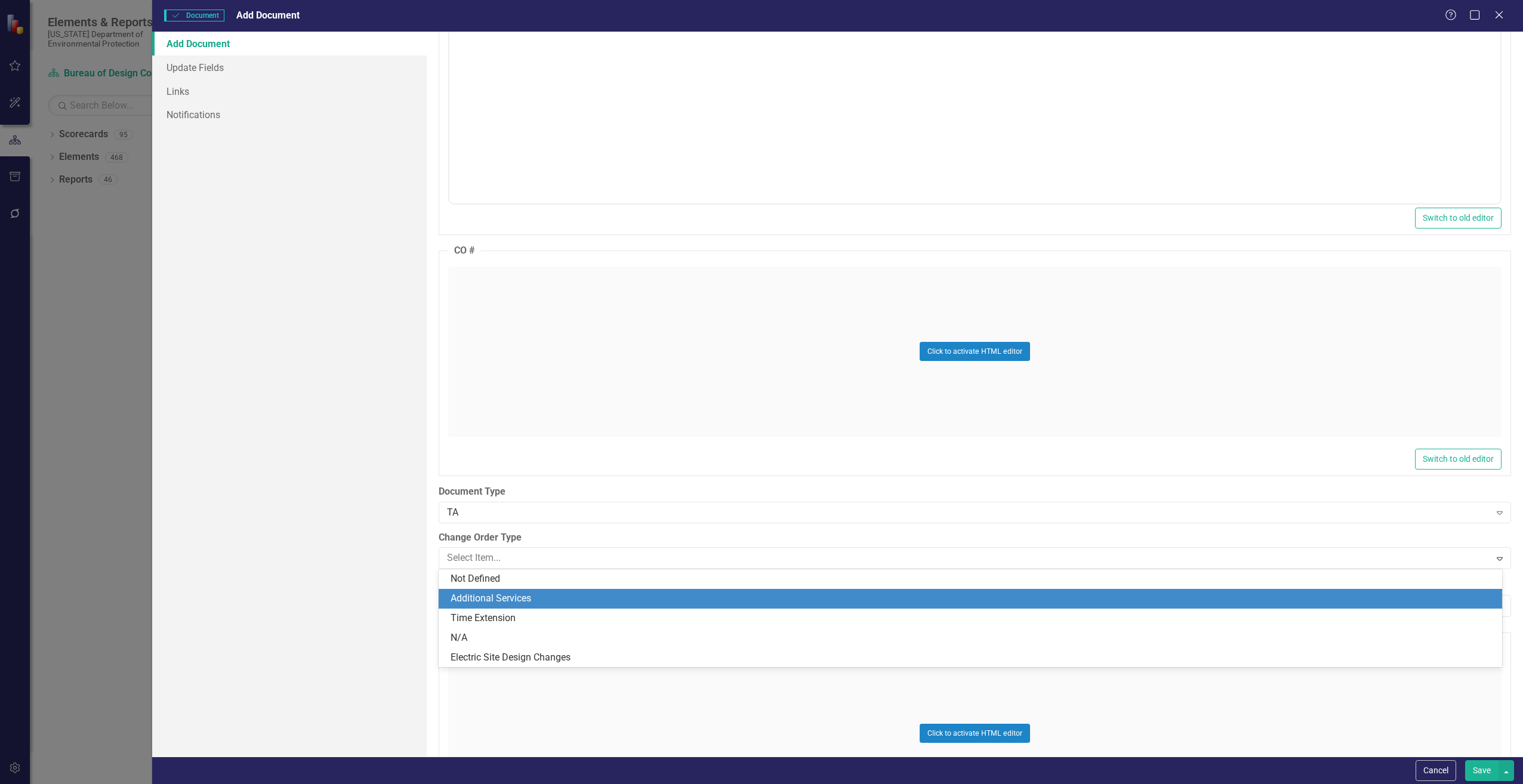
click at [509, 596] on div "Additional Services" at bounding box center [973, 598] width 1044 height 14
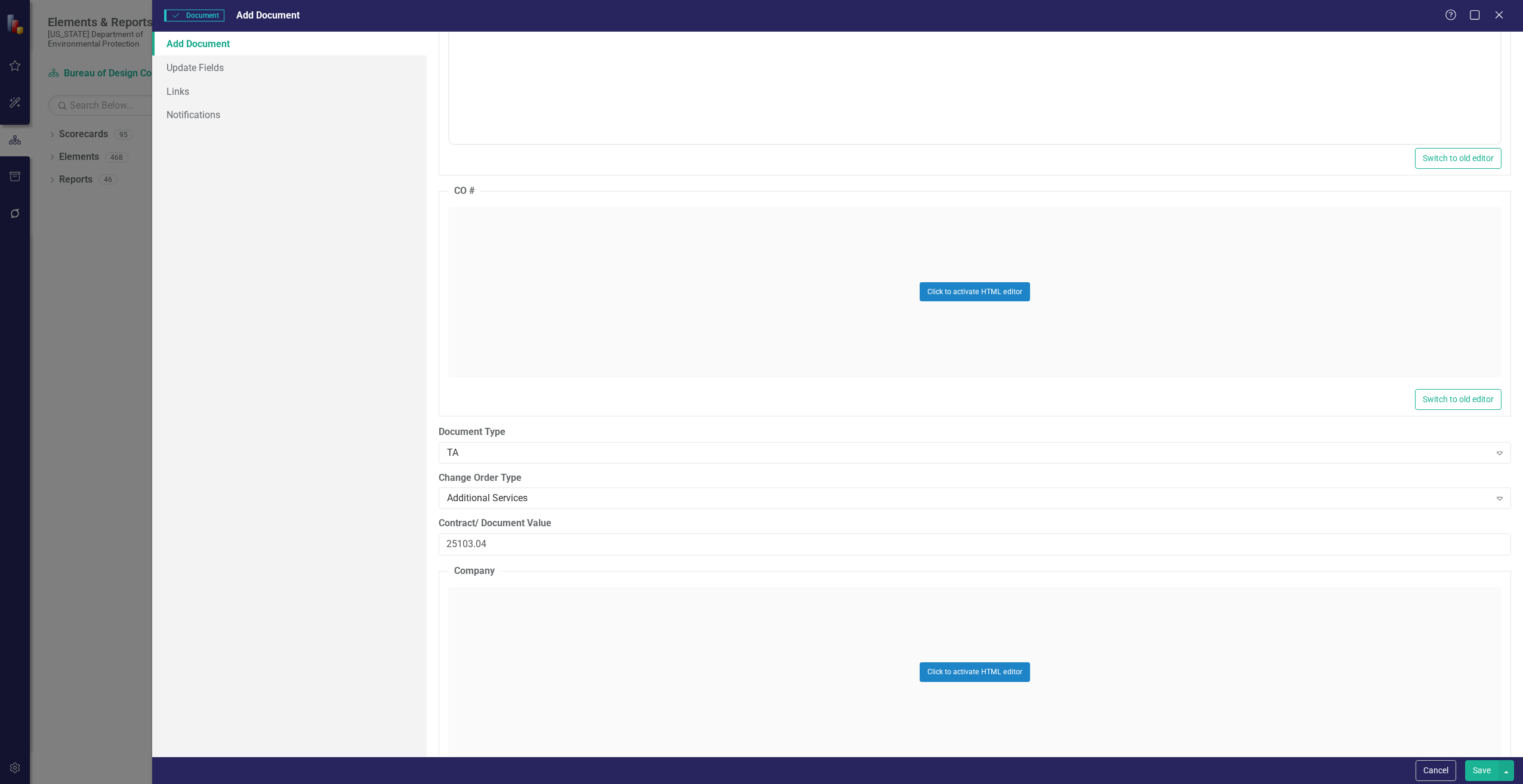
scroll to position [1432, 0]
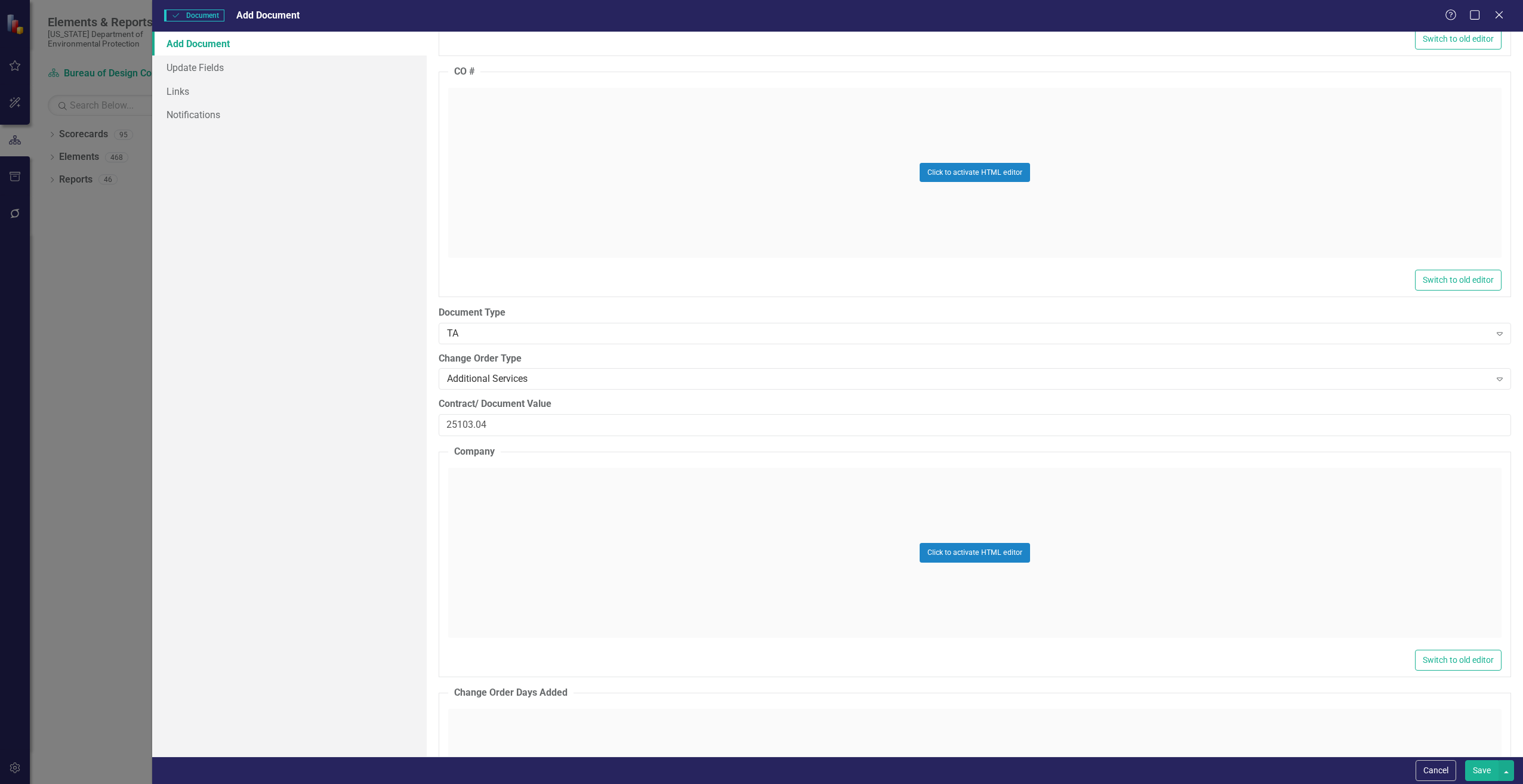
click at [522, 510] on div "Click to activate HTML editor" at bounding box center [975, 552] width 1053 height 170
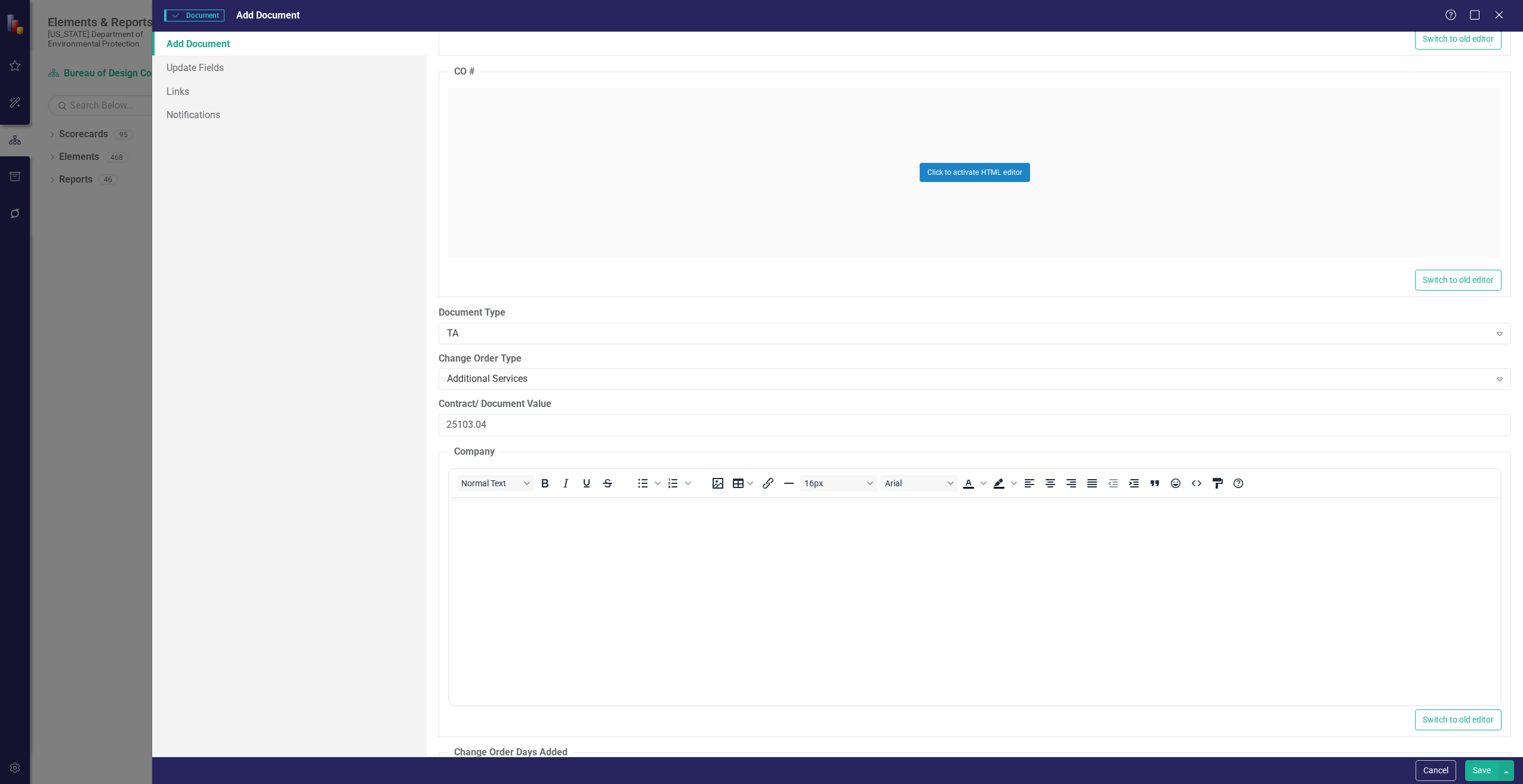
scroll to position [0, 0]
click at [518, 513] on p "Rich Text Area. Press ALT-0 for help." at bounding box center [974, 507] width 1045 height 14
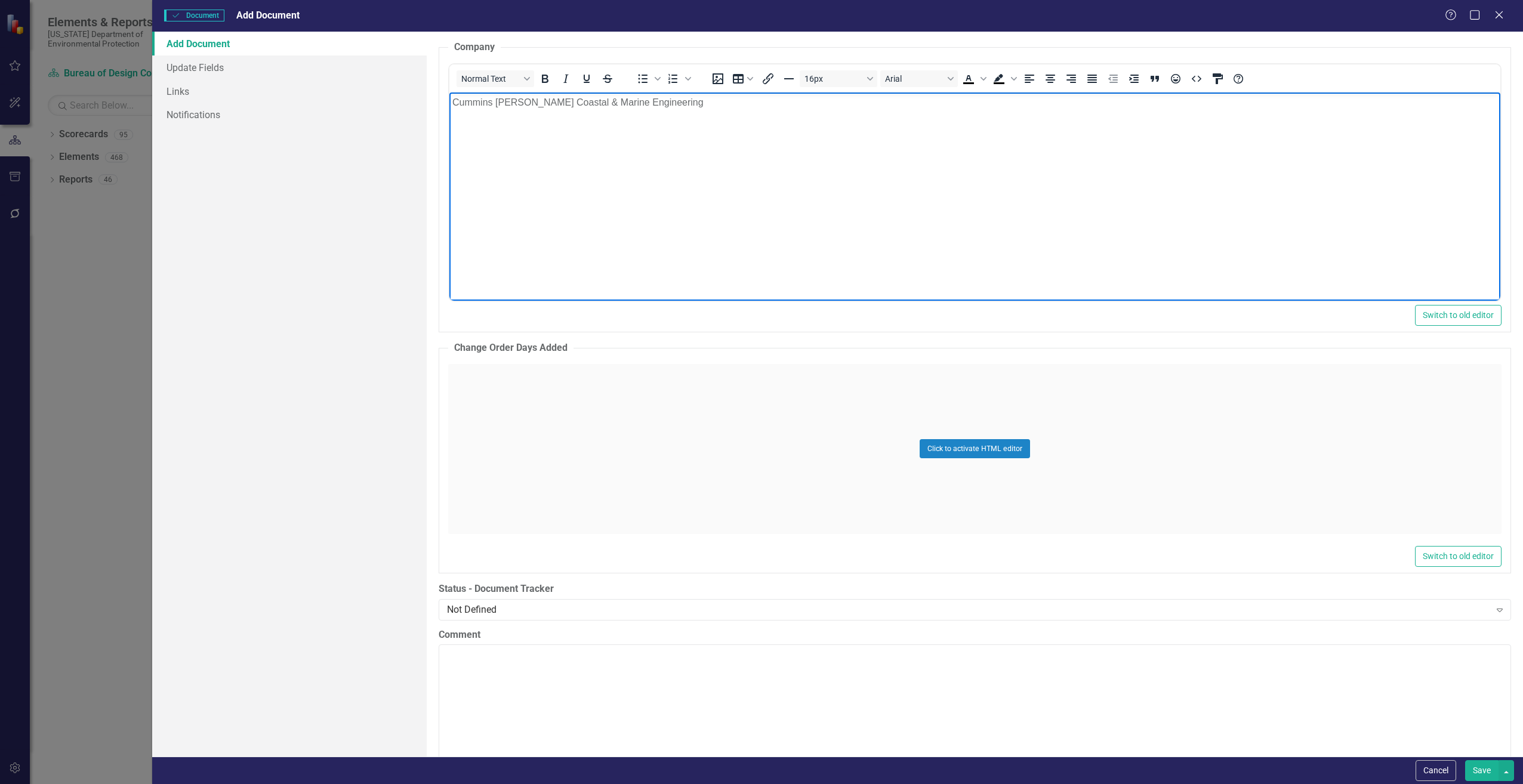
scroll to position [1969, 0]
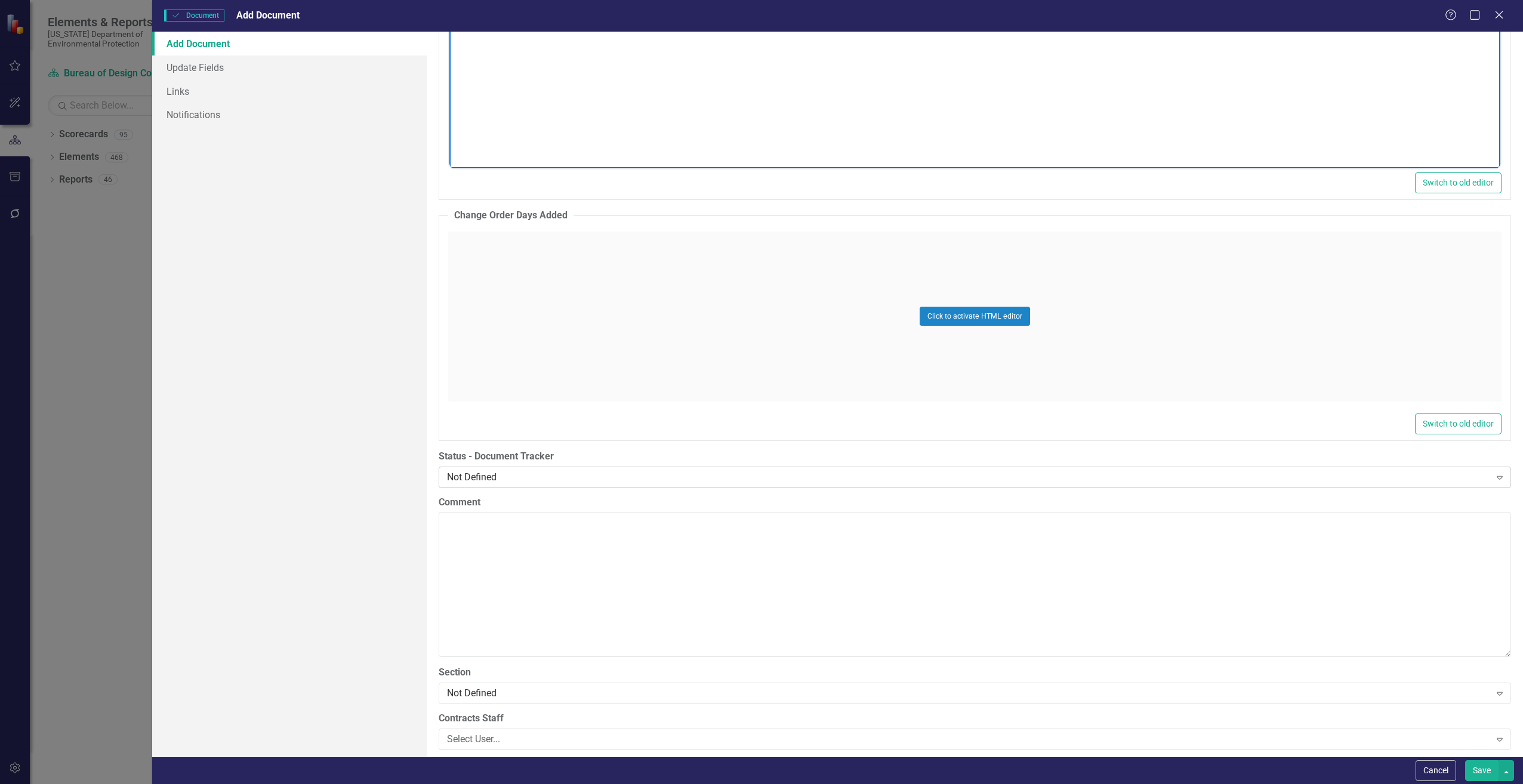
click at [552, 478] on div "Not Defined" at bounding box center [969, 477] width 1043 height 14
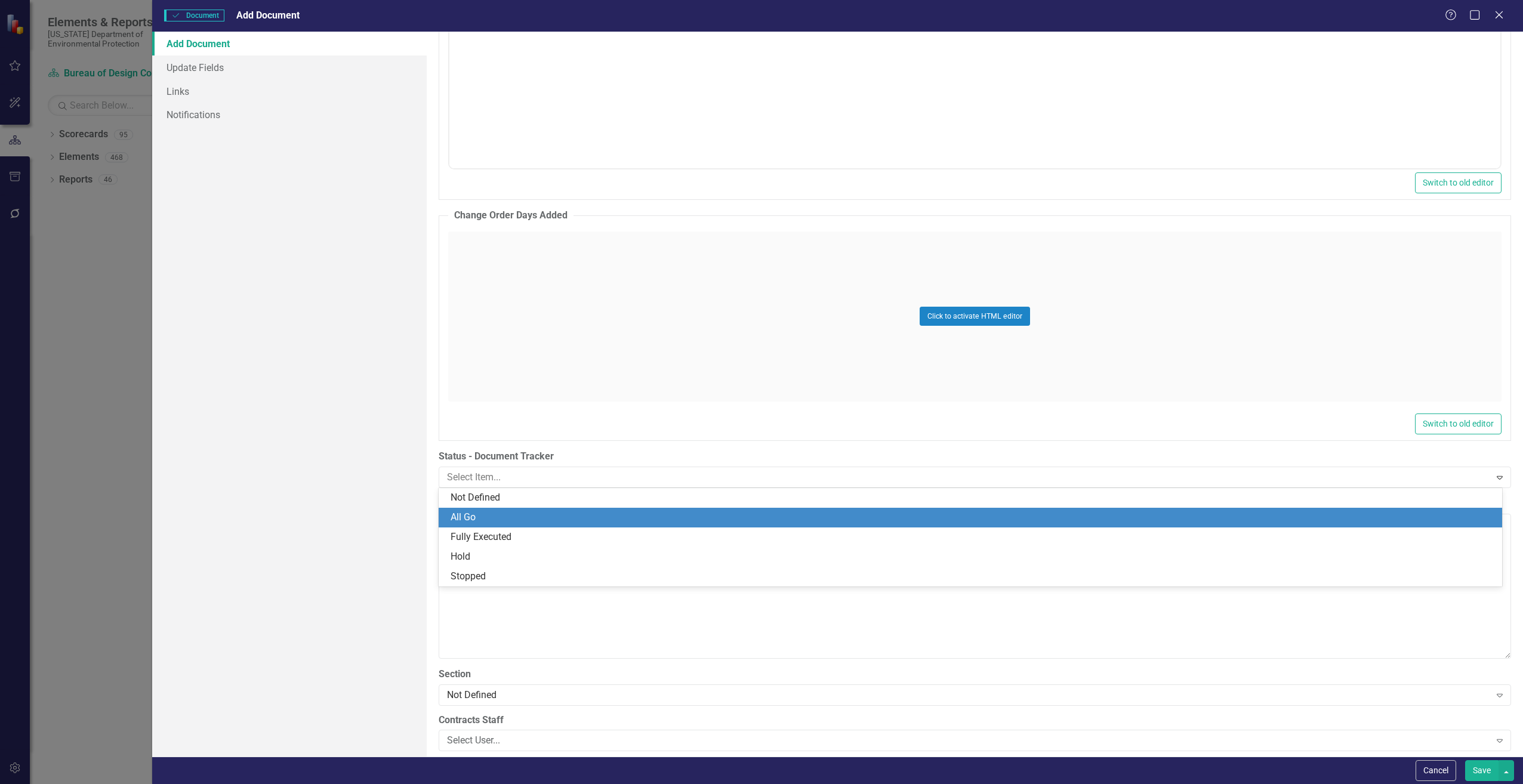
click at [477, 517] on div "All Go" at bounding box center [973, 517] width 1044 height 14
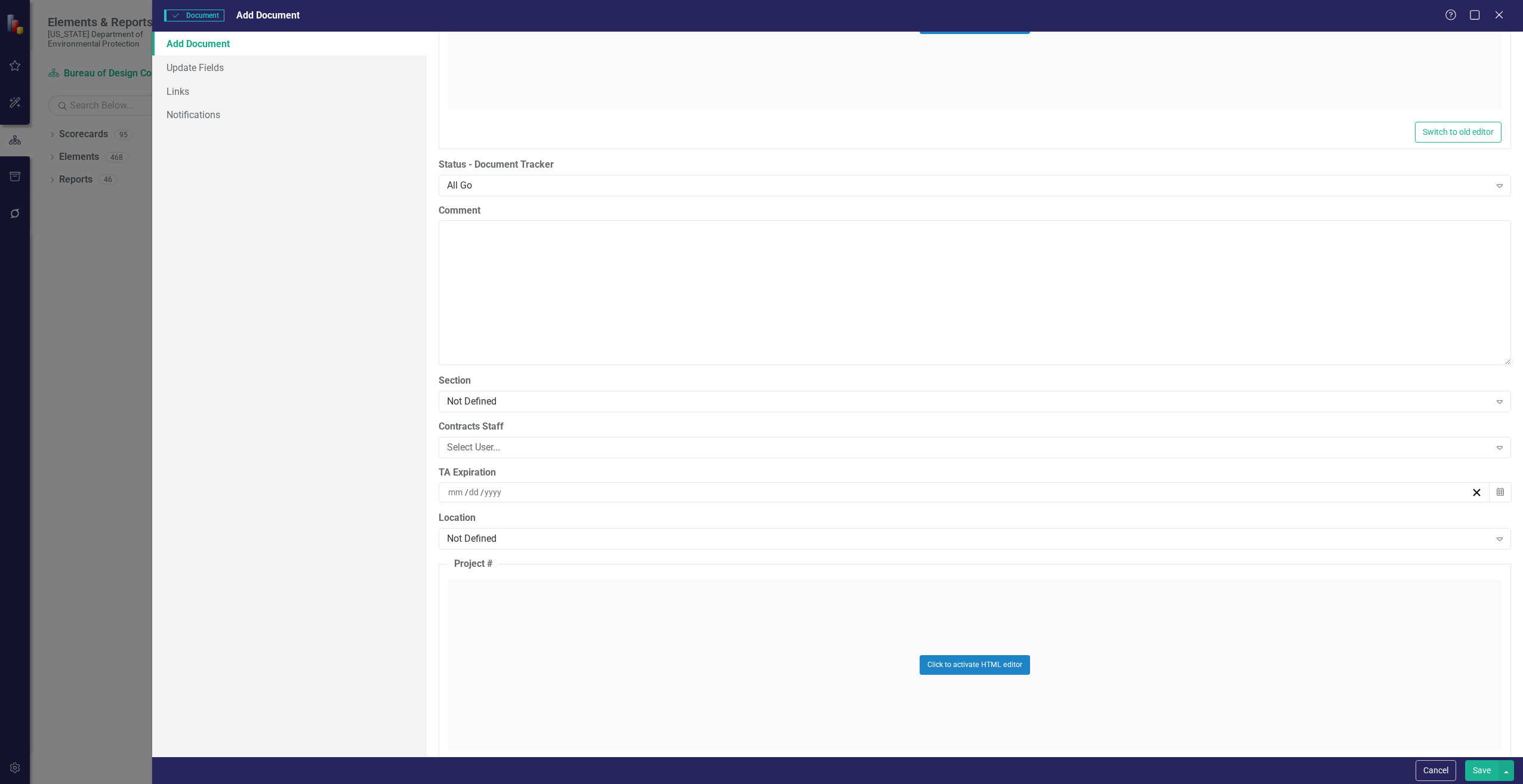
scroll to position [2267, 0]
click at [534, 440] on div "Select User..." at bounding box center [969, 440] width 1043 height 14
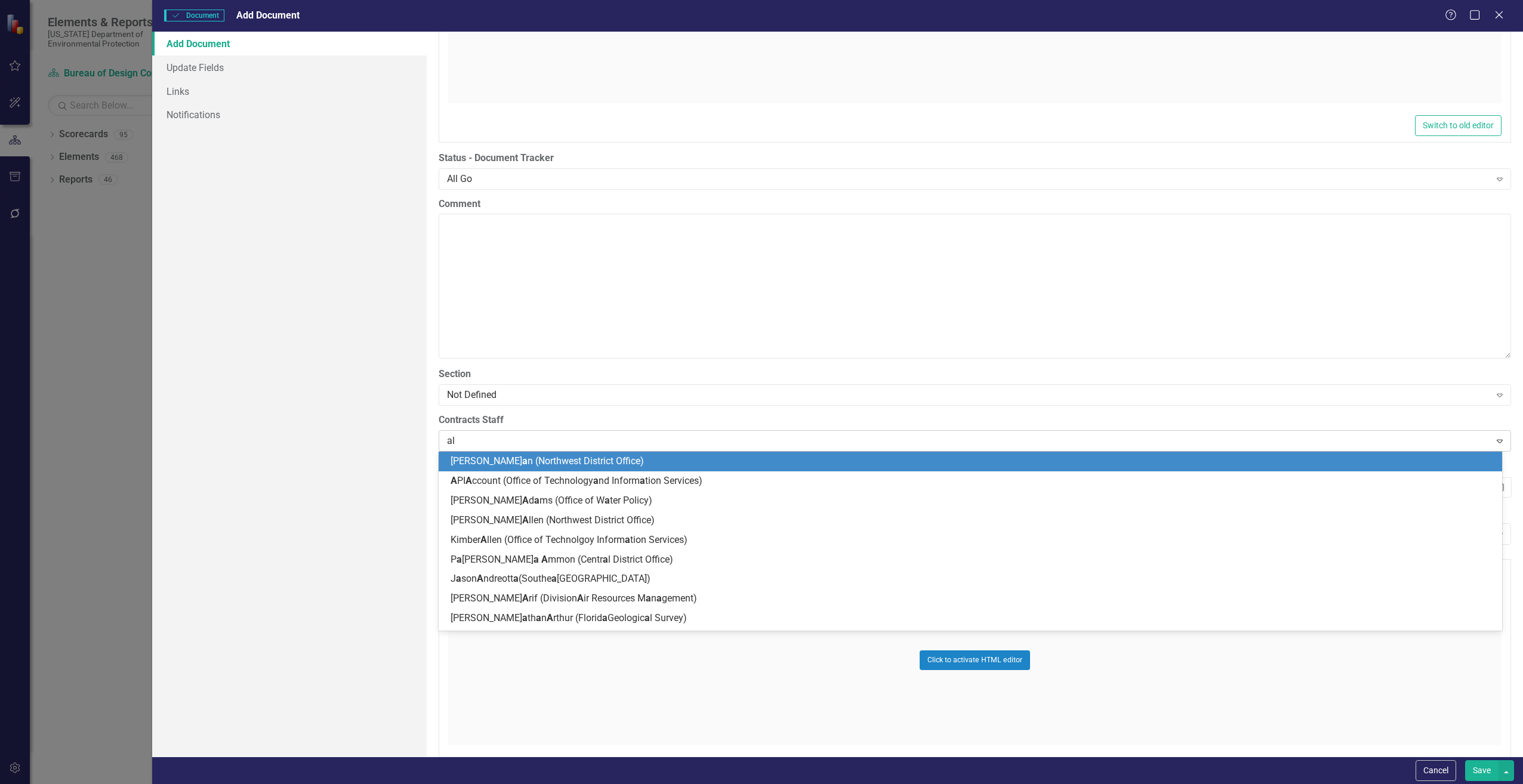
type input "ali"
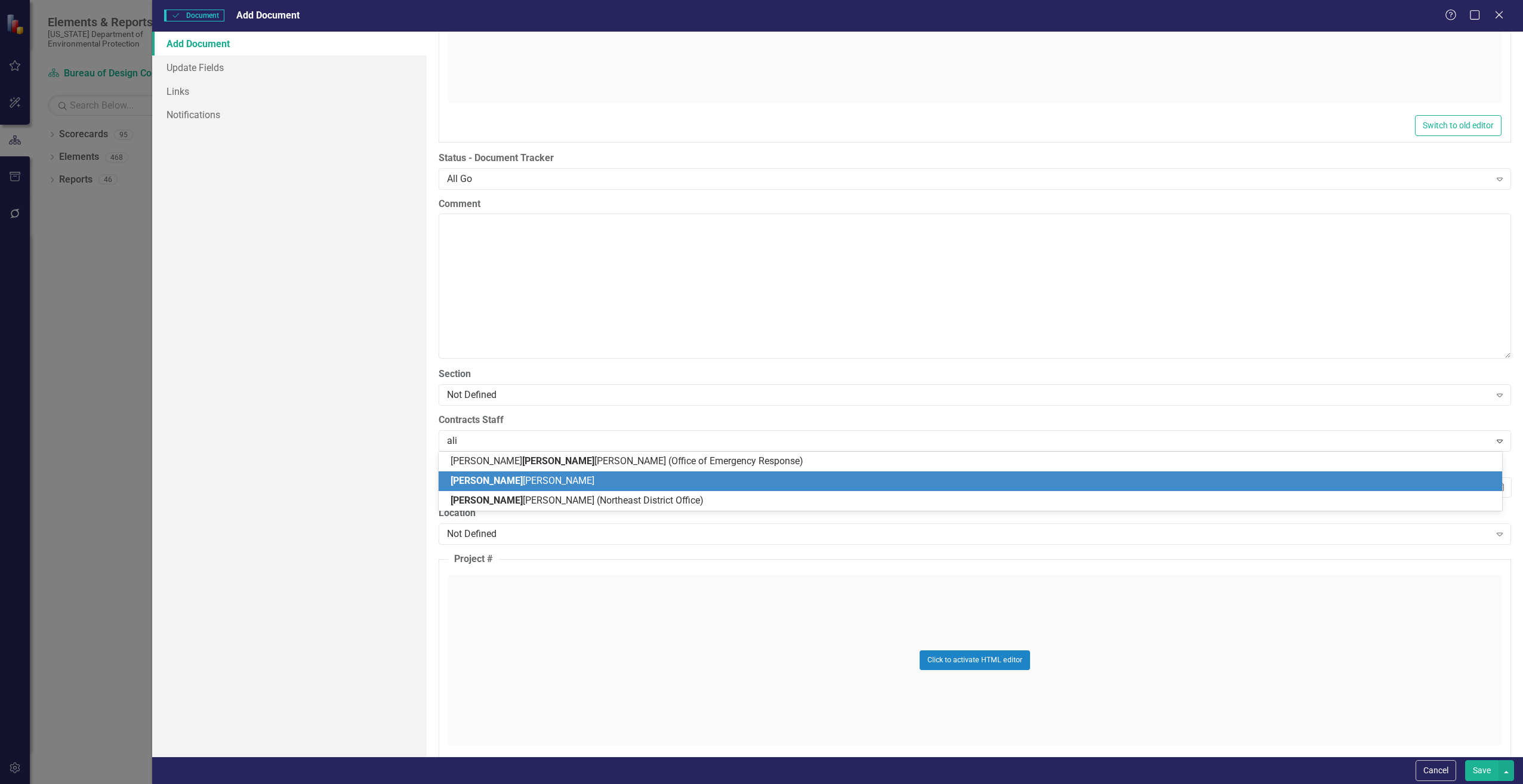
click at [515, 484] on div "[PERSON_NAME]" at bounding box center [973, 481] width 1044 height 14
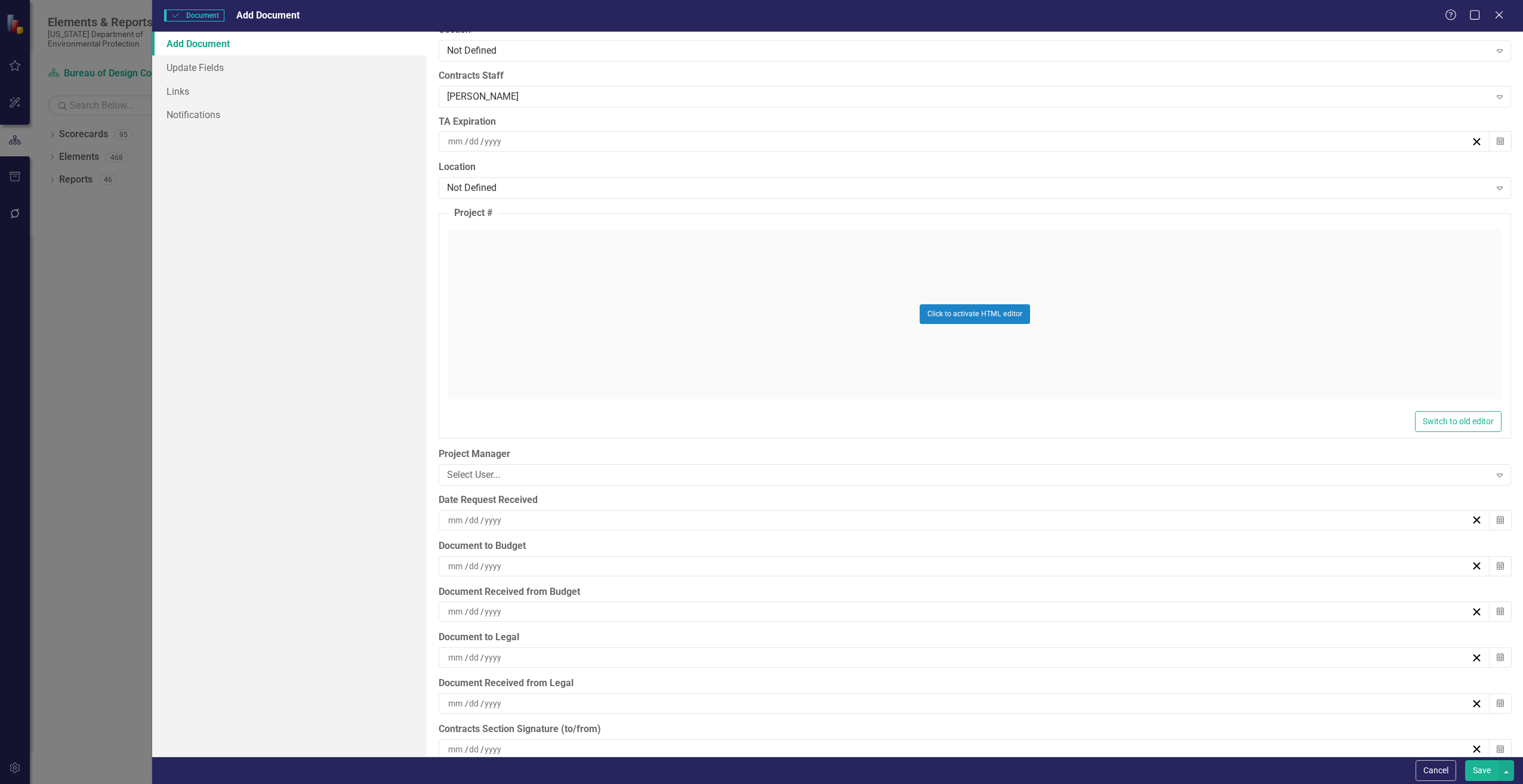
scroll to position [2625, 0]
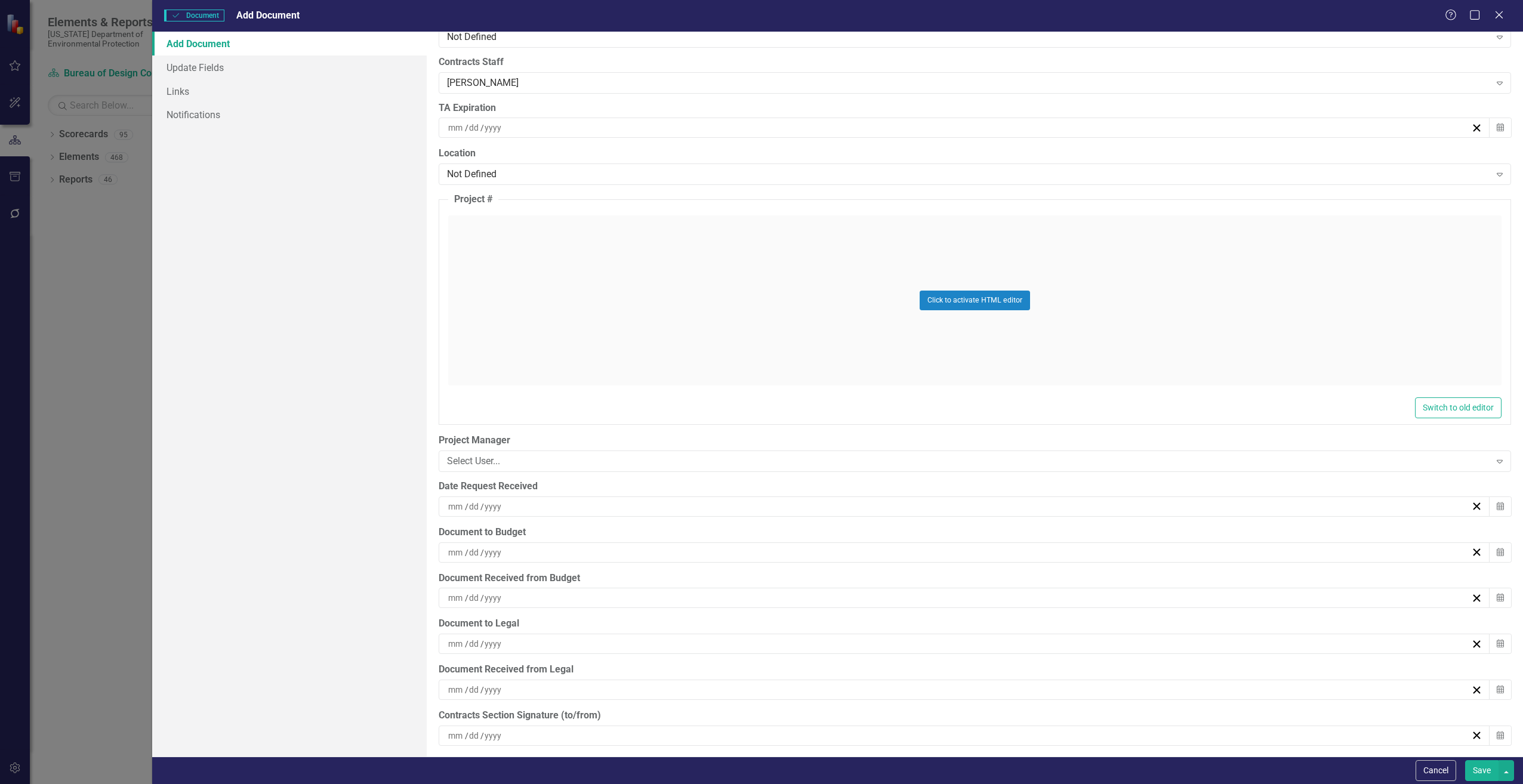
click at [535, 506] on div "/ /" at bounding box center [958, 507] width 1025 height 12
click at [930, 616] on abbr "12" at bounding box center [930, 619] width 10 height 10
click at [531, 553] on div "/ /" at bounding box center [958, 552] width 1025 height 12
click at [921, 662] on button "12" at bounding box center [930, 665] width 30 height 21
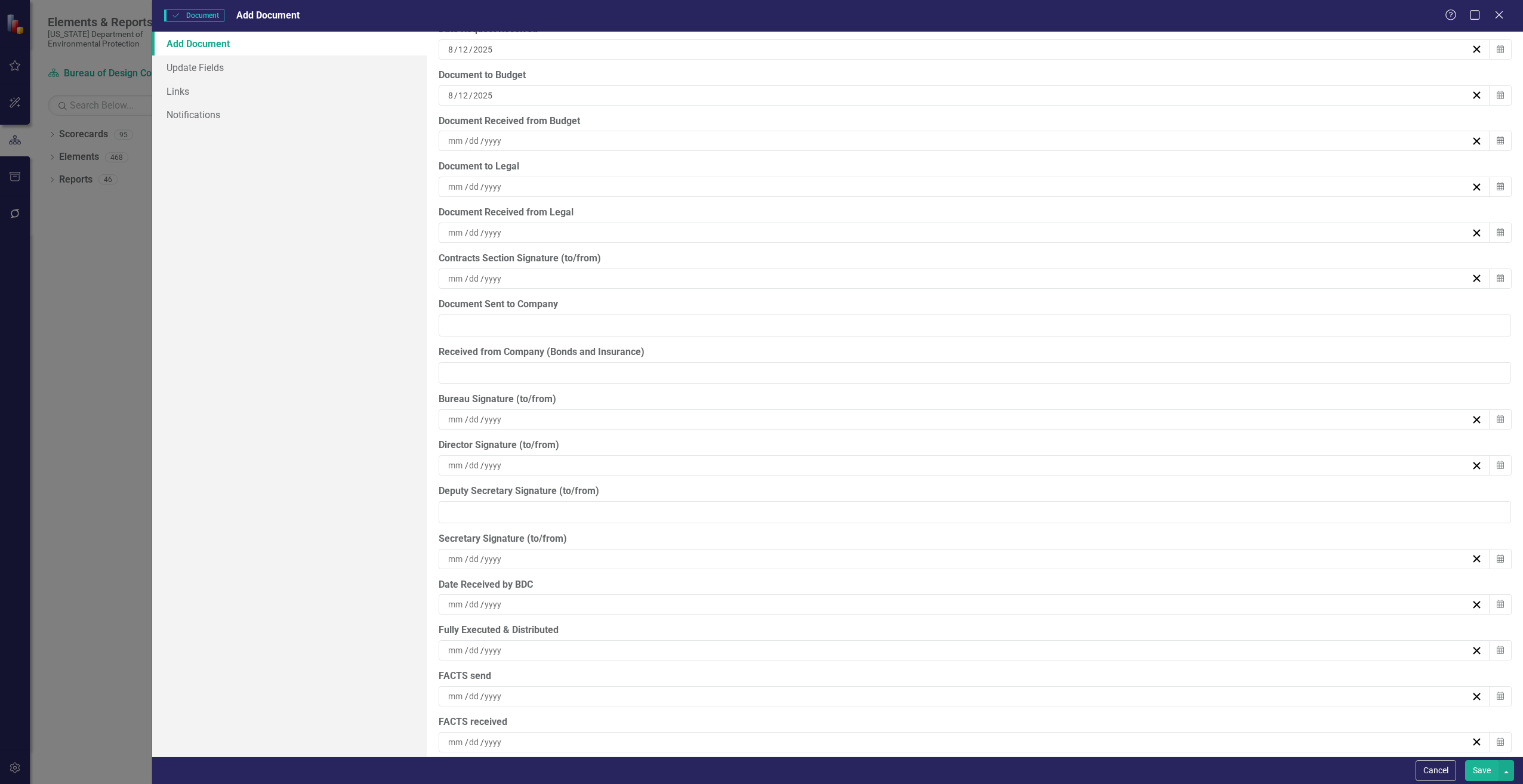
scroll to position [3072, 0]
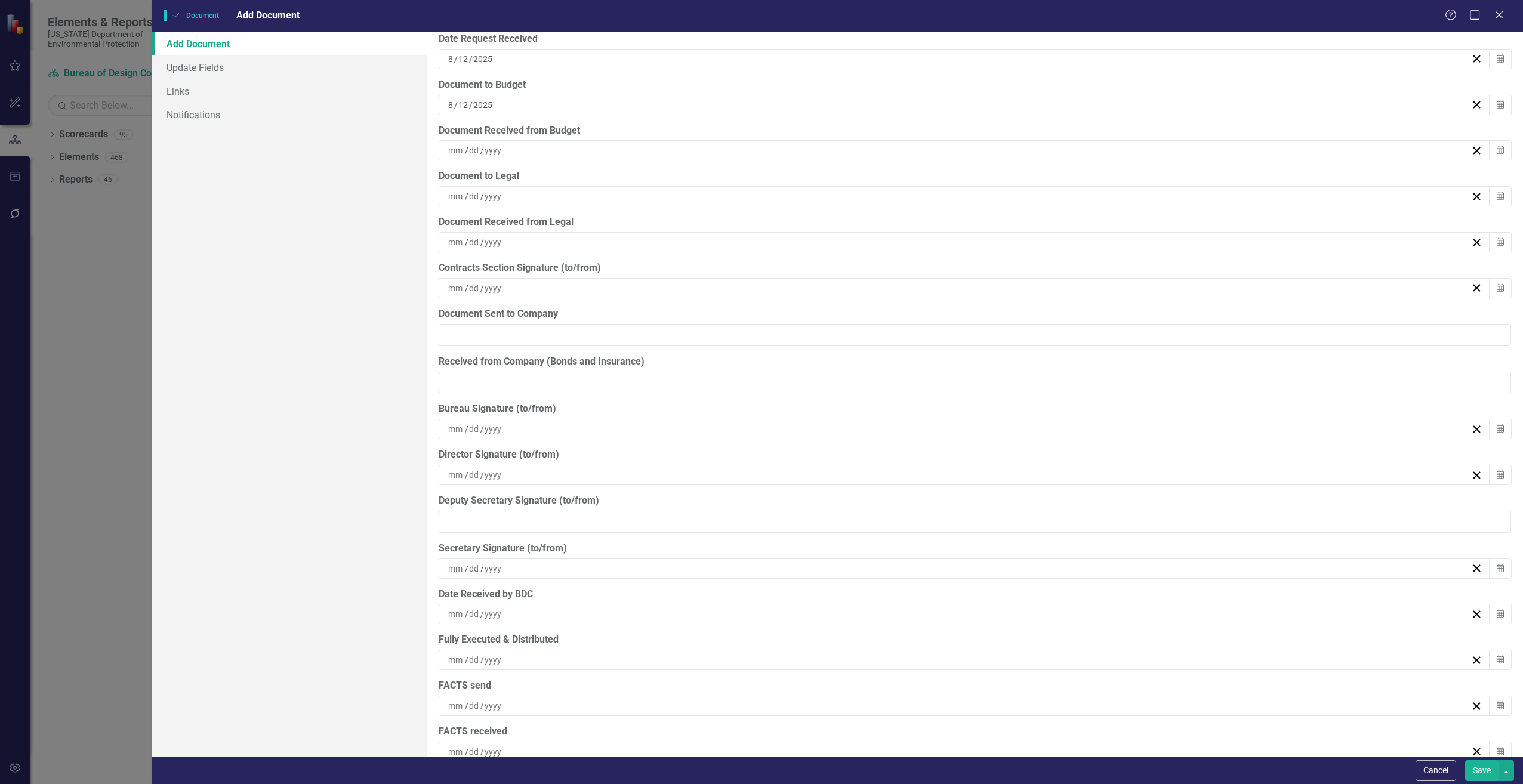
click at [1485, 766] on button "Save" at bounding box center [1482, 770] width 33 height 21
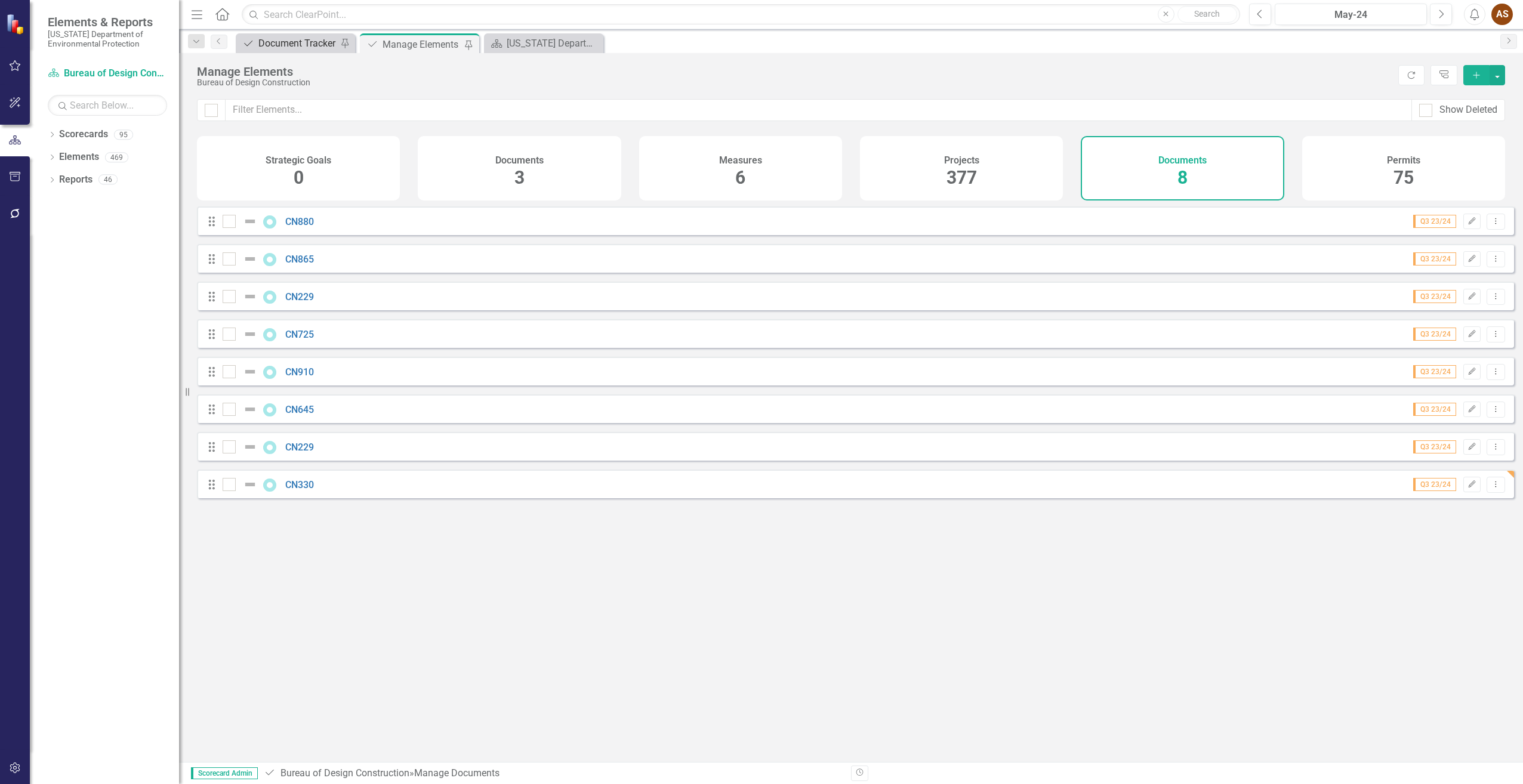
click at [306, 41] on div "Document Tracker" at bounding box center [298, 43] width 79 height 15
